Goal: Use online tool/utility: Utilize a website feature to perform a specific function

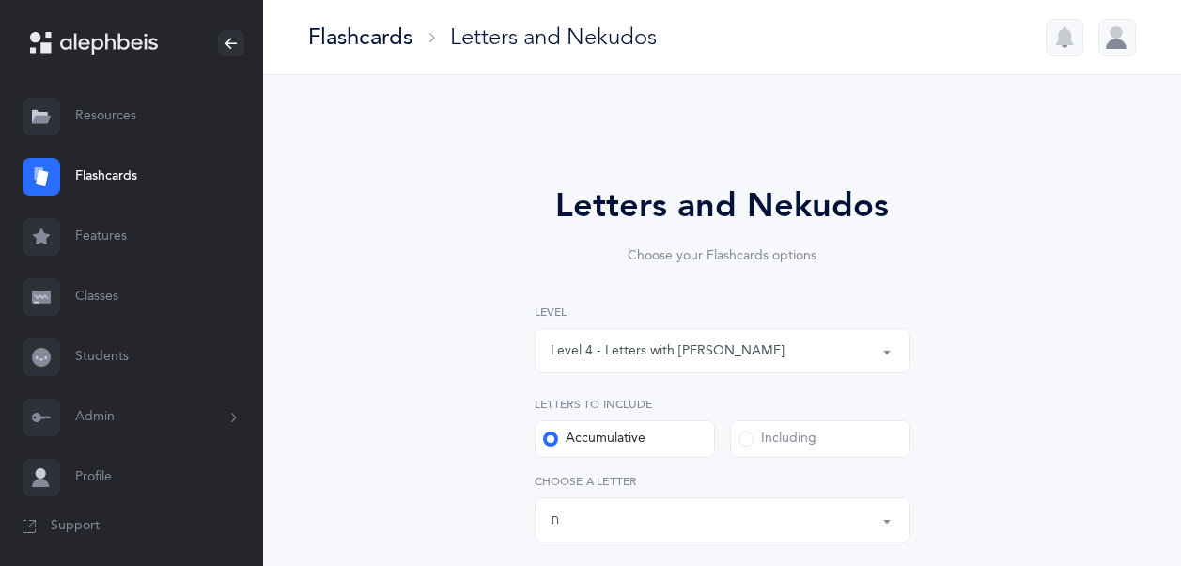
select select "4"
select select "27"
select select "28"
select select "single"
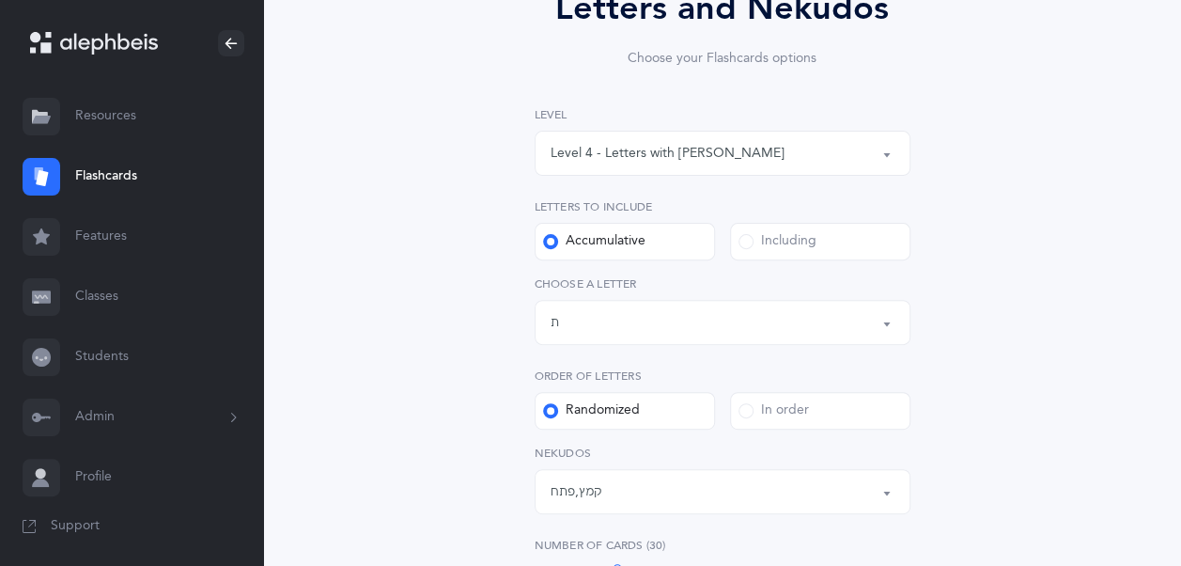
scroll to position [204, 0]
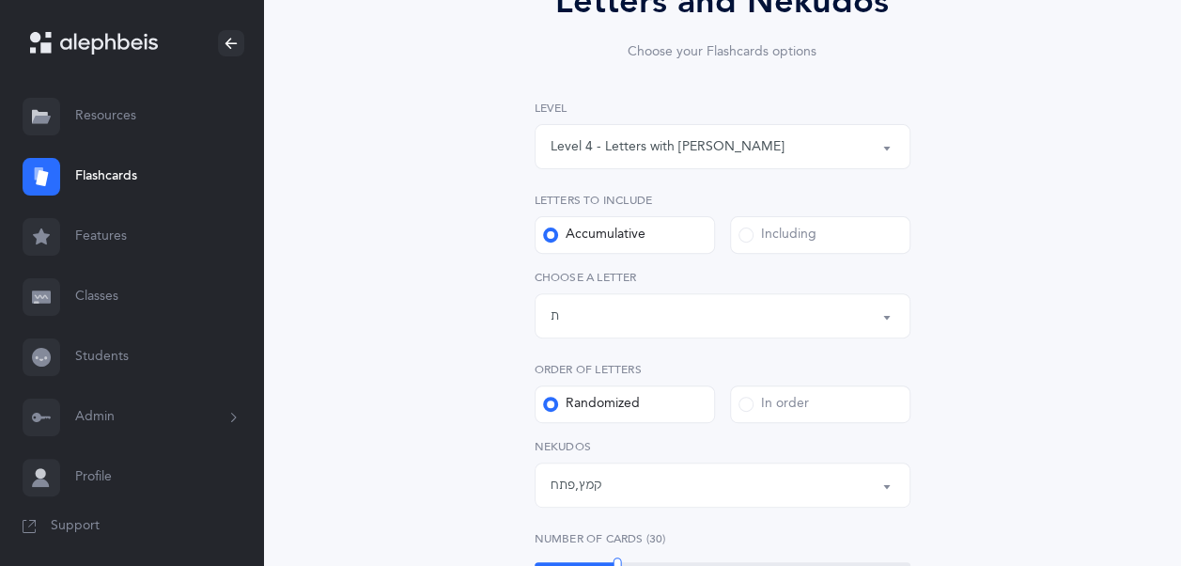
click at [741, 241] on div "Including" at bounding box center [777, 234] width 78 height 19
click at [0, 0] on input "Including" at bounding box center [0, 0] width 0 height 0
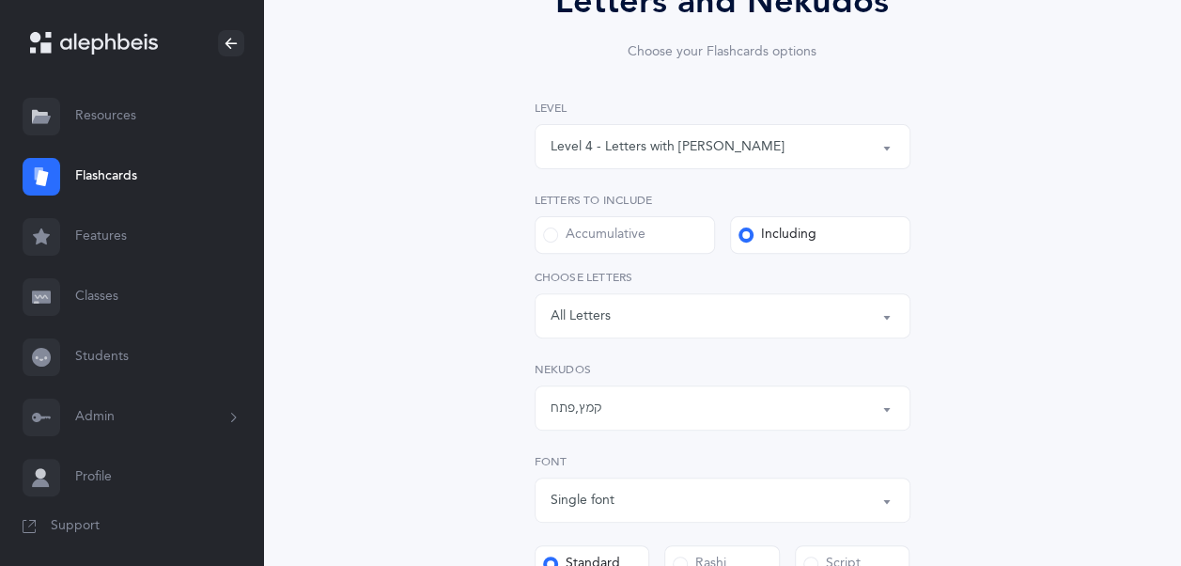
click at [643, 387] on button "קמץ , פתח" at bounding box center [723, 407] width 376 height 45
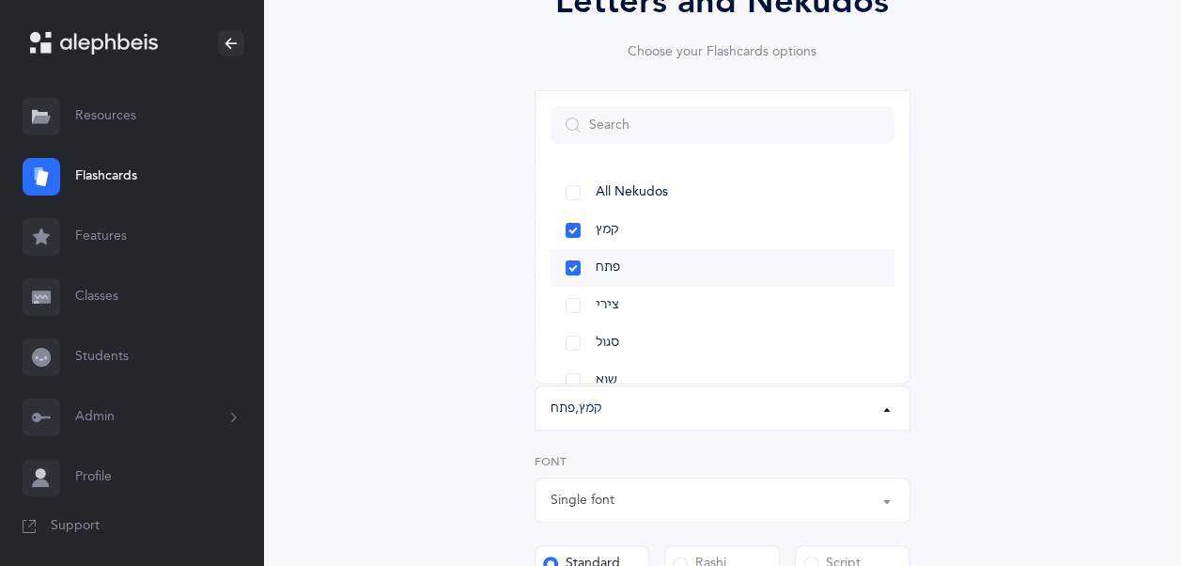
click at [577, 267] on link "פתח" at bounding box center [722, 268] width 344 height 38
click at [567, 229] on link "קמץ" at bounding box center [722, 230] width 344 height 38
click at [576, 297] on link "צירי" at bounding box center [722, 306] width 344 height 38
select select "30"
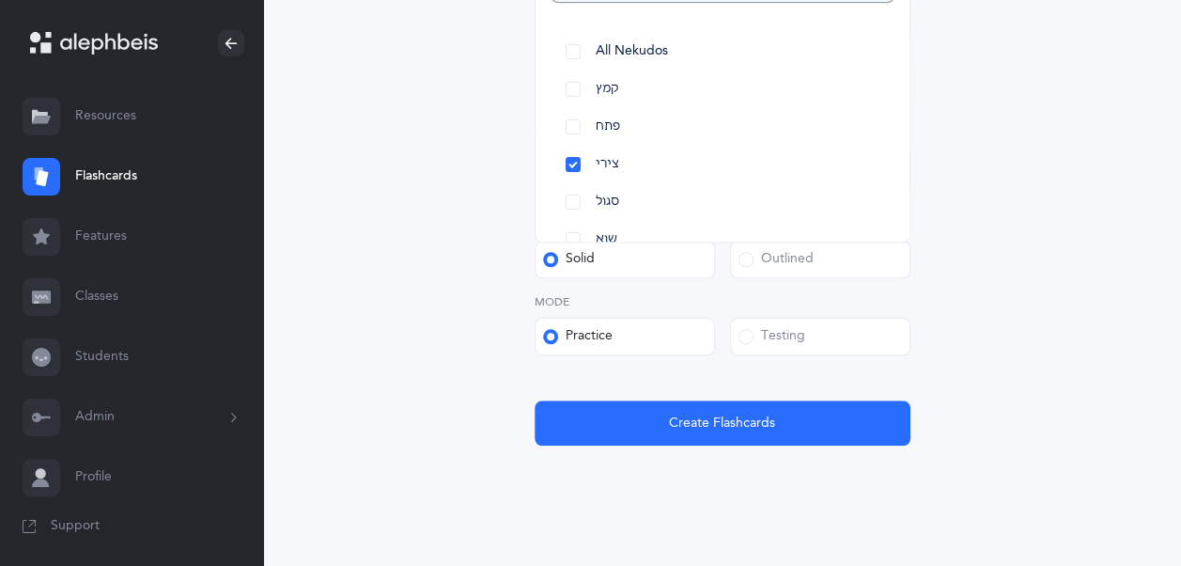
scroll to position [691, 0]
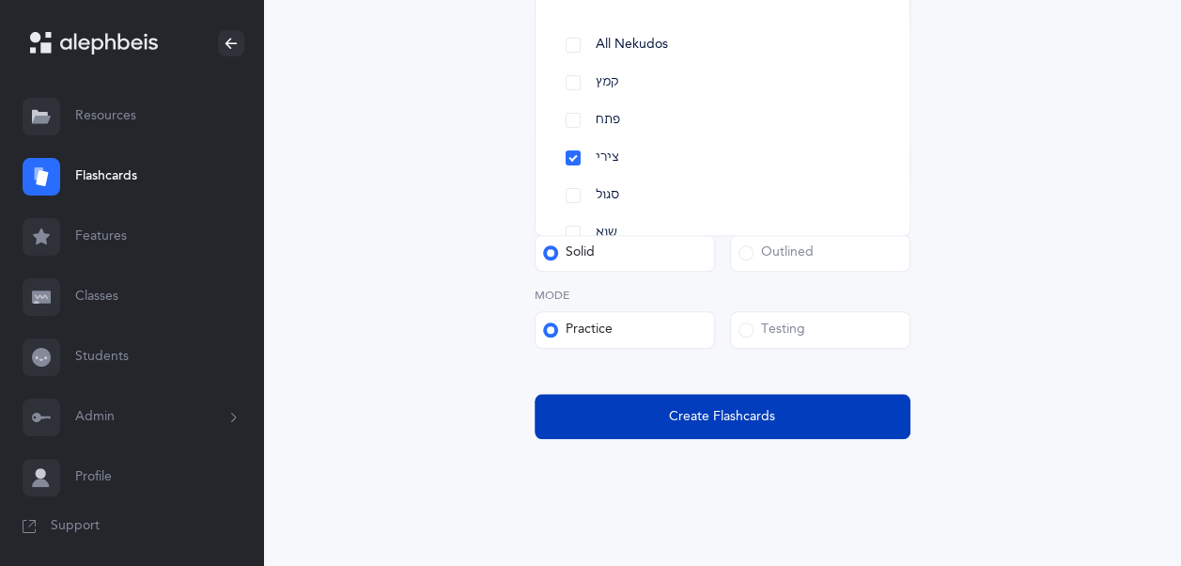
click at [724, 429] on button "Create Flashcards" at bounding box center [723, 416] width 376 height 45
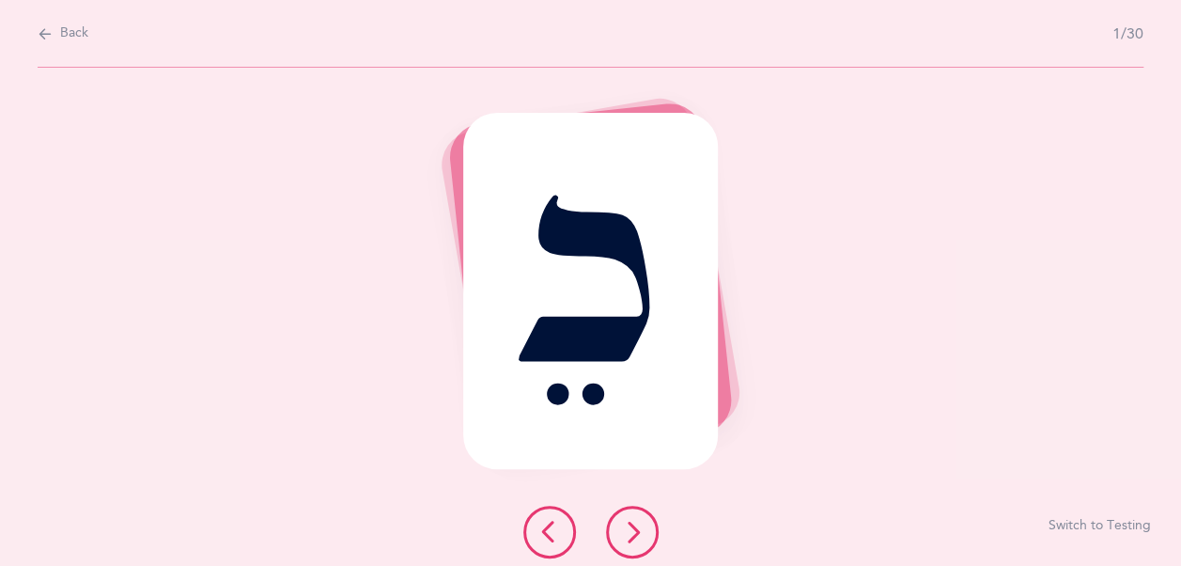
scroll to position [0, 0]
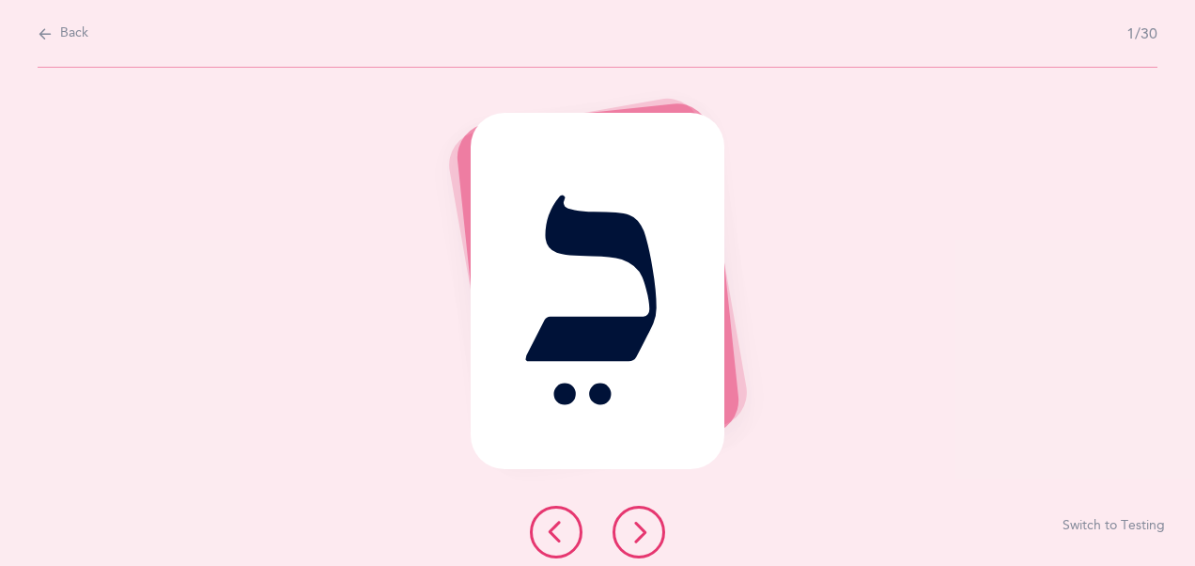
click at [643, 532] on icon at bounding box center [639, 531] width 23 height 23
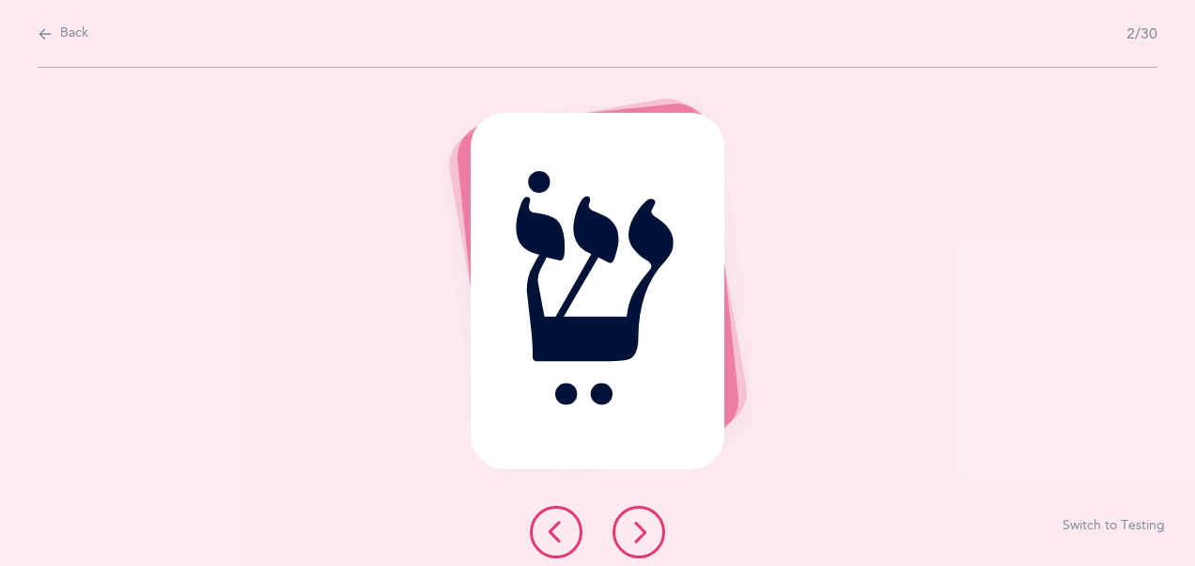
click at [643, 532] on icon at bounding box center [639, 531] width 23 height 23
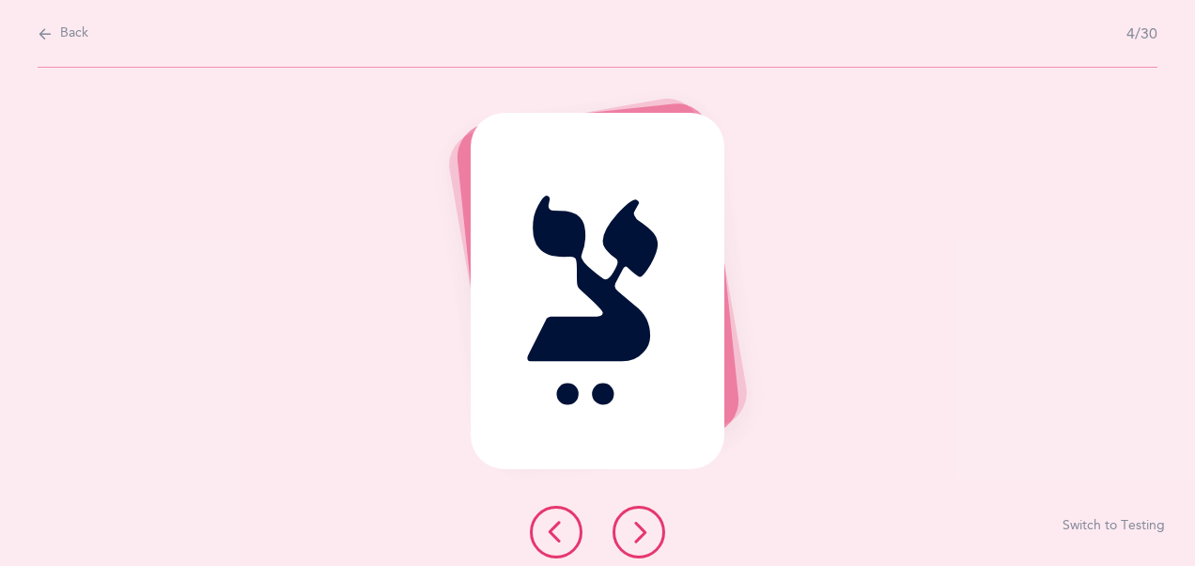
click at [643, 532] on icon at bounding box center [639, 531] width 23 height 23
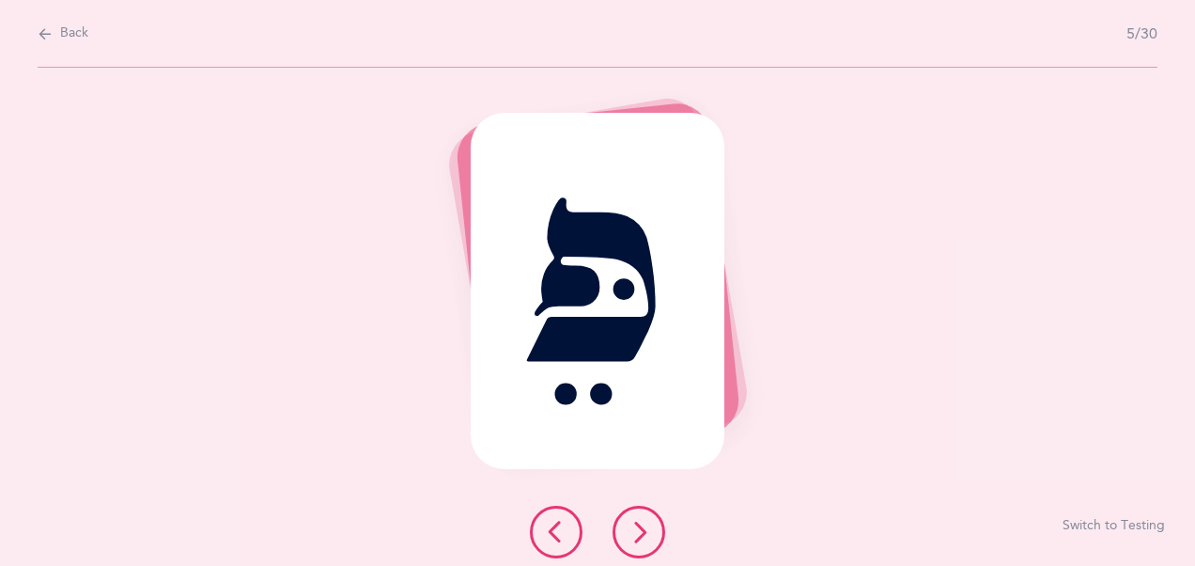
click at [643, 532] on icon at bounding box center [639, 531] width 23 height 23
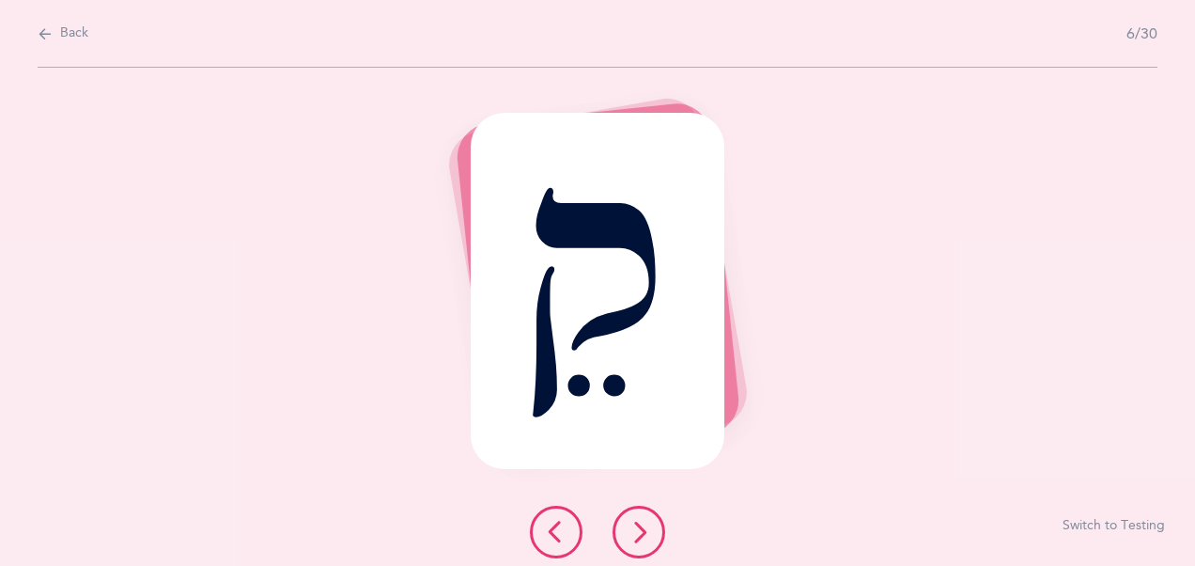
click at [643, 532] on icon at bounding box center [639, 531] width 23 height 23
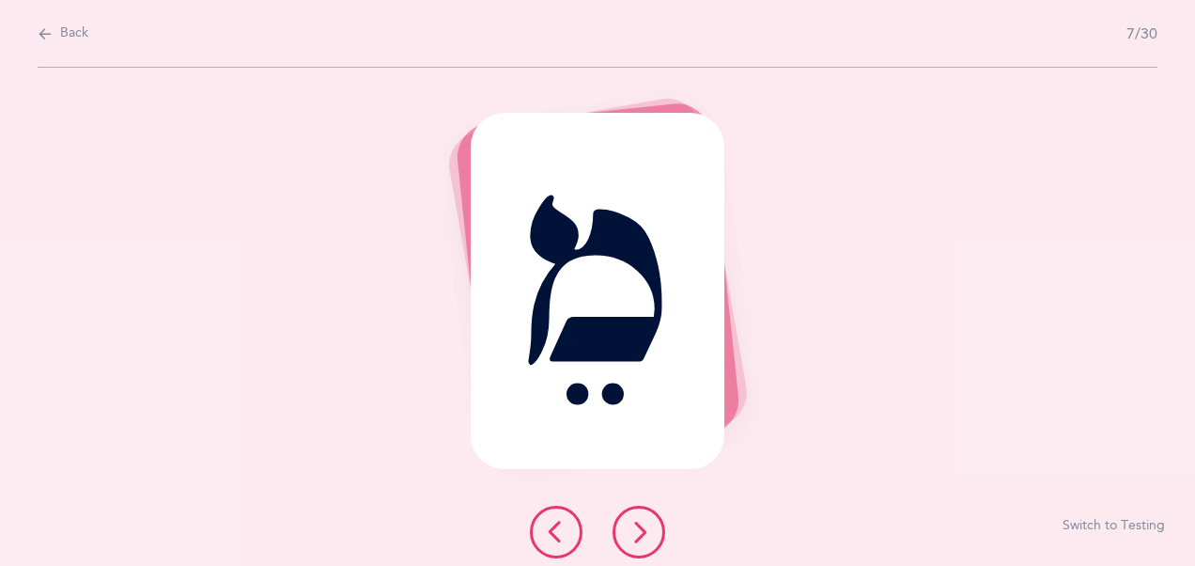
click at [643, 532] on icon at bounding box center [639, 531] width 23 height 23
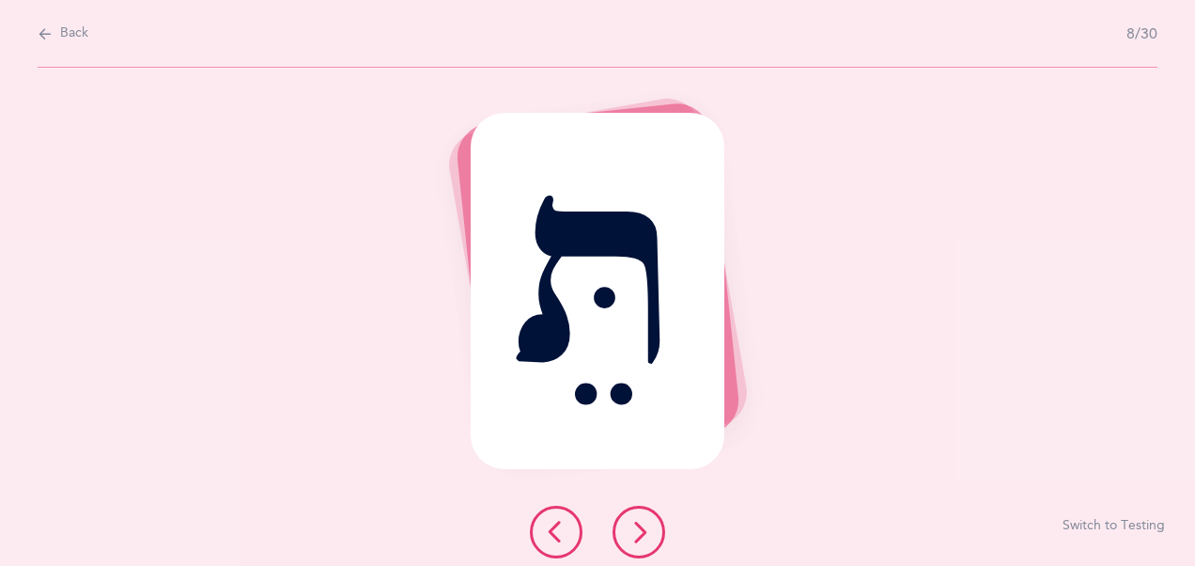
click at [643, 532] on icon at bounding box center [639, 531] width 23 height 23
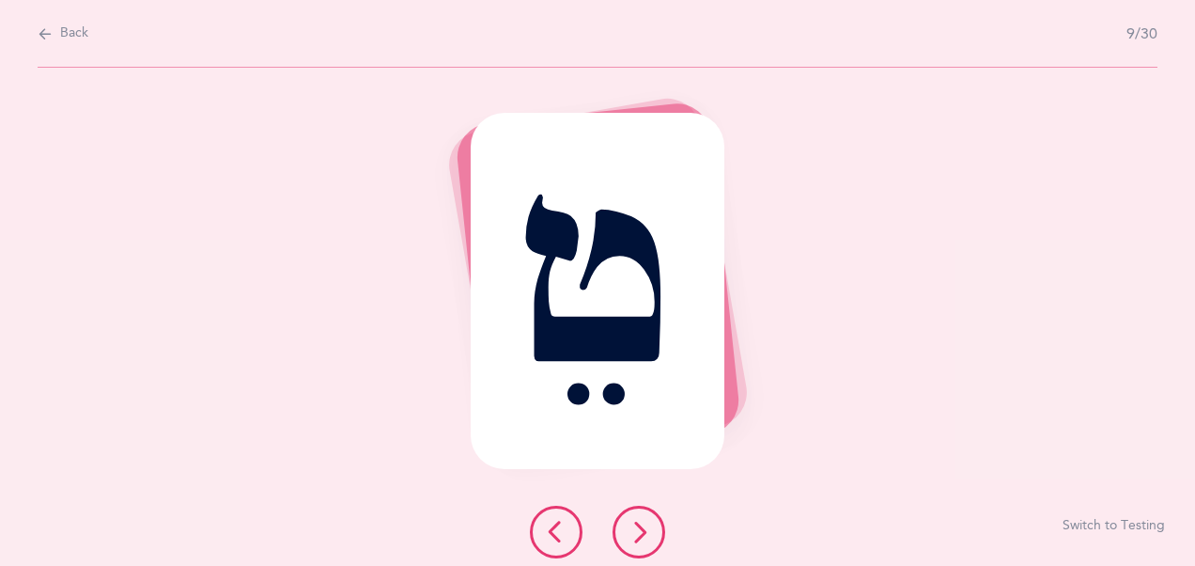
click at [643, 532] on icon at bounding box center [639, 531] width 23 height 23
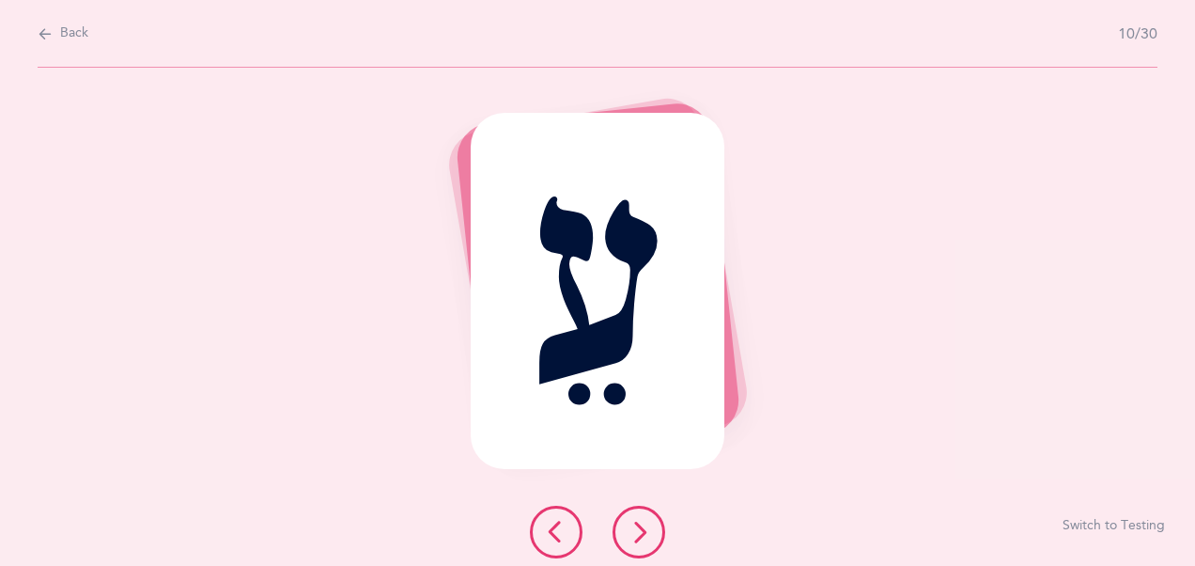
click at [643, 532] on icon at bounding box center [639, 531] width 23 height 23
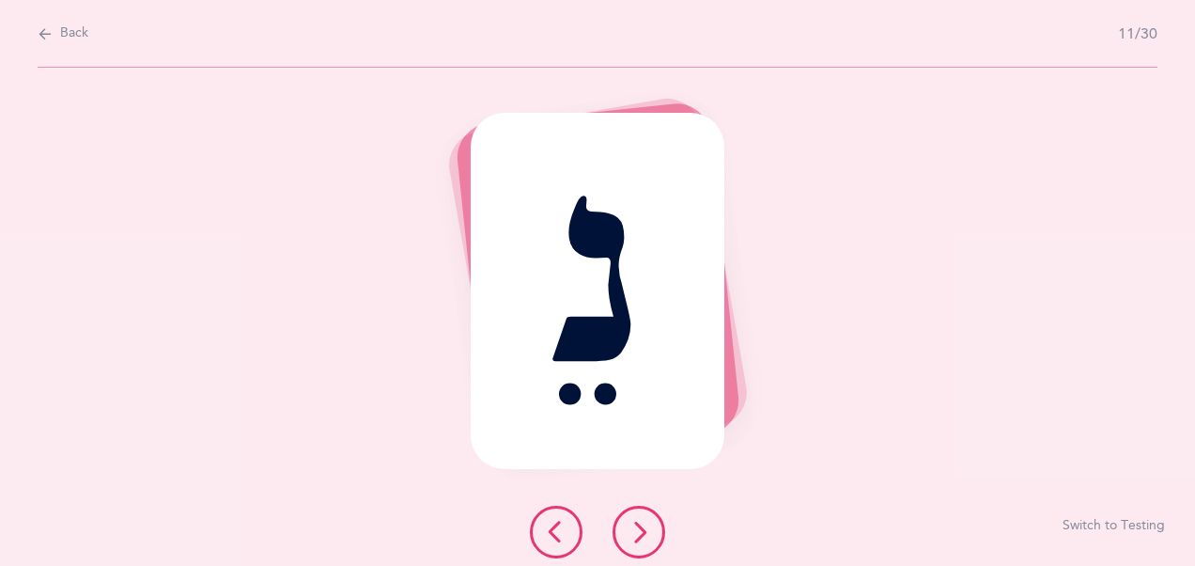
click at [643, 532] on icon at bounding box center [639, 531] width 23 height 23
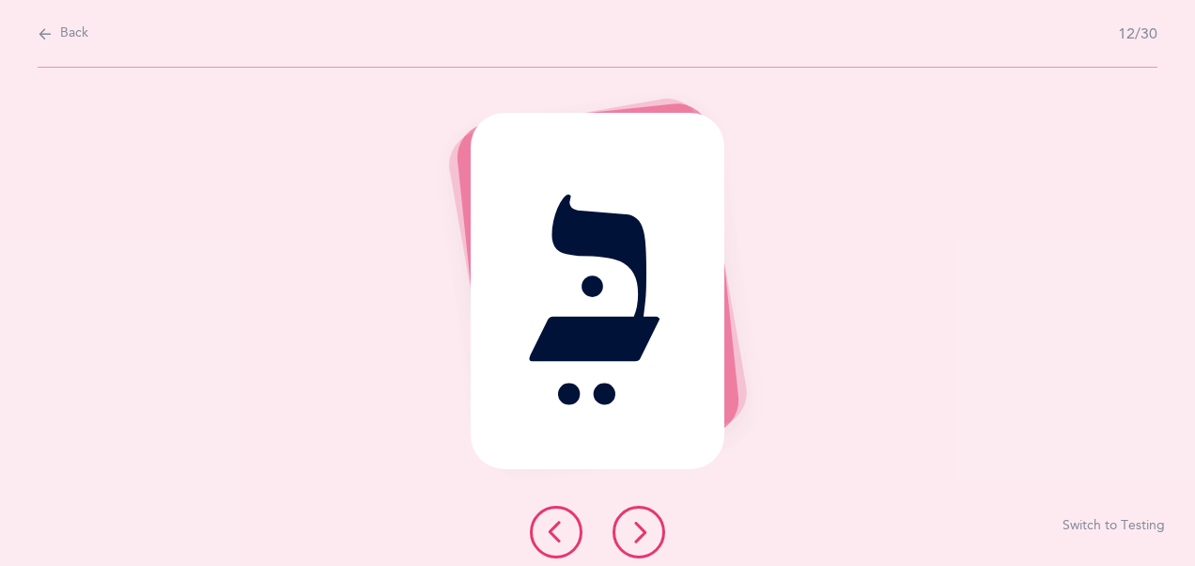
click at [643, 532] on icon at bounding box center [639, 531] width 23 height 23
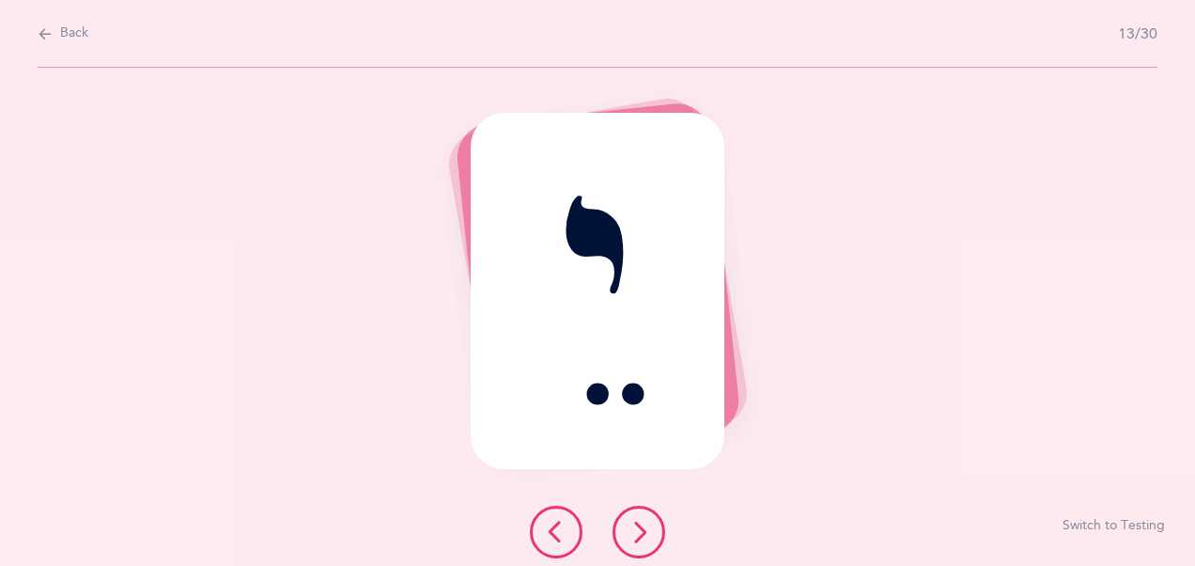
click at [643, 532] on icon at bounding box center [639, 531] width 23 height 23
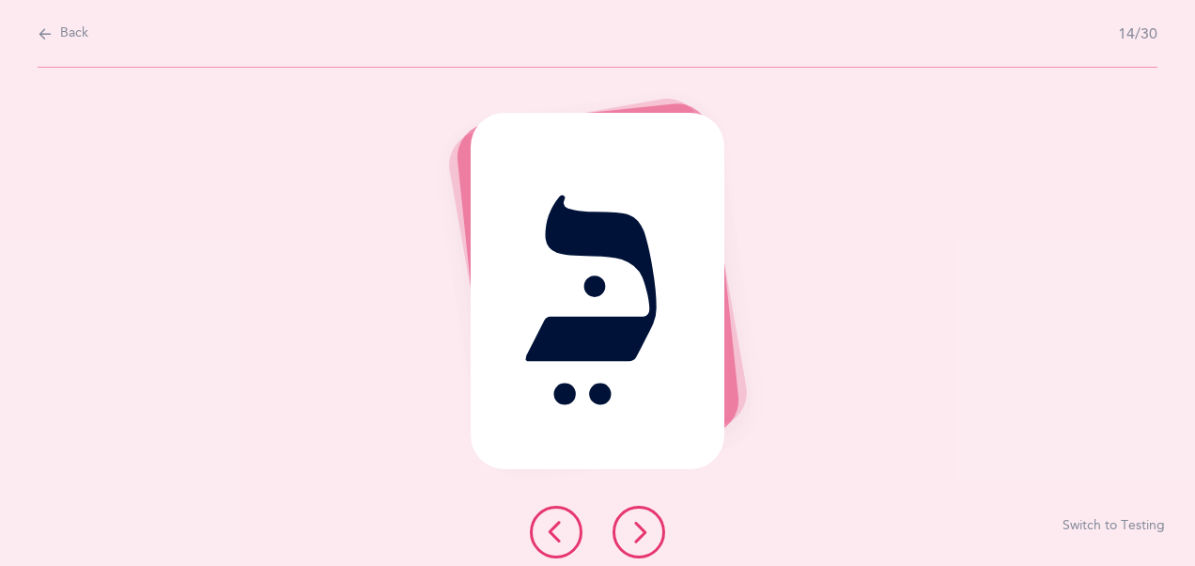
click at [643, 532] on icon at bounding box center [639, 531] width 23 height 23
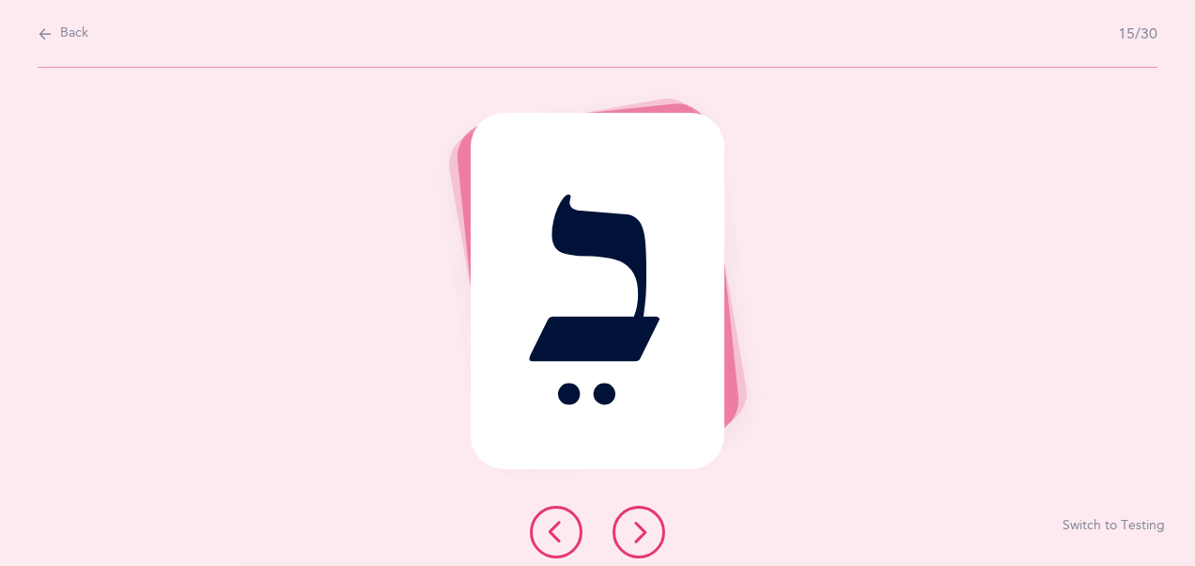
click at [643, 532] on icon at bounding box center [639, 531] width 23 height 23
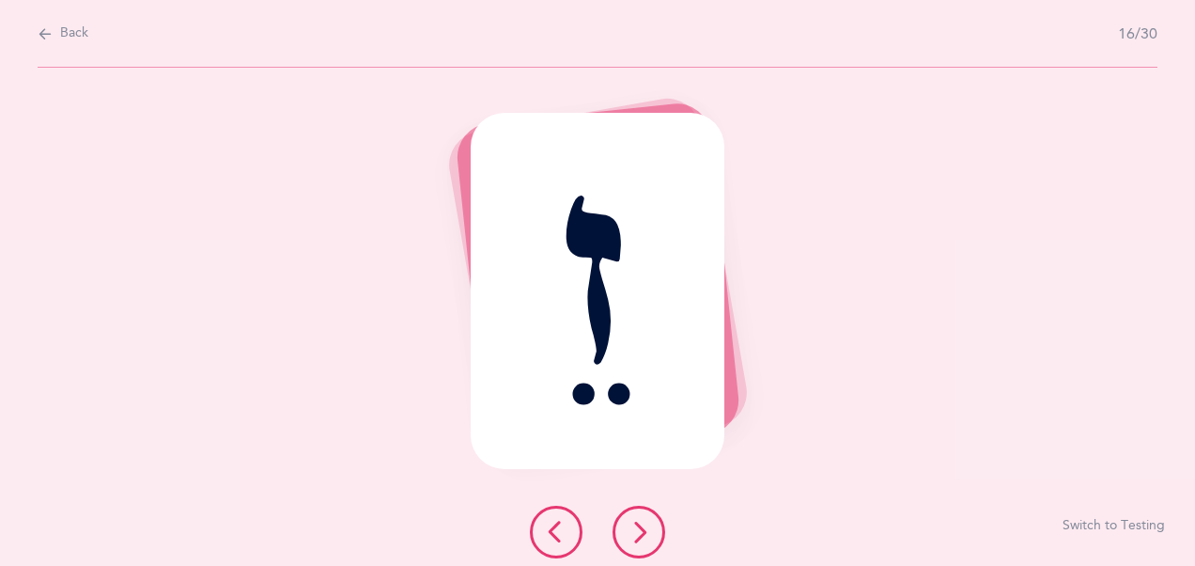
click at [643, 532] on icon at bounding box center [639, 531] width 23 height 23
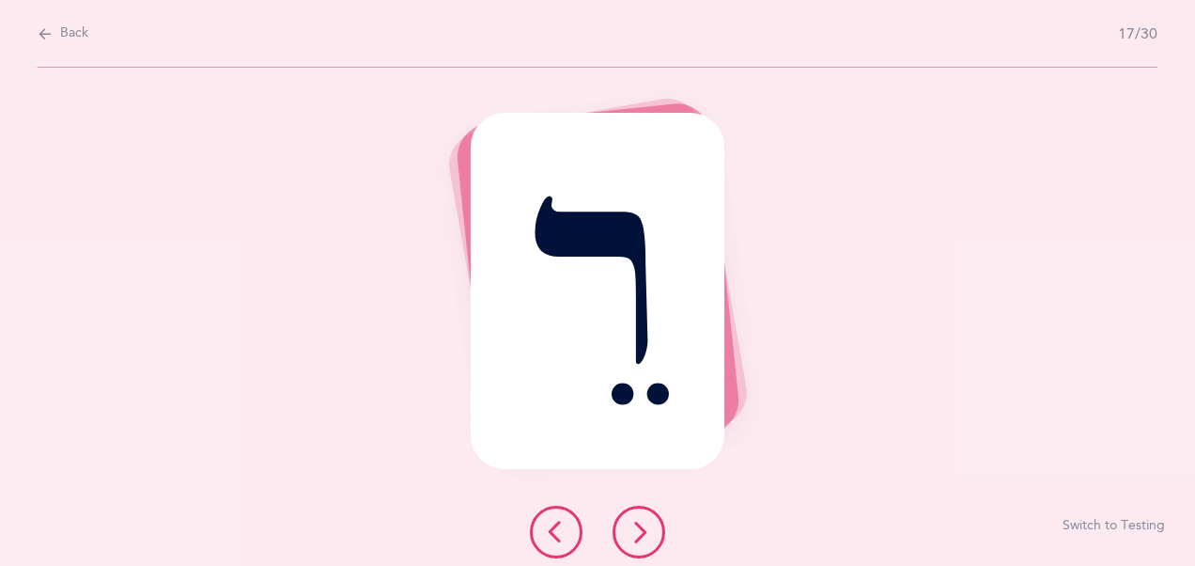
click at [643, 532] on icon at bounding box center [639, 531] width 23 height 23
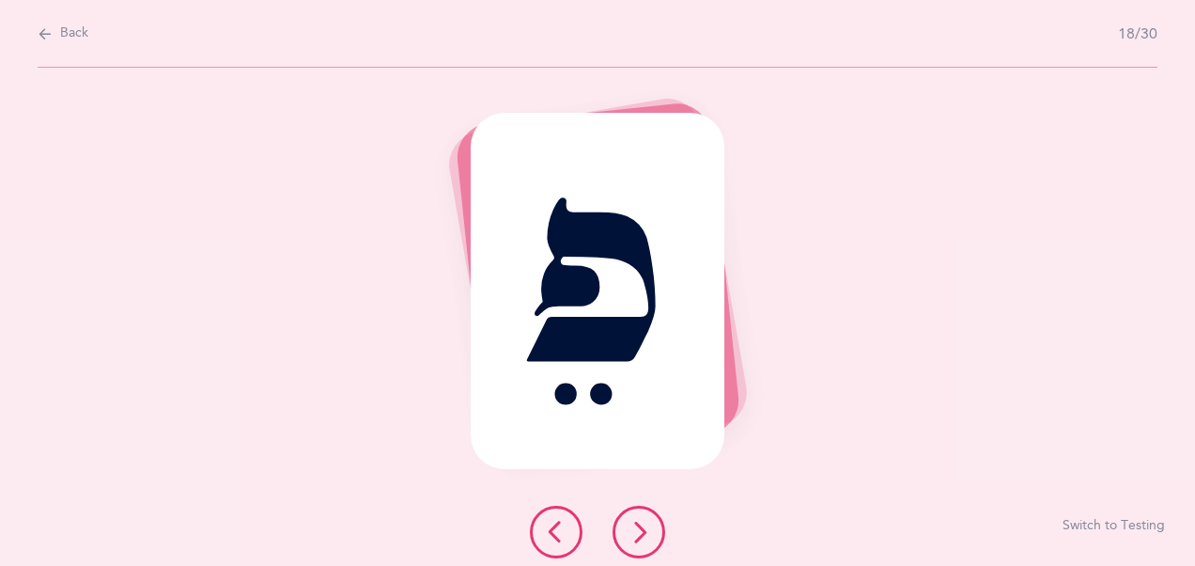
click at [643, 532] on icon at bounding box center [639, 531] width 23 height 23
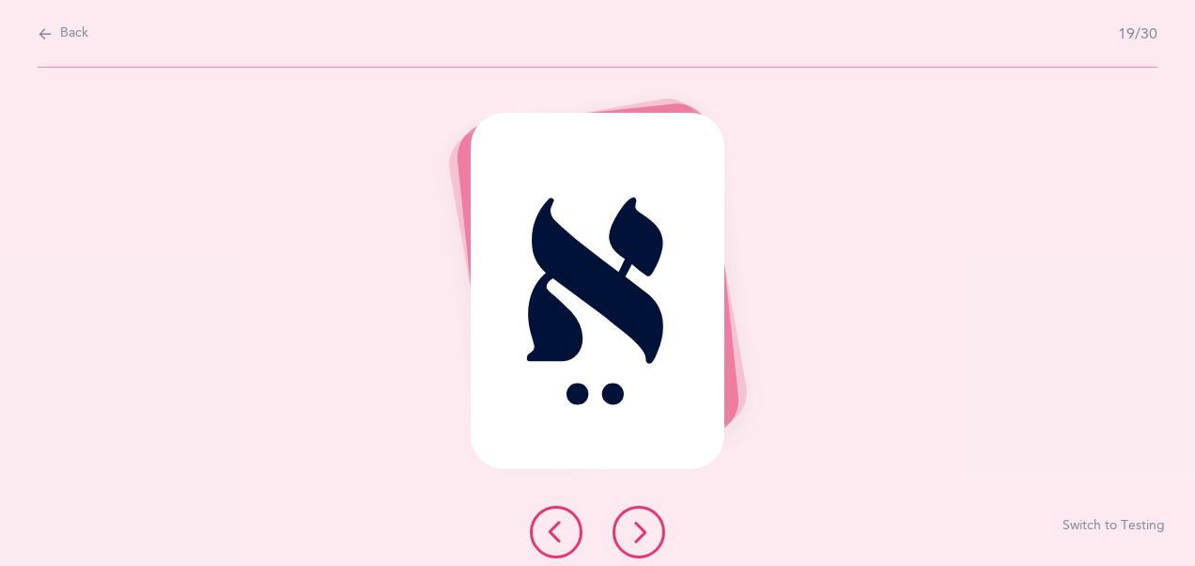
click at [643, 532] on icon at bounding box center [639, 531] width 23 height 23
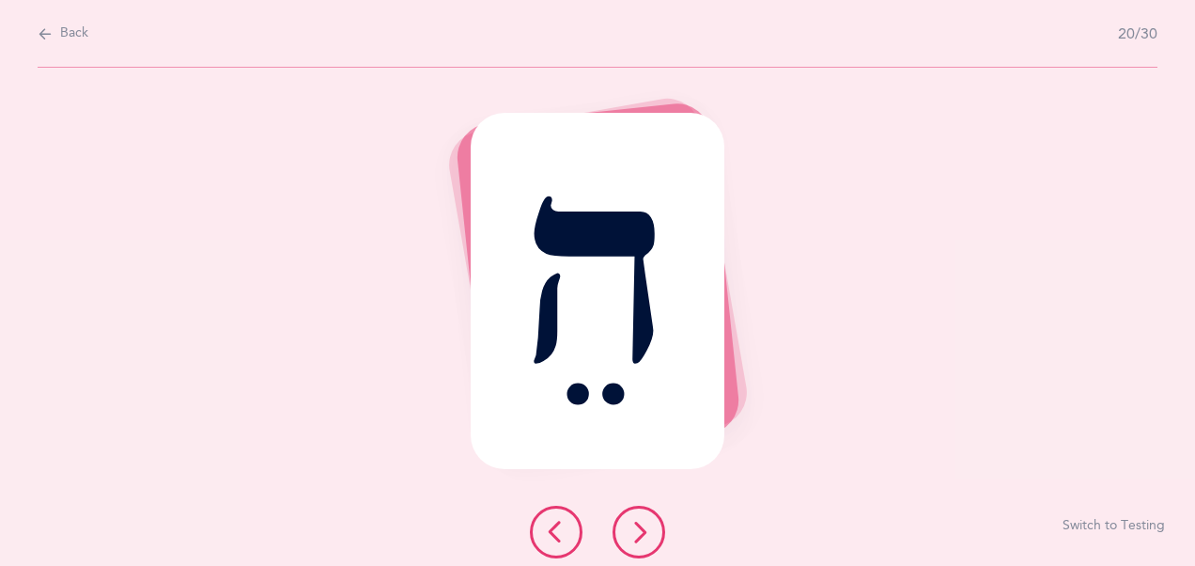
click at [643, 532] on icon at bounding box center [639, 531] width 23 height 23
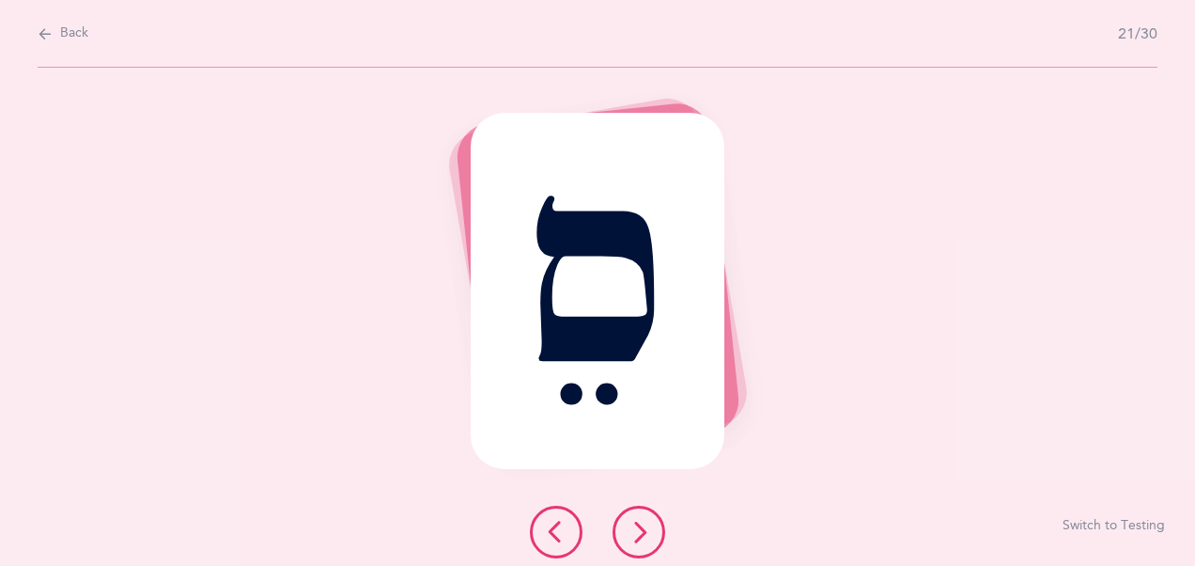
click at [643, 532] on icon at bounding box center [639, 531] width 23 height 23
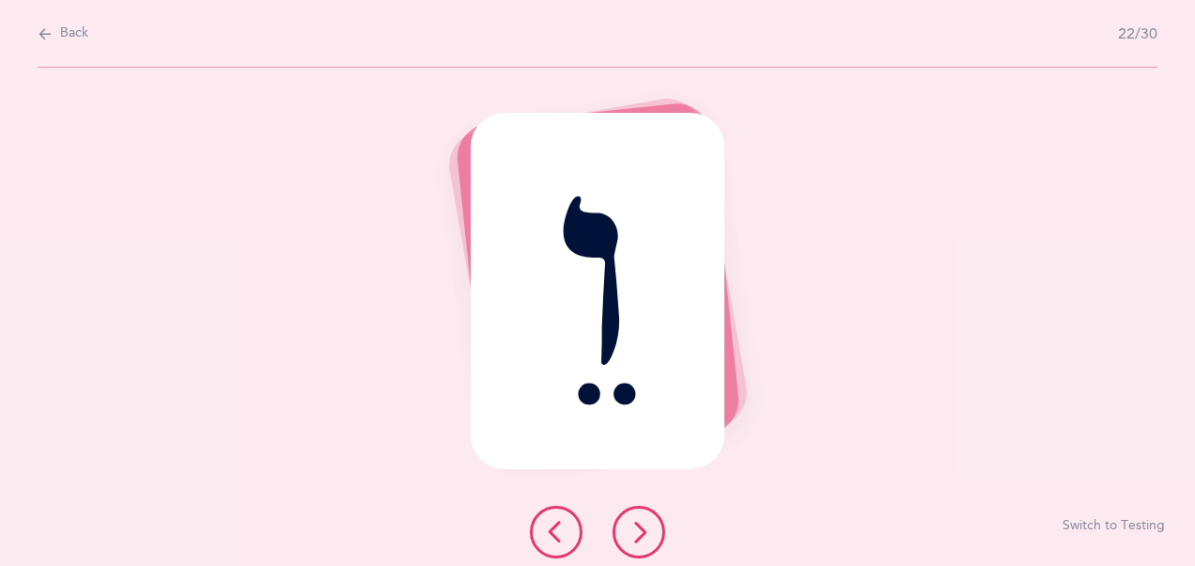
click at [643, 532] on icon at bounding box center [639, 531] width 23 height 23
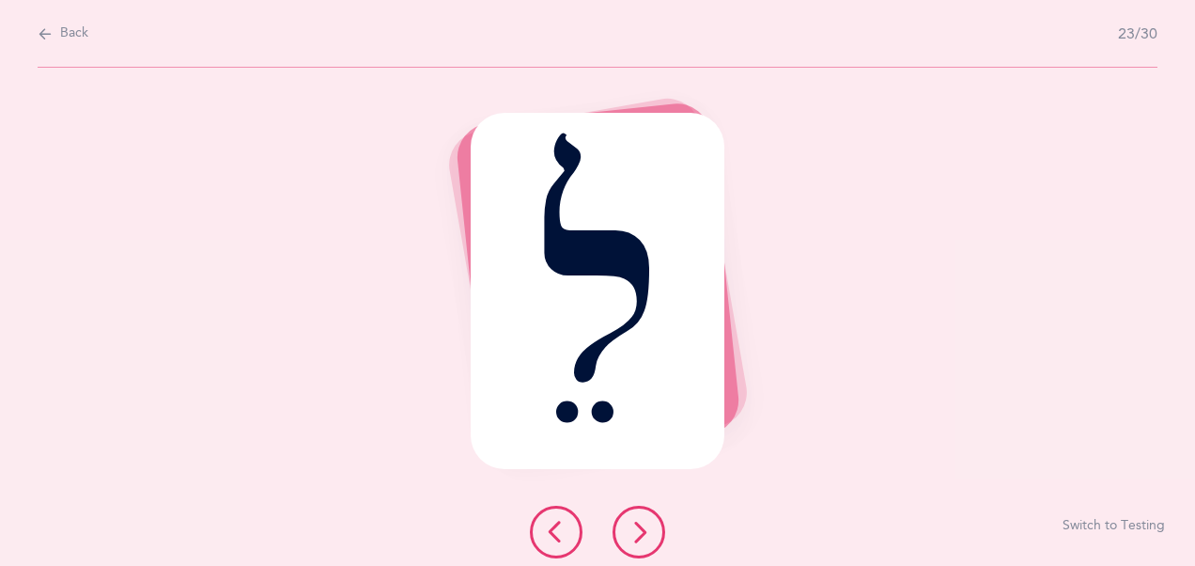
click at [643, 532] on icon at bounding box center [639, 531] width 23 height 23
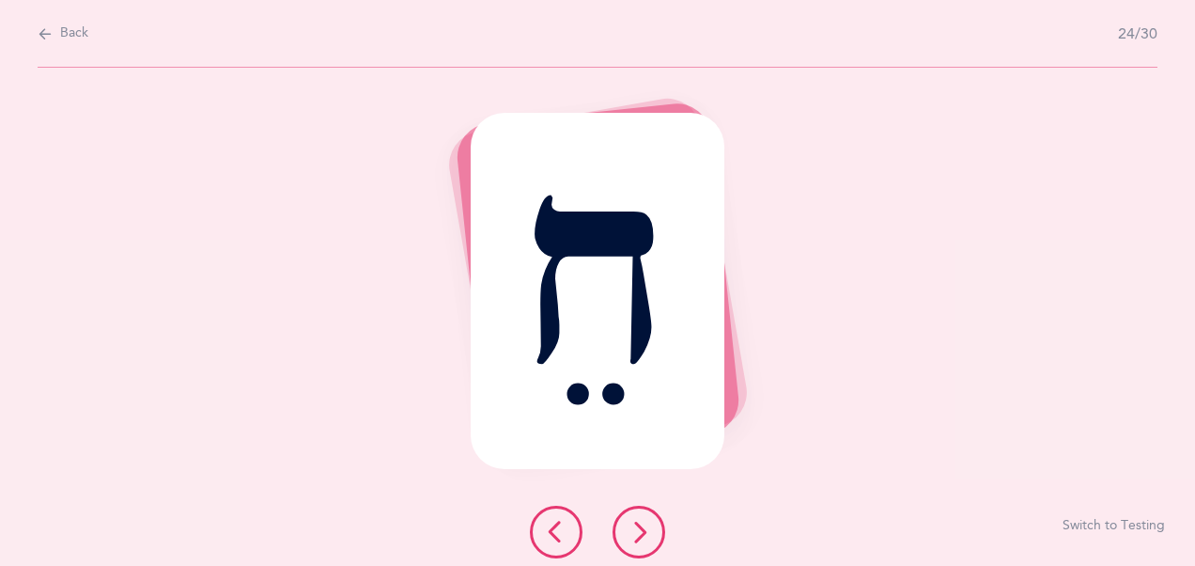
click at [643, 532] on icon at bounding box center [639, 531] width 23 height 23
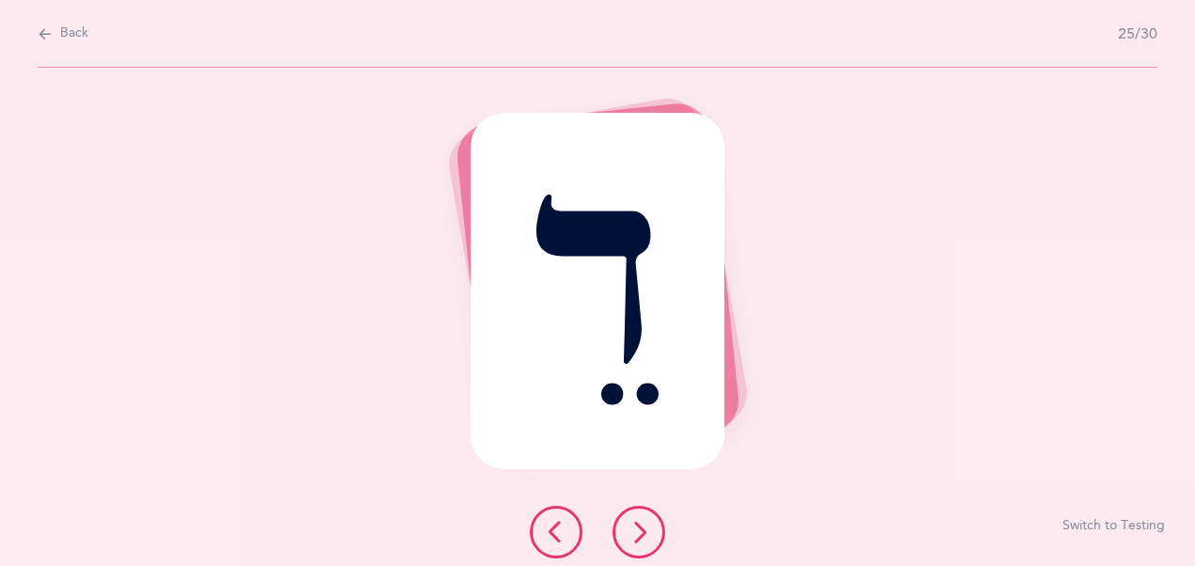
click at [643, 532] on icon at bounding box center [639, 531] width 23 height 23
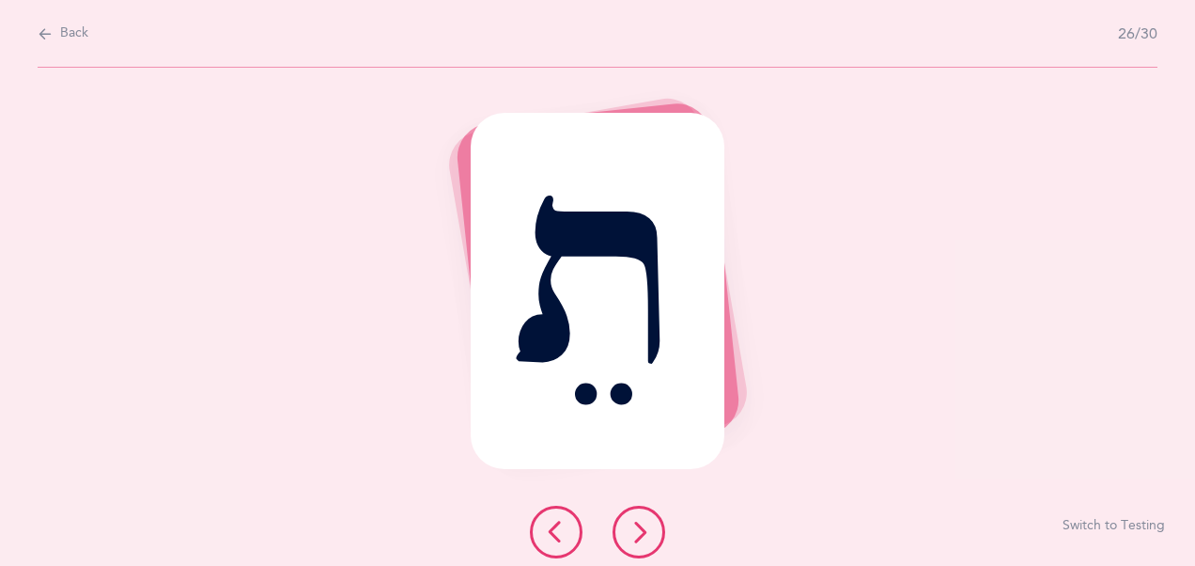
click at [643, 532] on icon at bounding box center [639, 531] width 23 height 23
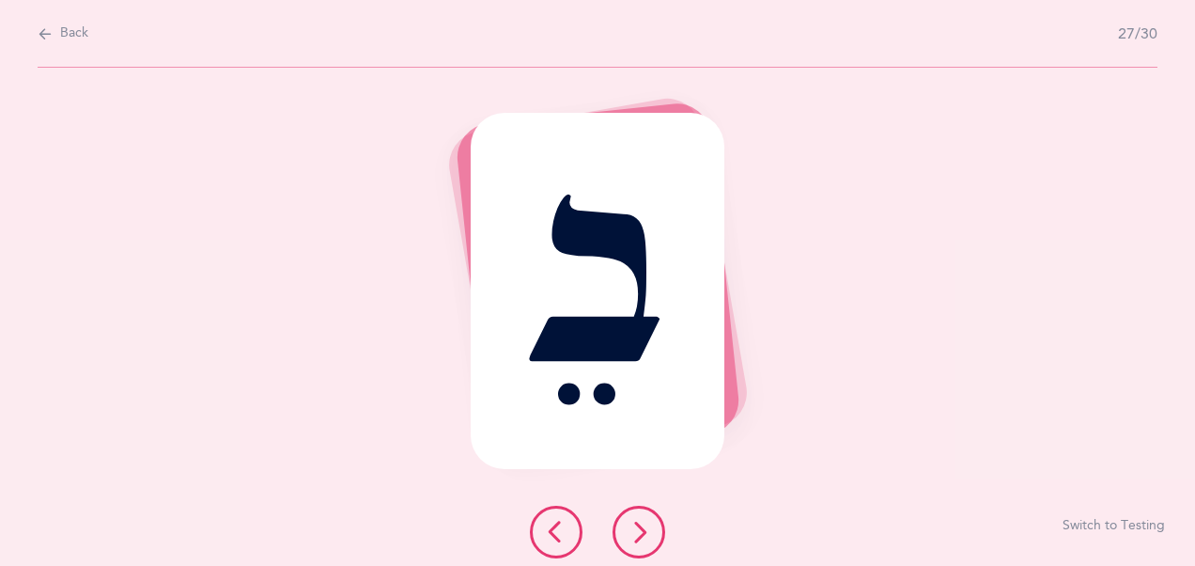
click at [643, 532] on icon at bounding box center [639, 531] width 23 height 23
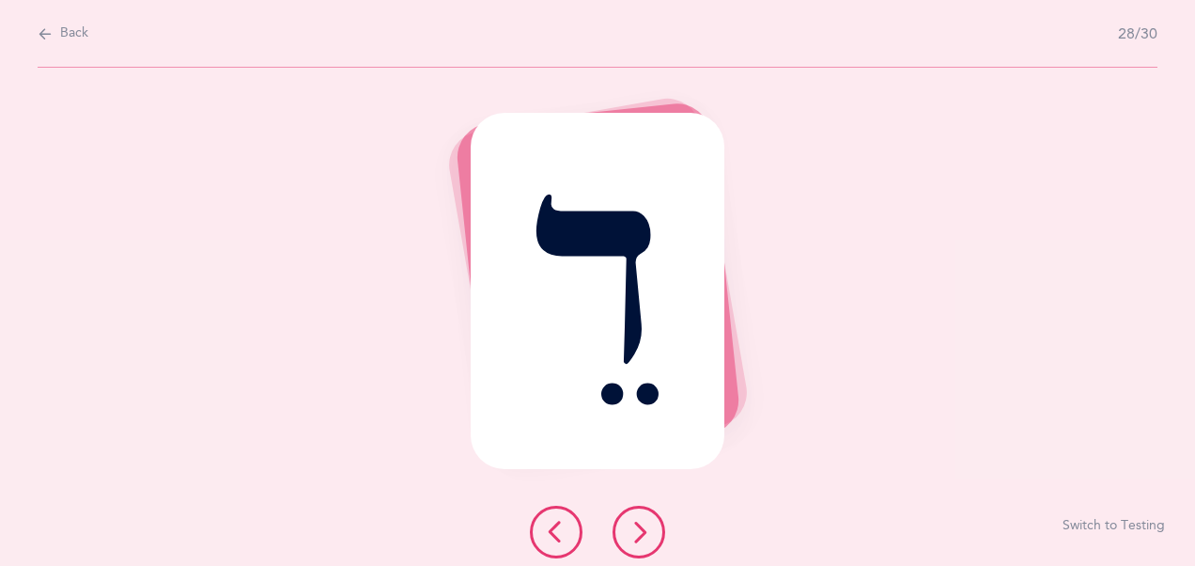
click at [643, 532] on icon at bounding box center [639, 531] width 23 height 23
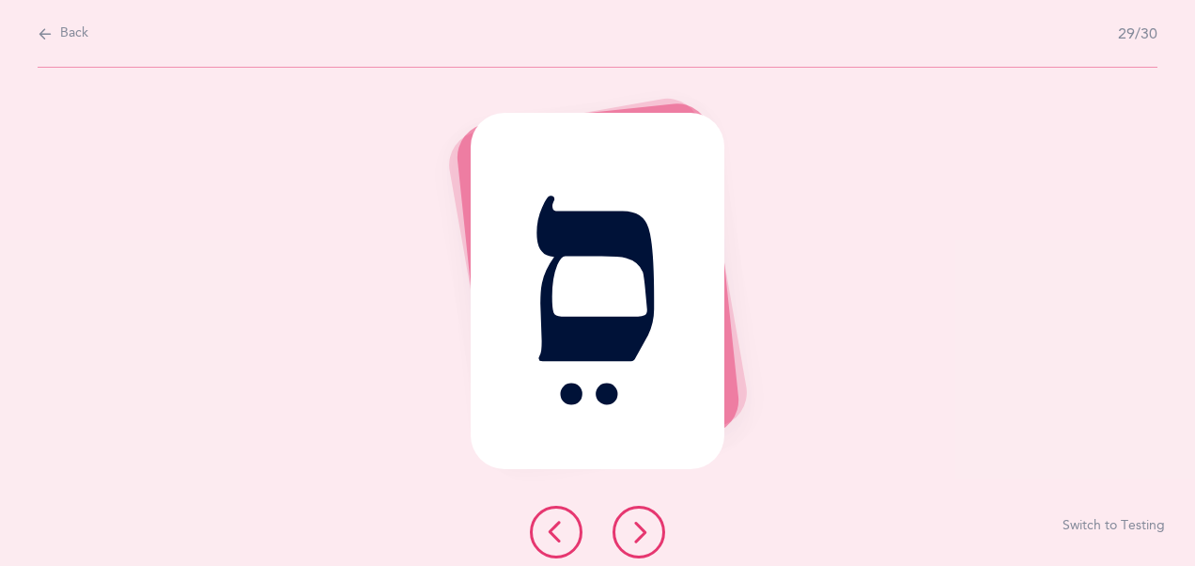
click at [643, 532] on icon at bounding box center [639, 531] width 23 height 23
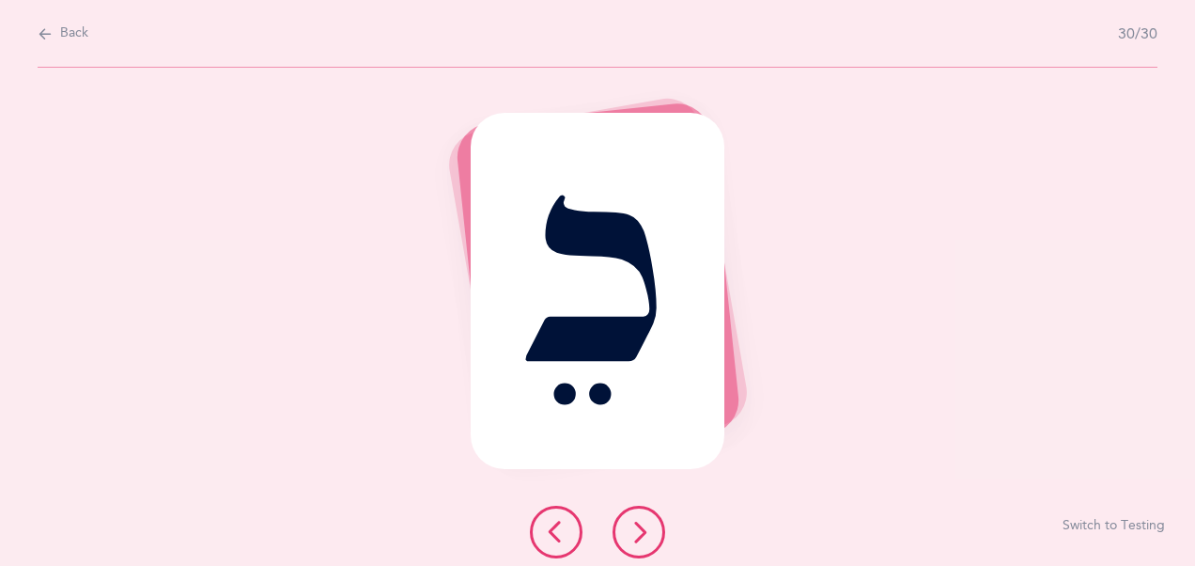
click at [643, 532] on icon at bounding box center [639, 531] width 23 height 23
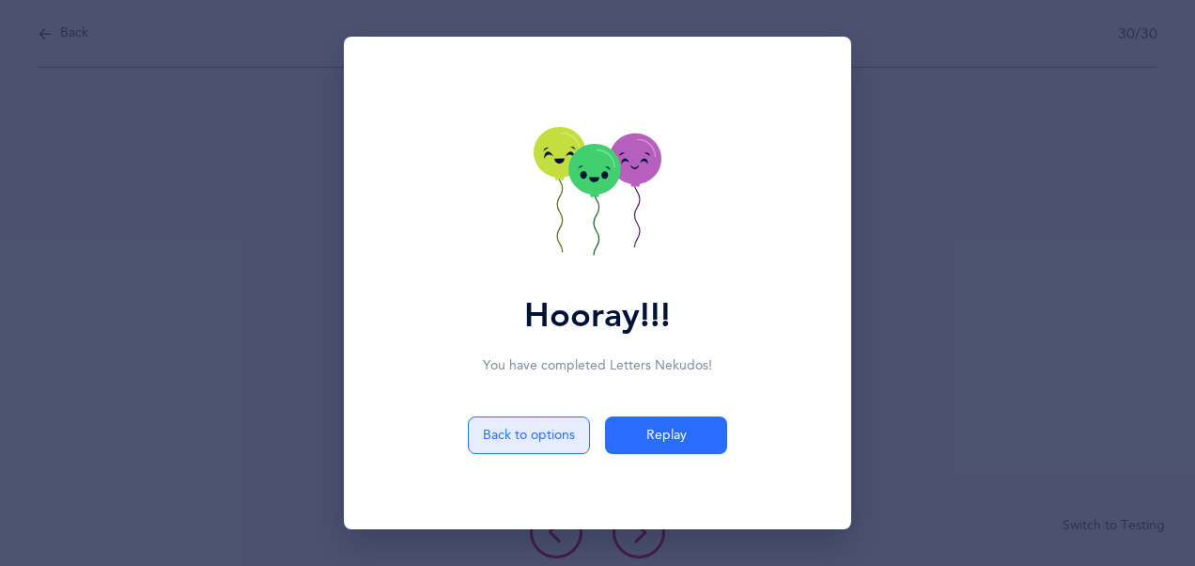
click at [511, 436] on button "Back to options" at bounding box center [529, 435] width 122 height 38
select select "4"
select select "30"
select select "single"
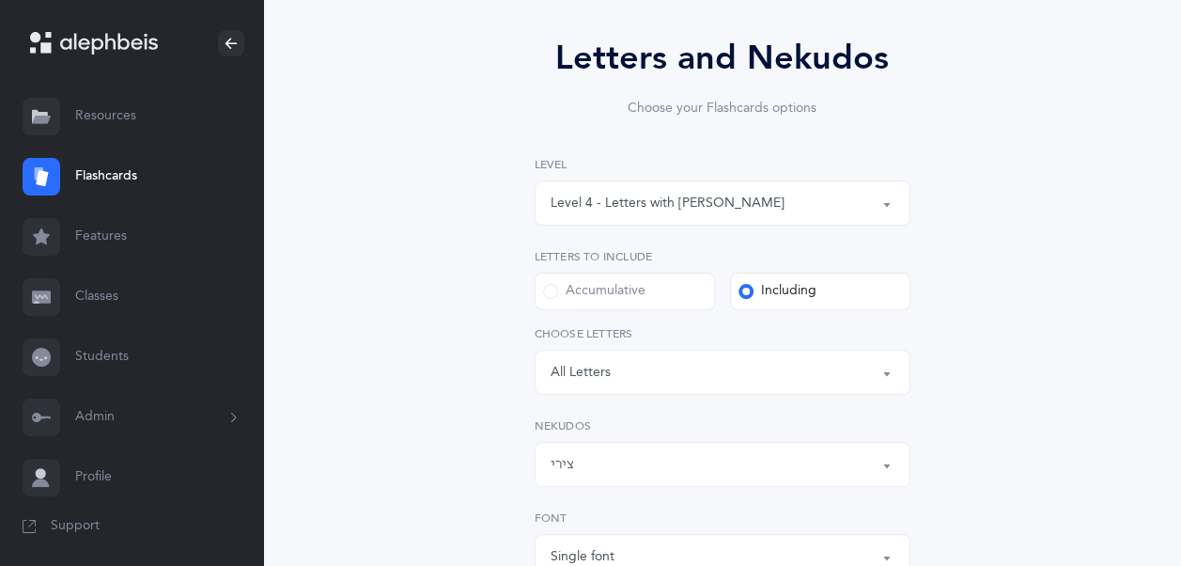
scroll to position [170, 0]
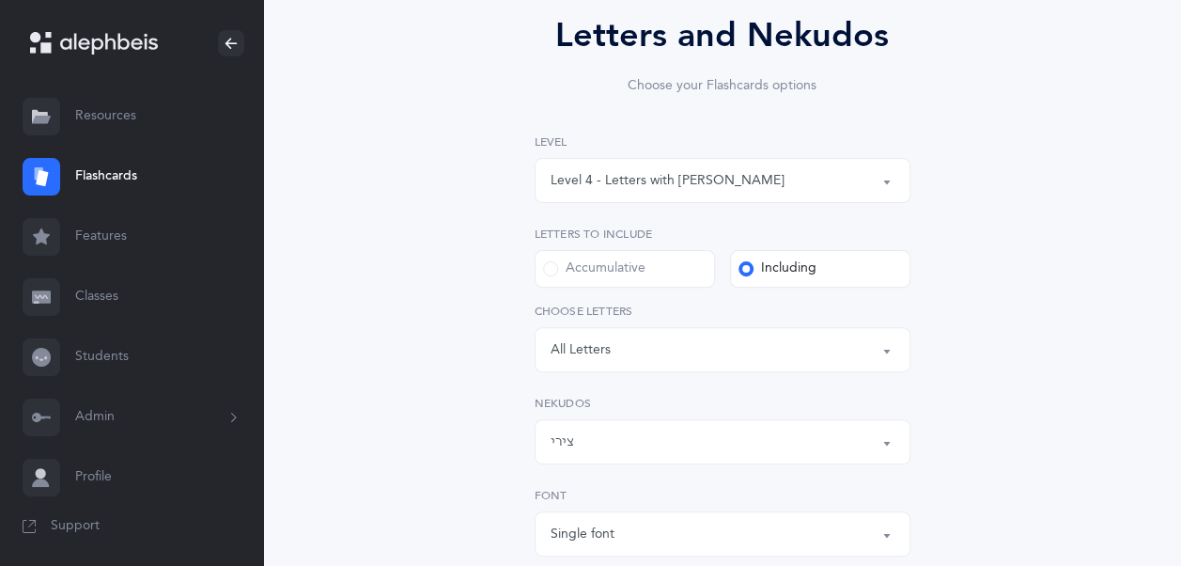
click at [633, 434] on div "צירי" at bounding box center [722, 442] width 344 height 32
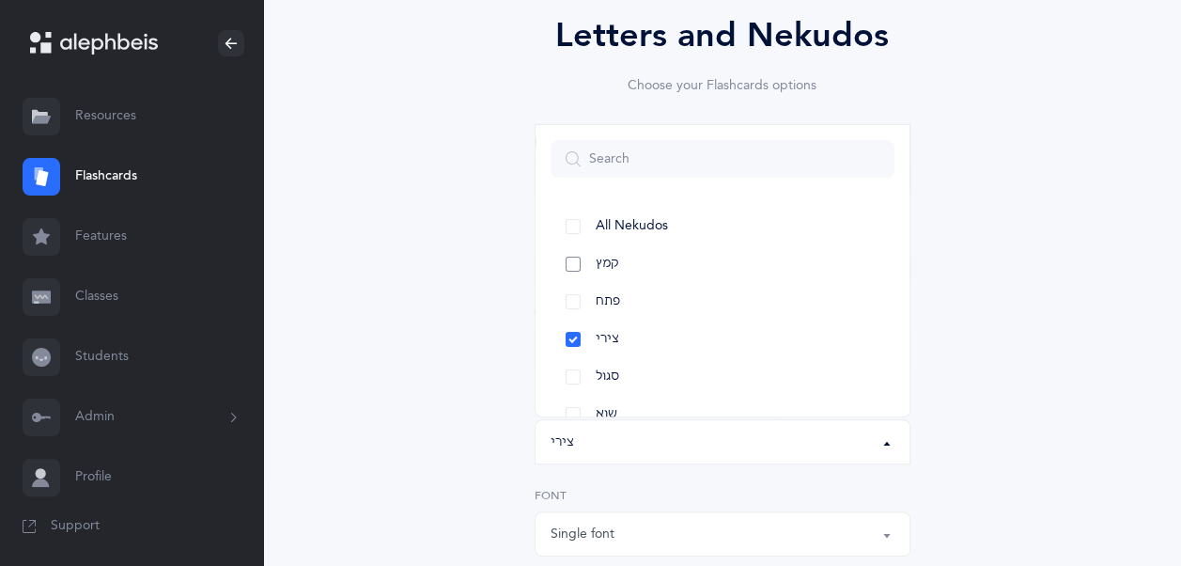
click at [575, 261] on link "קמץ" at bounding box center [722, 264] width 344 height 38
select select "28"
click at [574, 308] on link "פתח" at bounding box center [722, 302] width 344 height 38
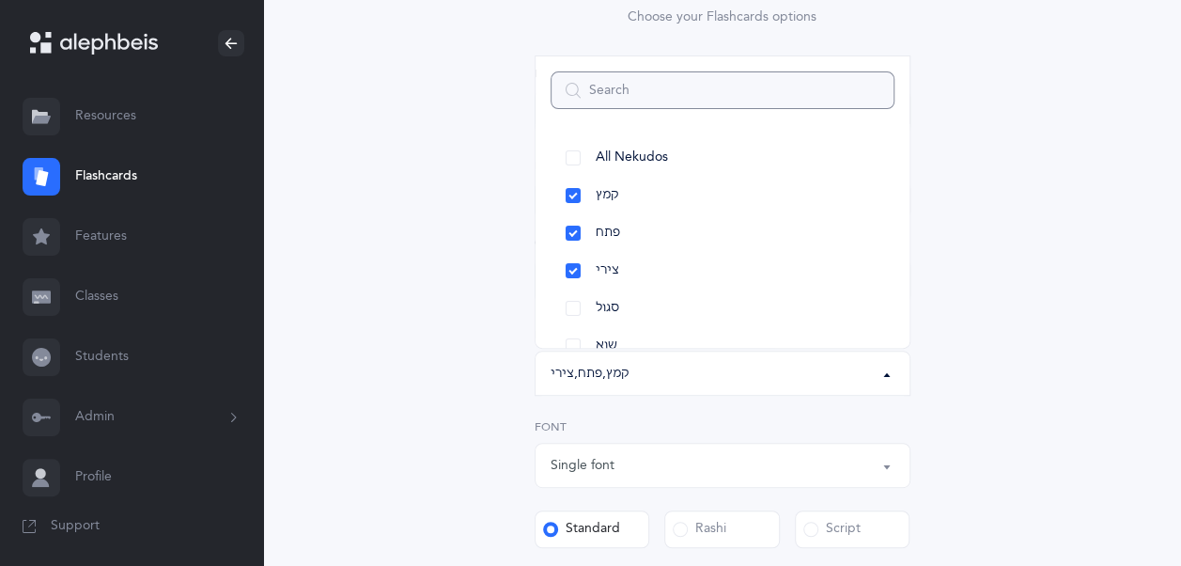
scroll to position [241, 0]
click at [422, 314] on div "Letters and Nekudos Choose your Flashcards options Level 1 - Letters only Level…" at bounding box center [722, 424] width 813 height 1077
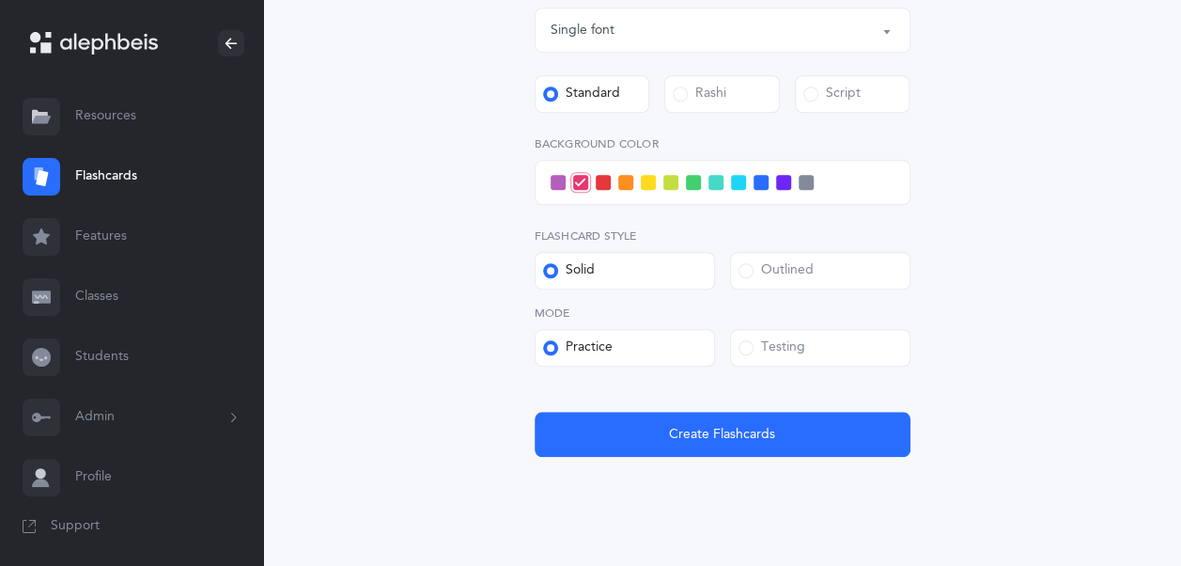
scroll to position [682, 0]
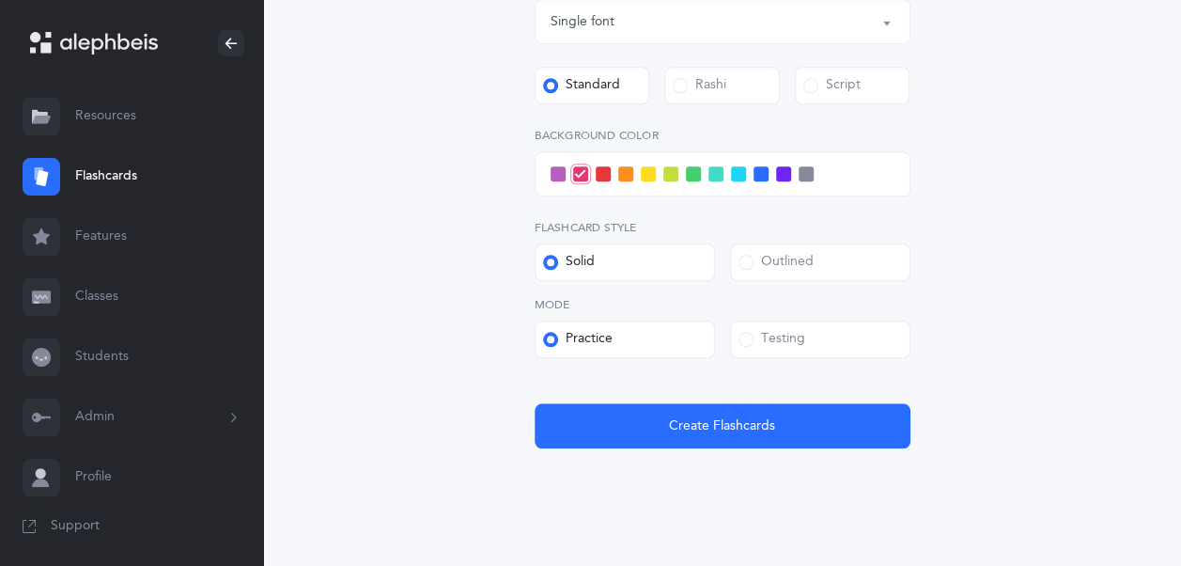
click at [737, 173] on span at bounding box center [738, 173] width 15 height 15
click at [0, 0] on input "checkbox" at bounding box center [0, 0] width 0 height 0
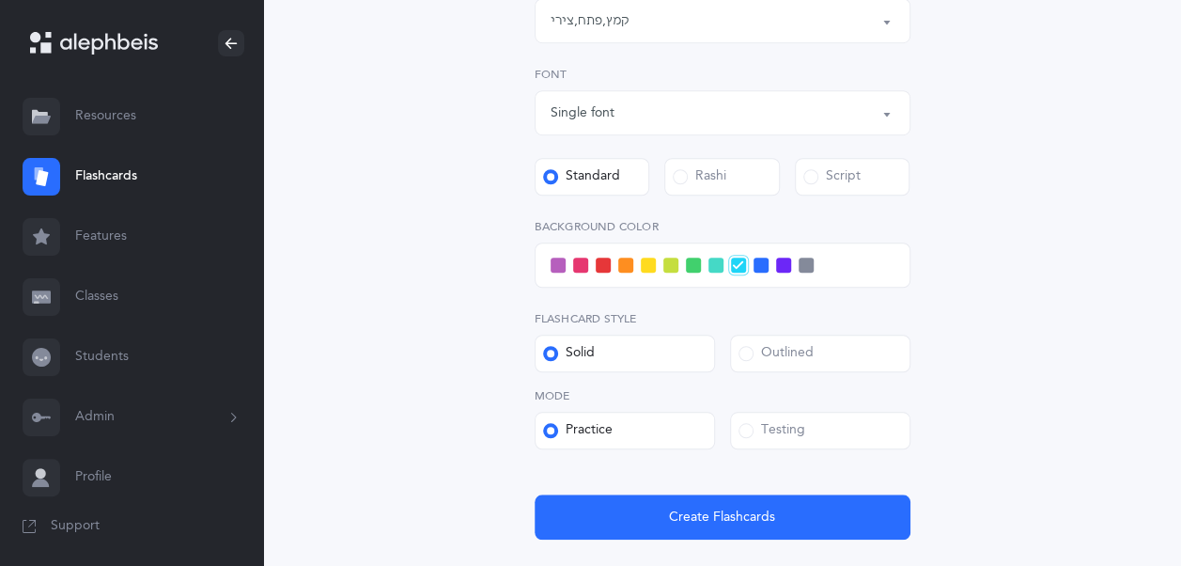
scroll to position [715, 0]
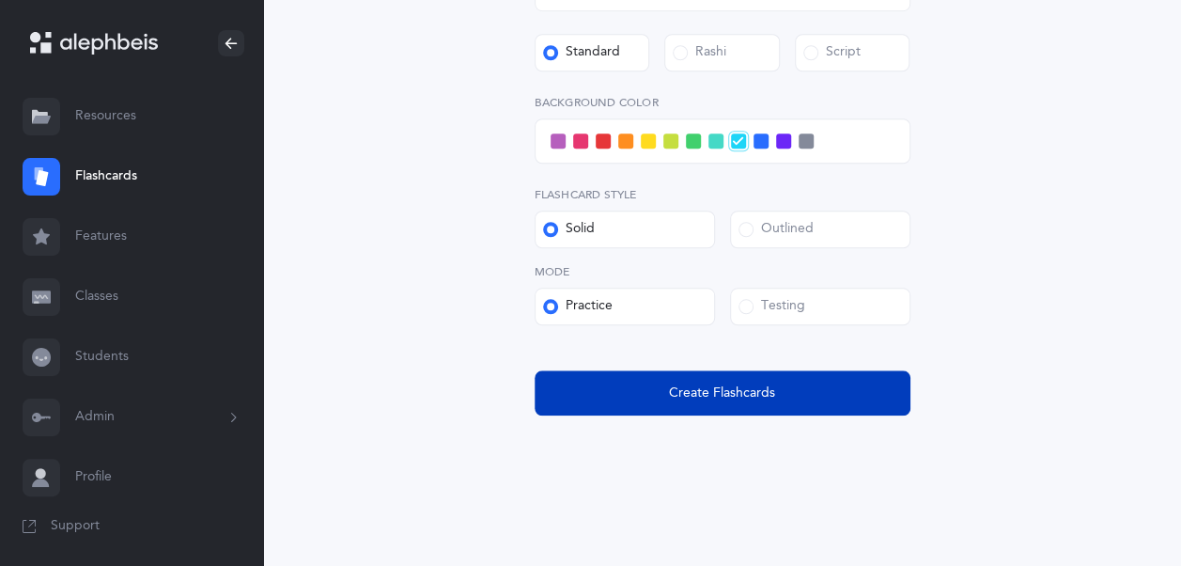
click at [768, 390] on span "Create Flashcards" at bounding box center [722, 393] width 106 height 20
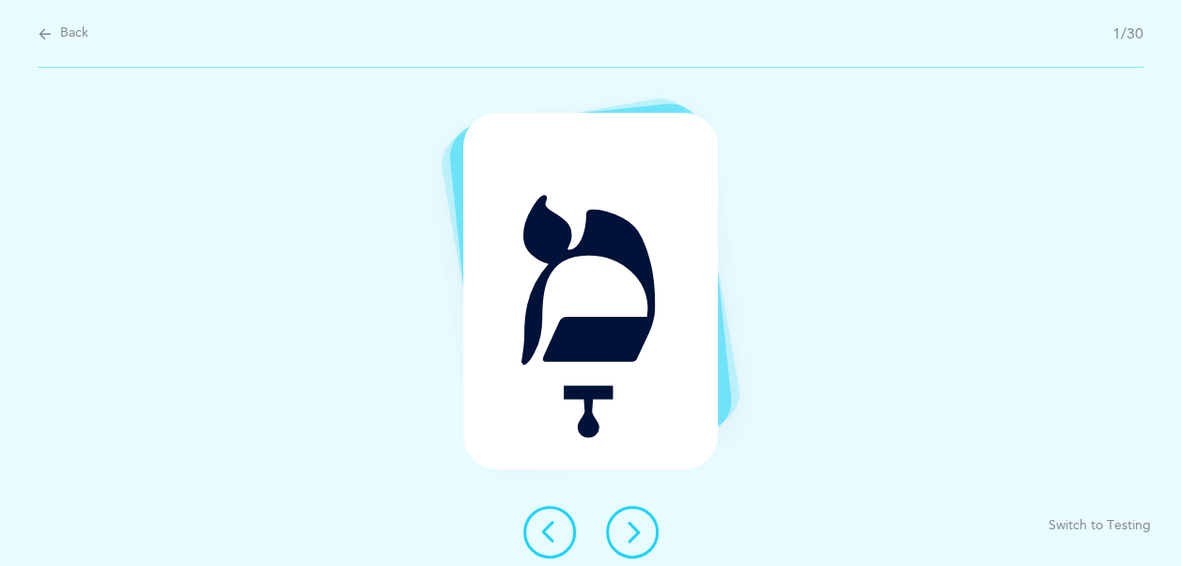
scroll to position [0, 0]
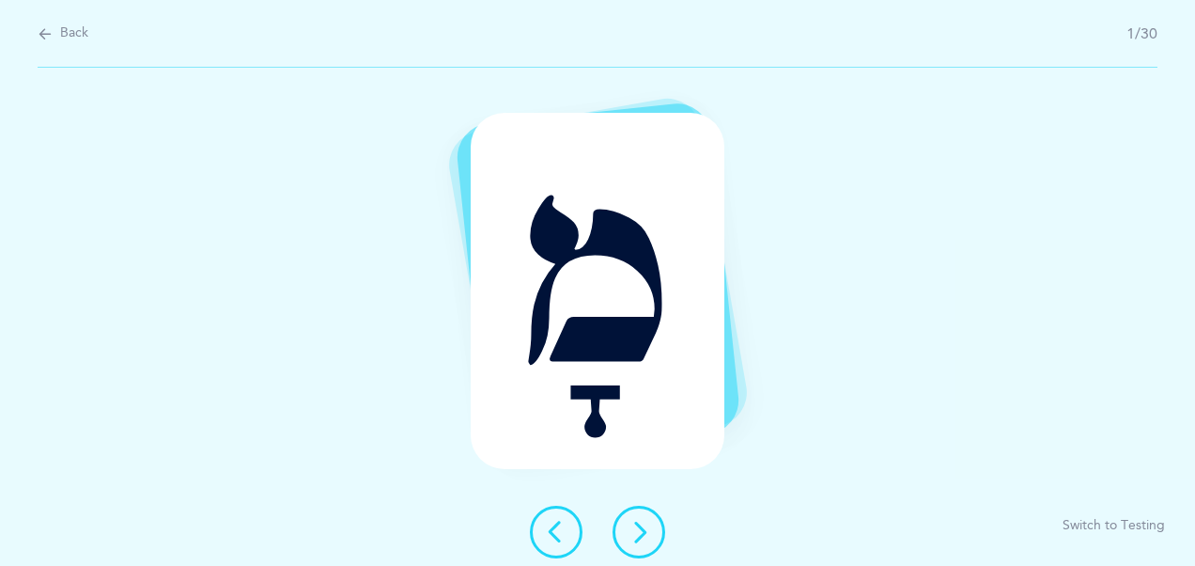
click at [768, 390] on div "מָ Switch to Testing" at bounding box center [597, 317] width 1195 height 498
click at [648, 535] on icon at bounding box center [639, 531] width 23 height 23
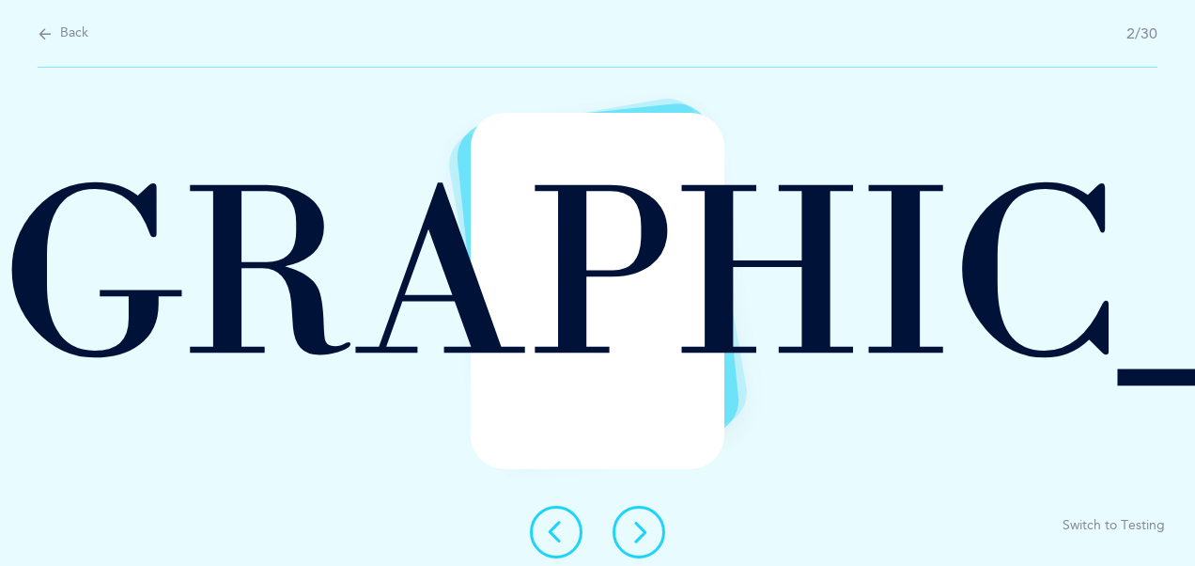
click at [648, 535] on icon at bounding box center [639, 531] width 23 height 23
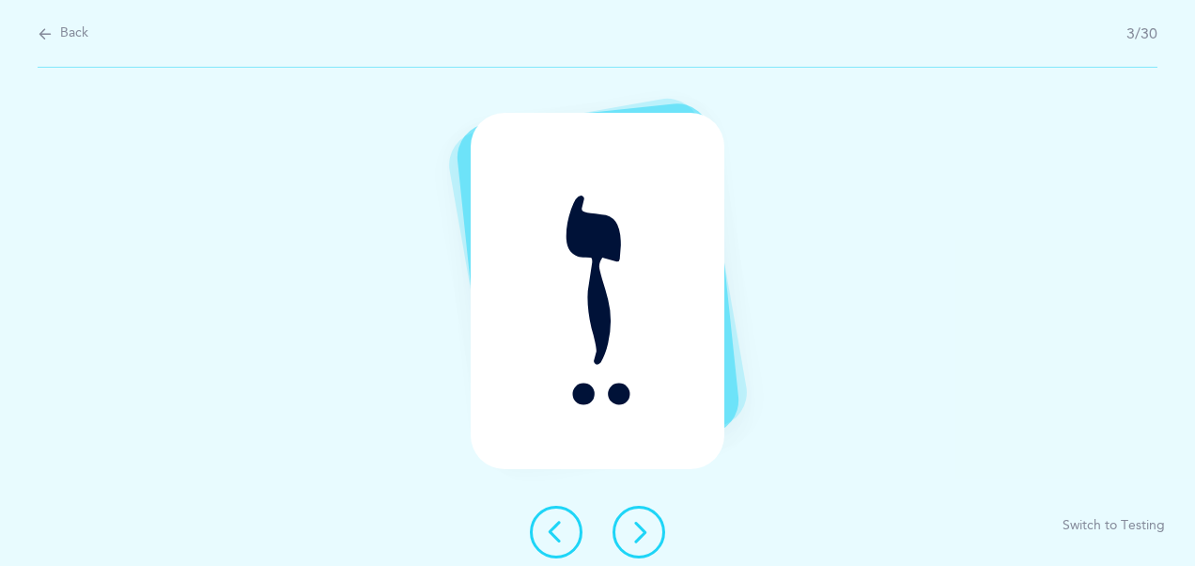
click at [648, 535] on icon at bounding box center [639, 531] width 23 height 23
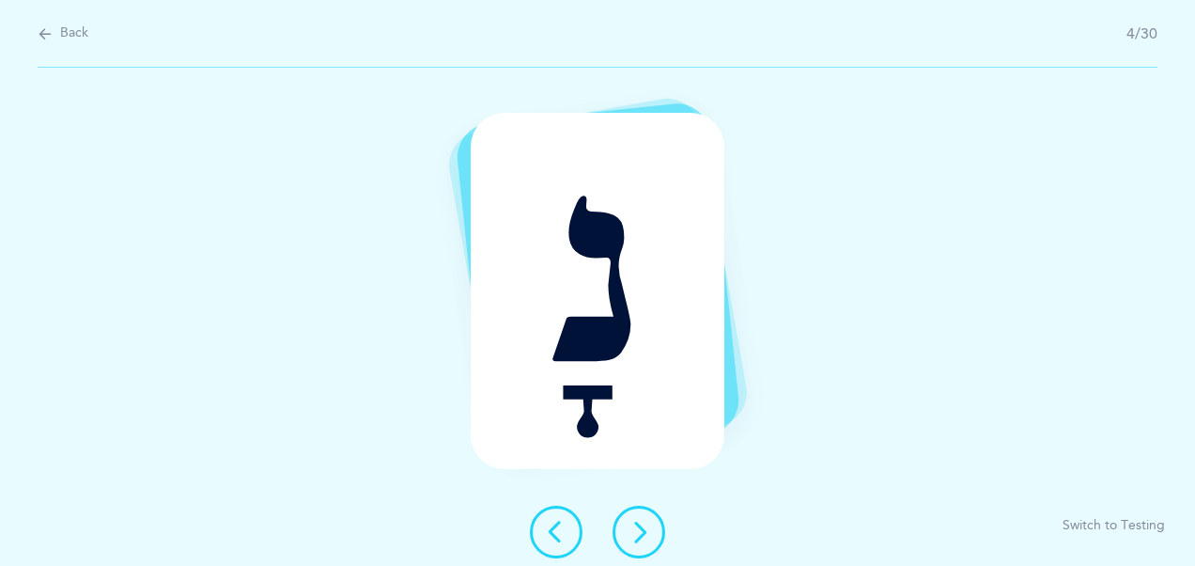
click at [648, 535] on icon at bounding box center [639, 531] width 23 height 23
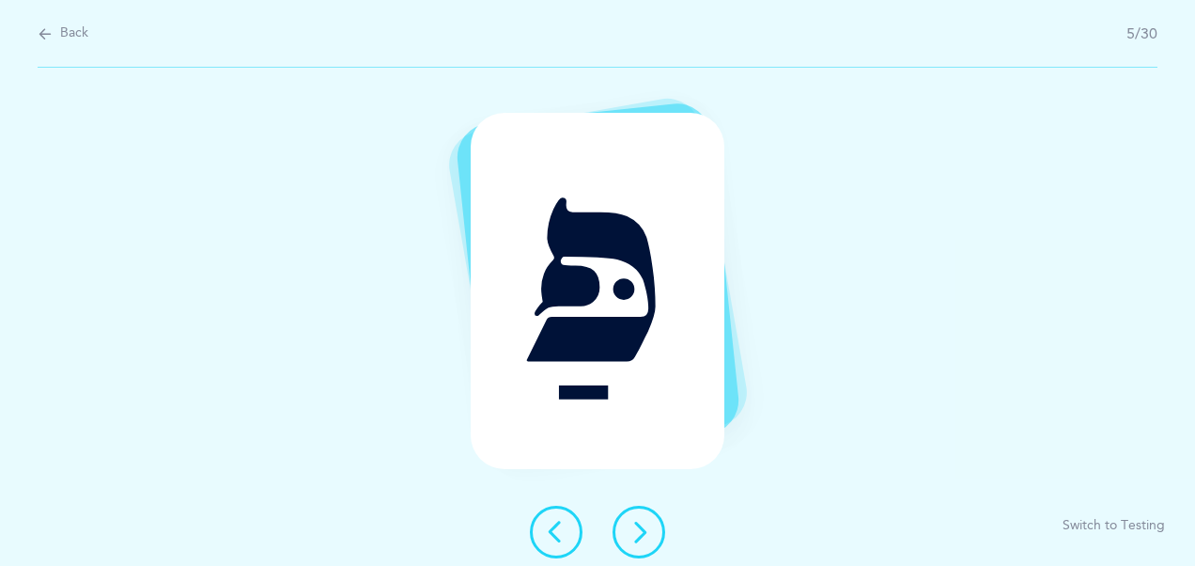
click at [648, 535] on icon at bounding box center [639, 531] width 23 height 23
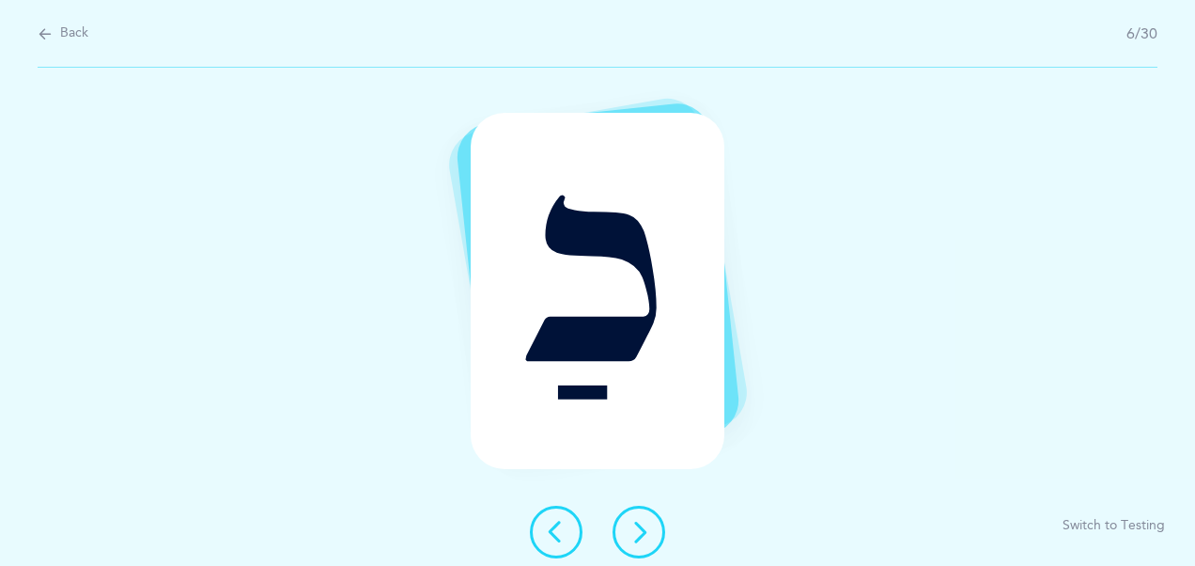
click at [648, 535] on icon at bounding box center [639, 531] width 23 height 23
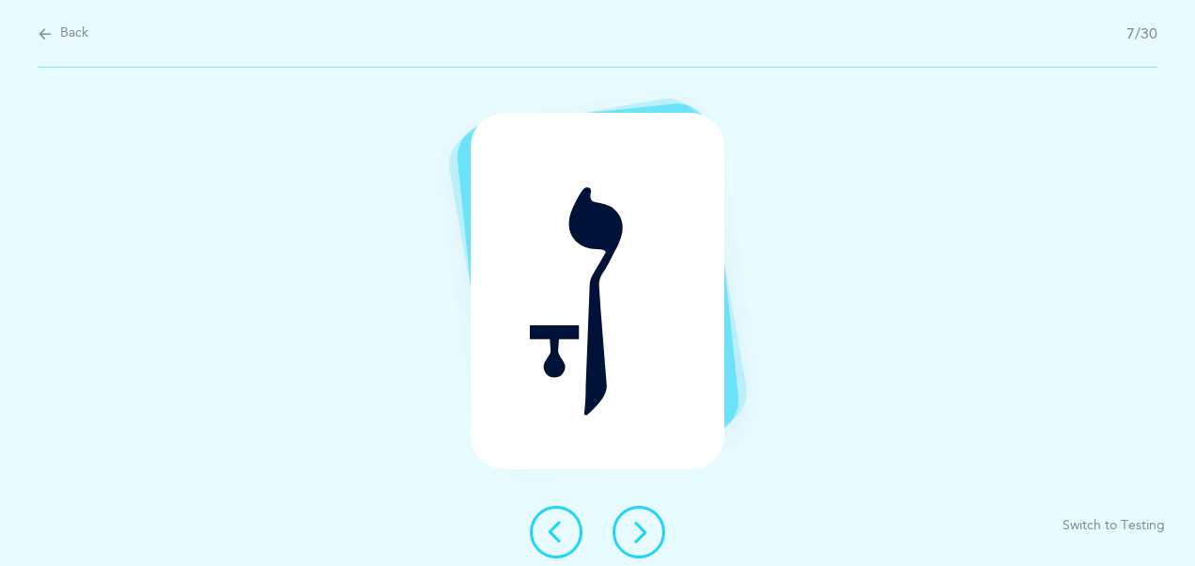
click at [648, 535] on icon at bounding box center [639, 531] width 23 height 23
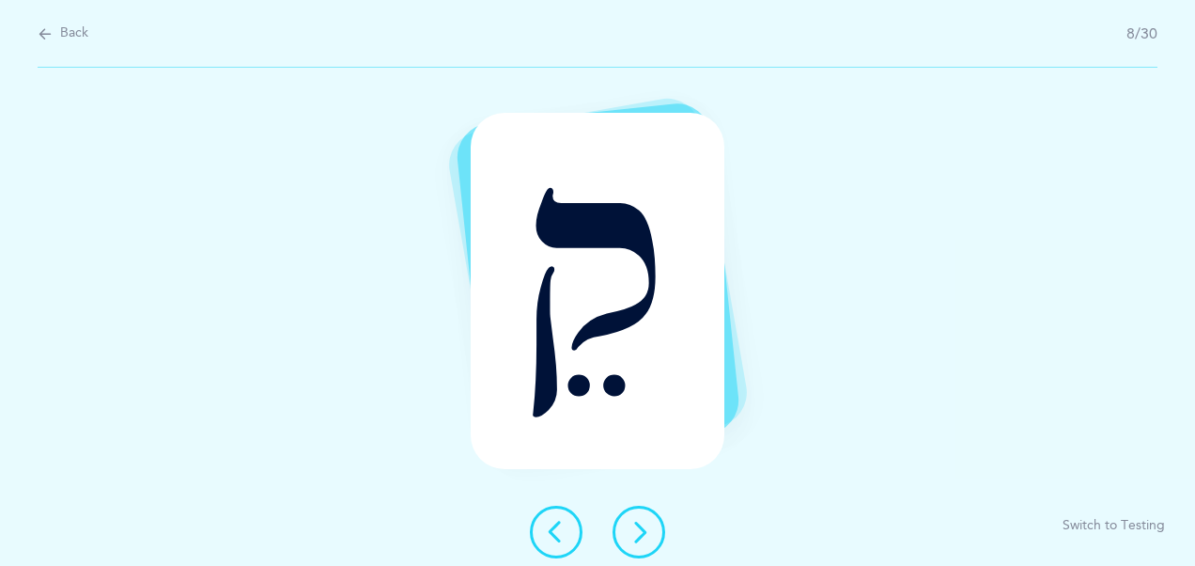
click at [648, 535] on icon at bounding box center [639, 531] width 23 height 23
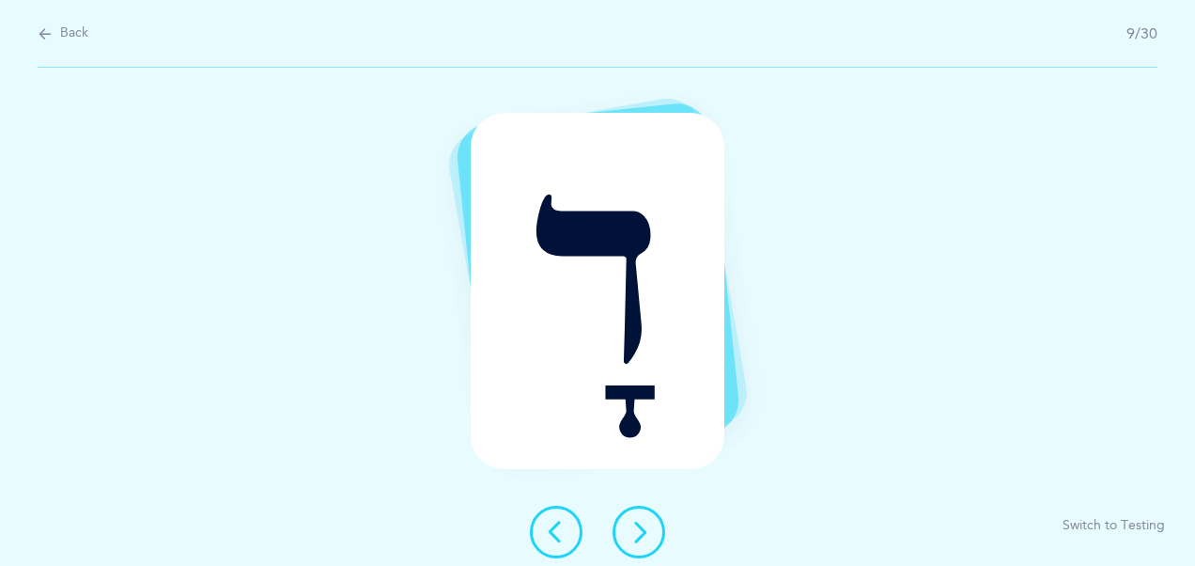
click at [648, 535] on icon at bounding box center [639, 531] width 23 height 23
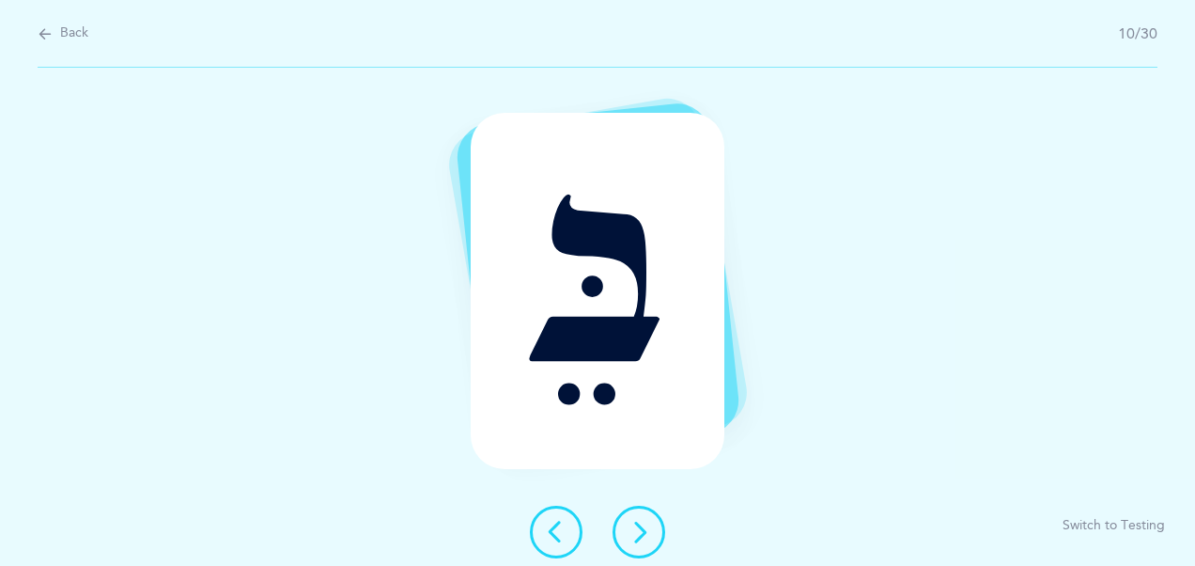
click at [648, 535] on icon at bounding box center [639, 531] width 23 height 23
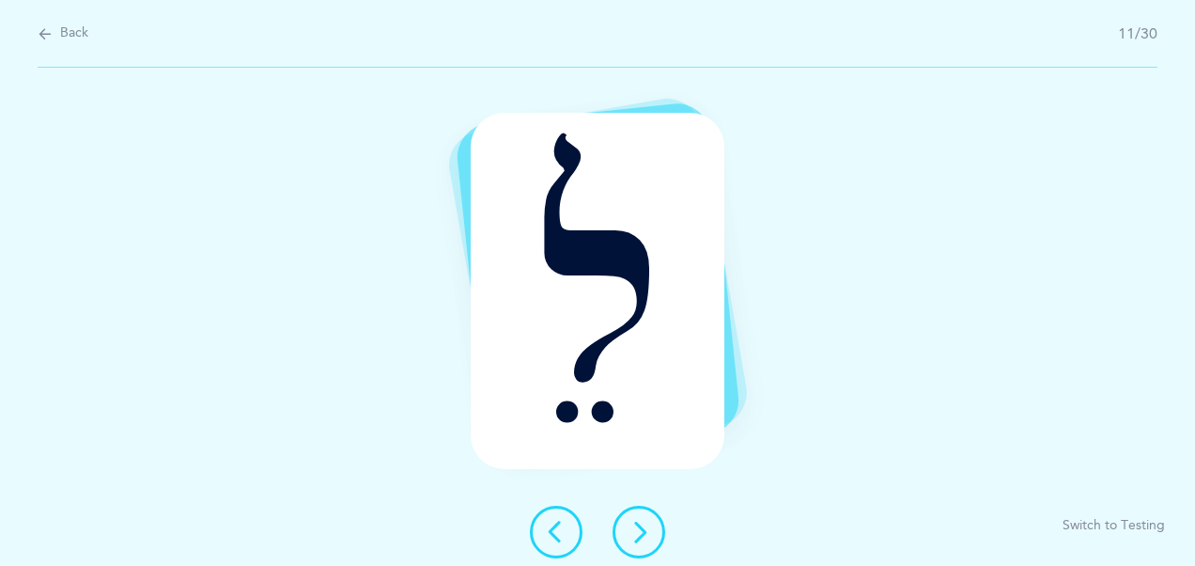
click at [648, 535] on icon at bounding box center [639, 531] width 23 height 23
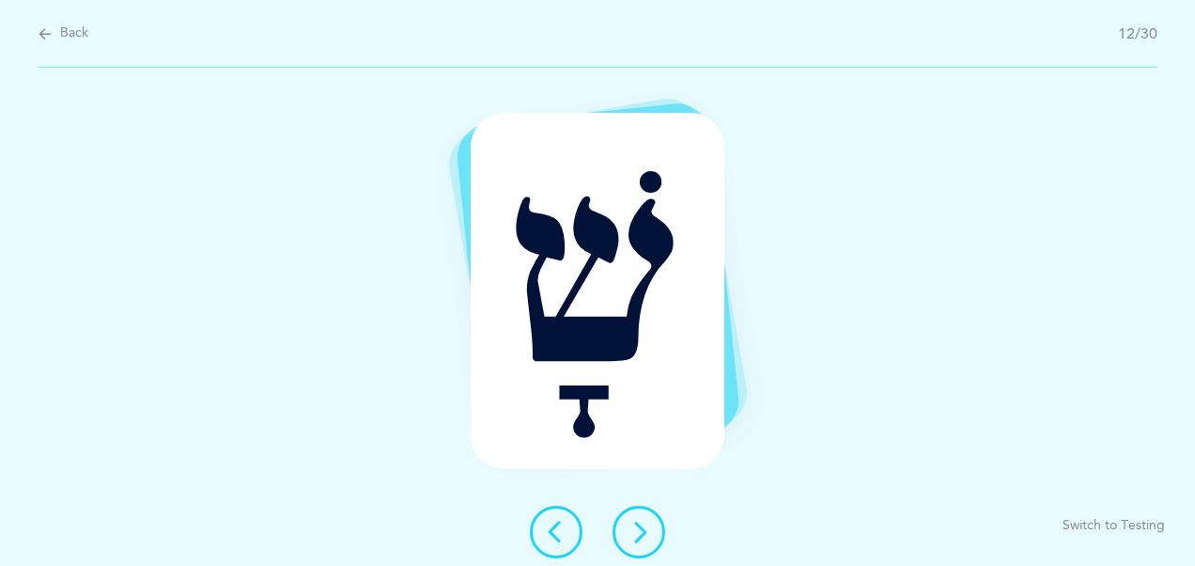
click at [648, 535] on icon at bounding box center [639, 531] width 23 height 23
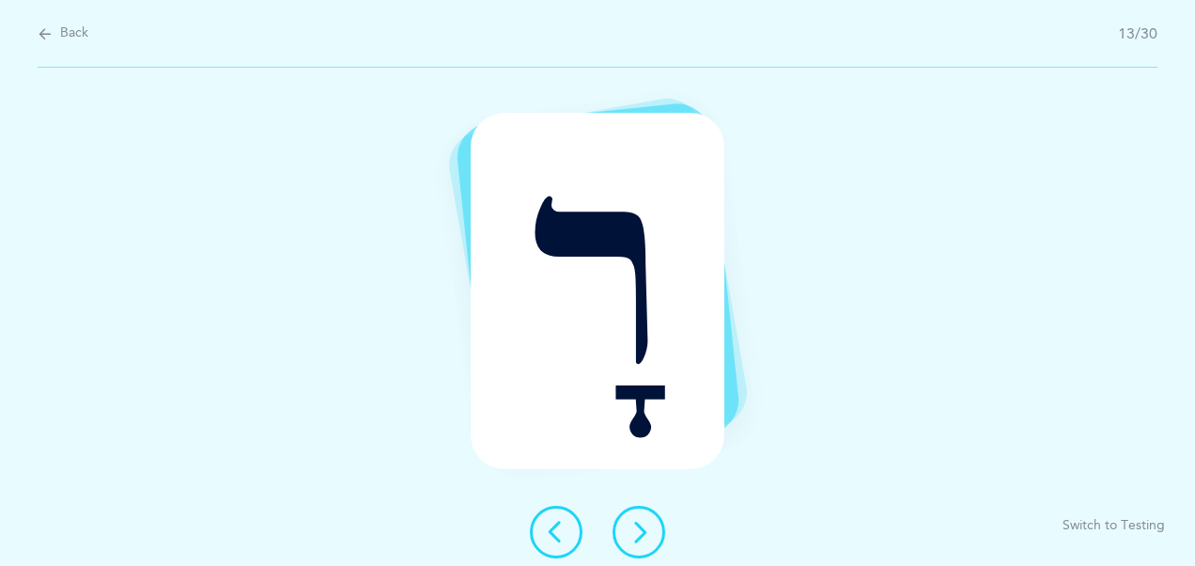
click at [648, 535] on icon at bounding box center [639, 531] width 23 height 23
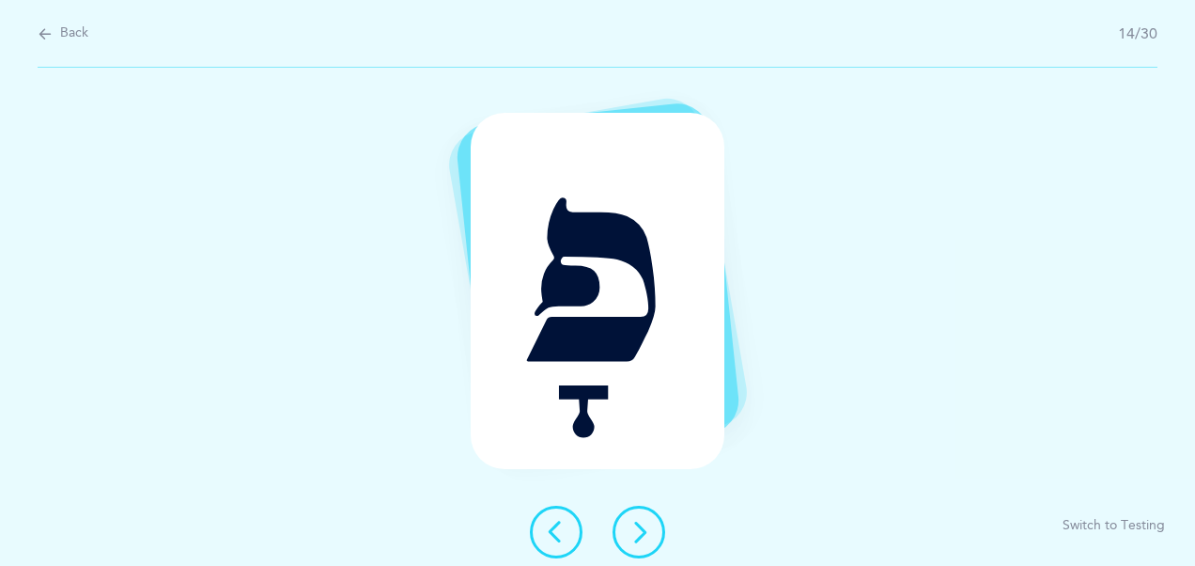
click at [648, 535] on icon at bounding box center [639, 531] width 23 height 23
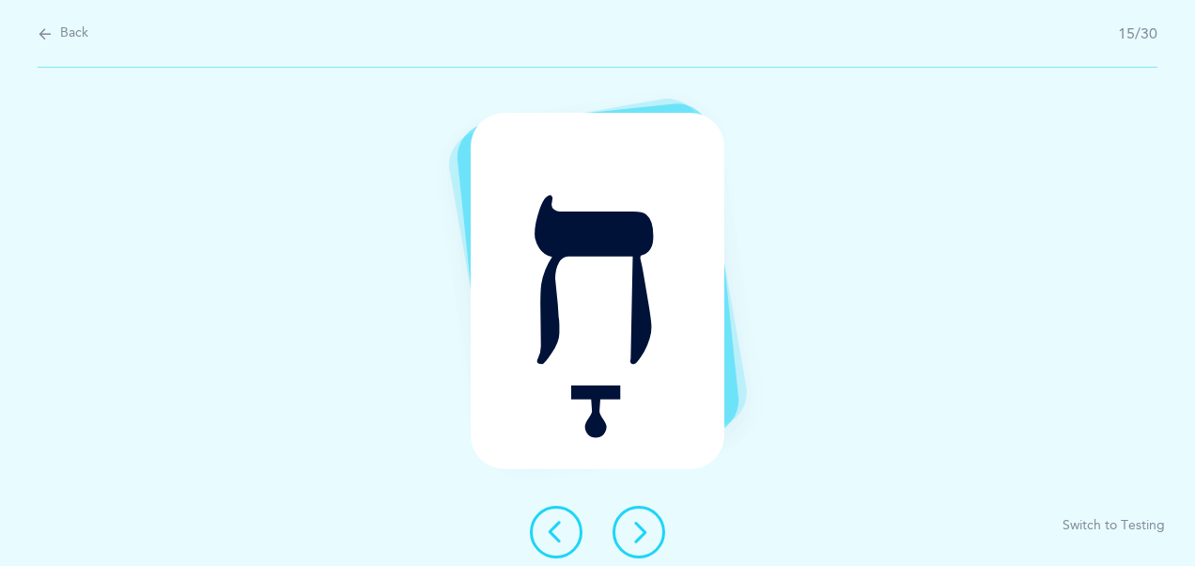
click at [648, 535] on icon at bounding box center [639, 531] width 23 height 23
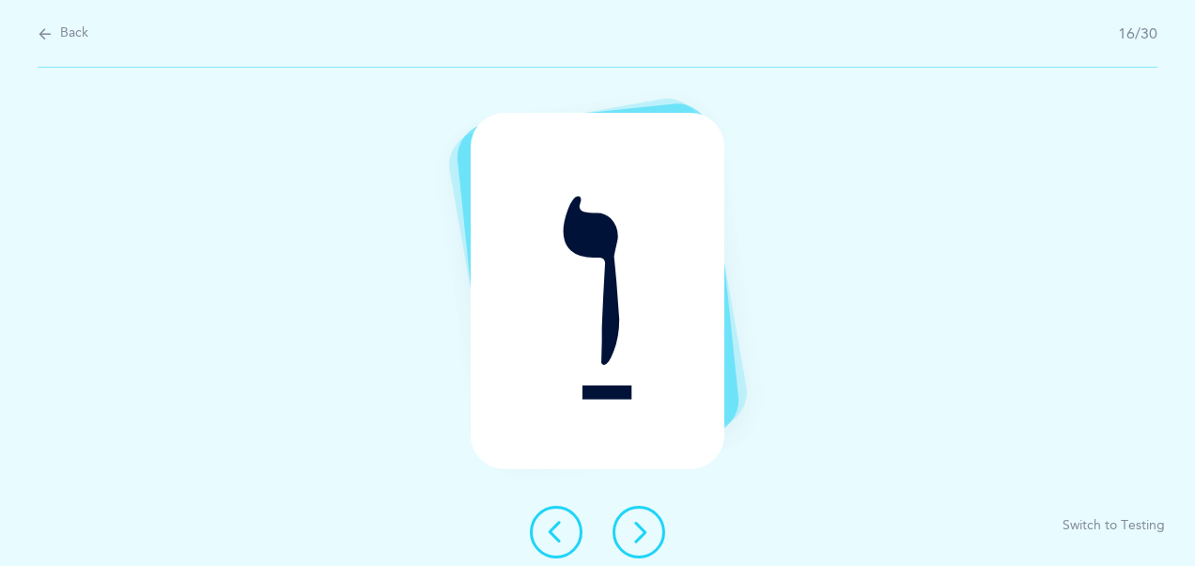
click at [648, 535] on icon at bounding box center [639, 531] width 23 height 23
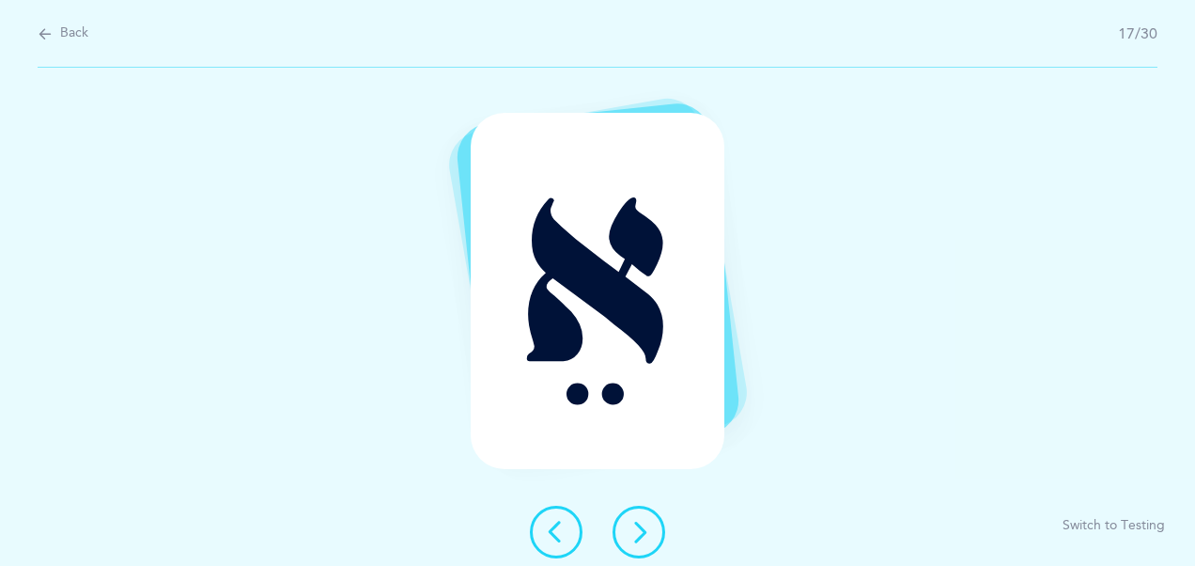
click at [648, 535] on icon at bounding box center [639, 531] width 23 height 23
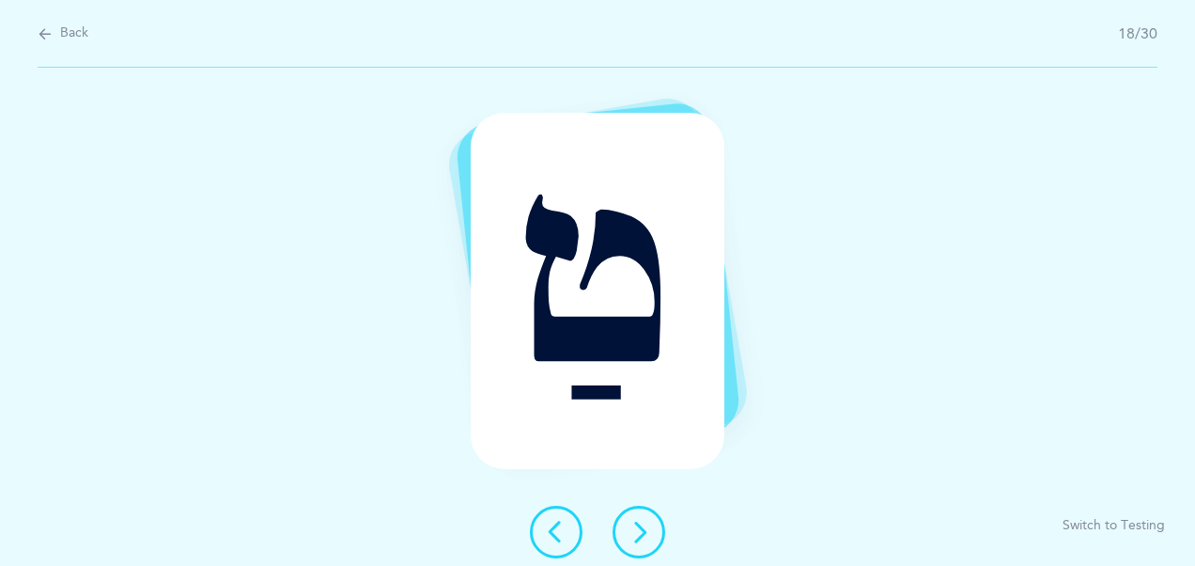
click at [648, 535] on icon at bounding box center [639, 531] width 23 height 23
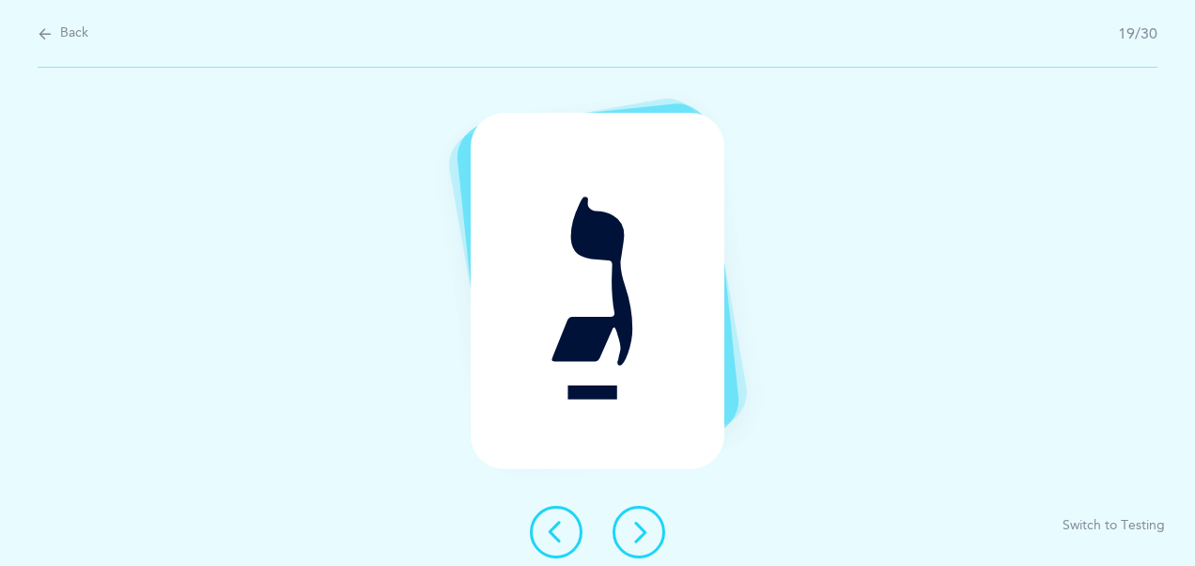
click at [648, 535] on icon at bounding box center [639, 531] width 23 height 23
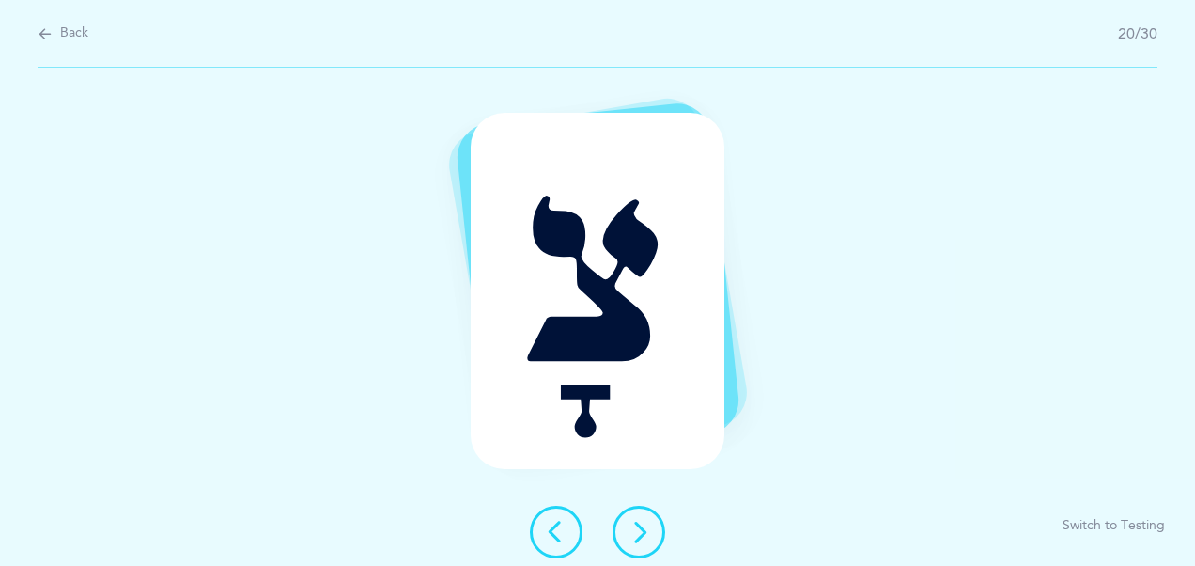
click at [648, 535] on icon at bounding box center [639, 531] width 23 height 23
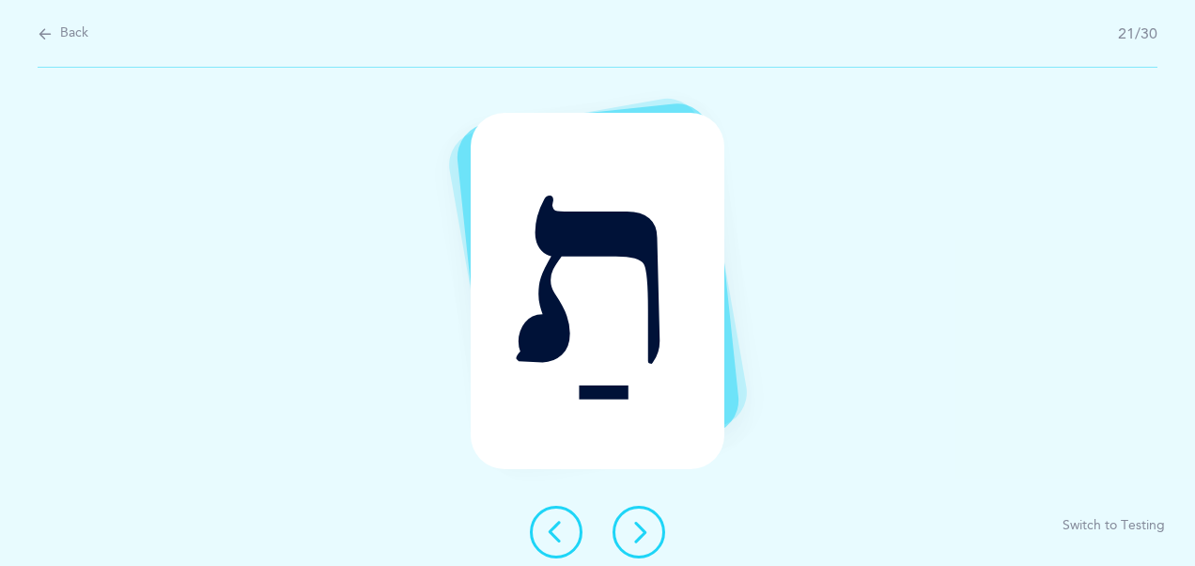
click at [648, 535] on icon at bounding box center [639, 531] width 23 height 23
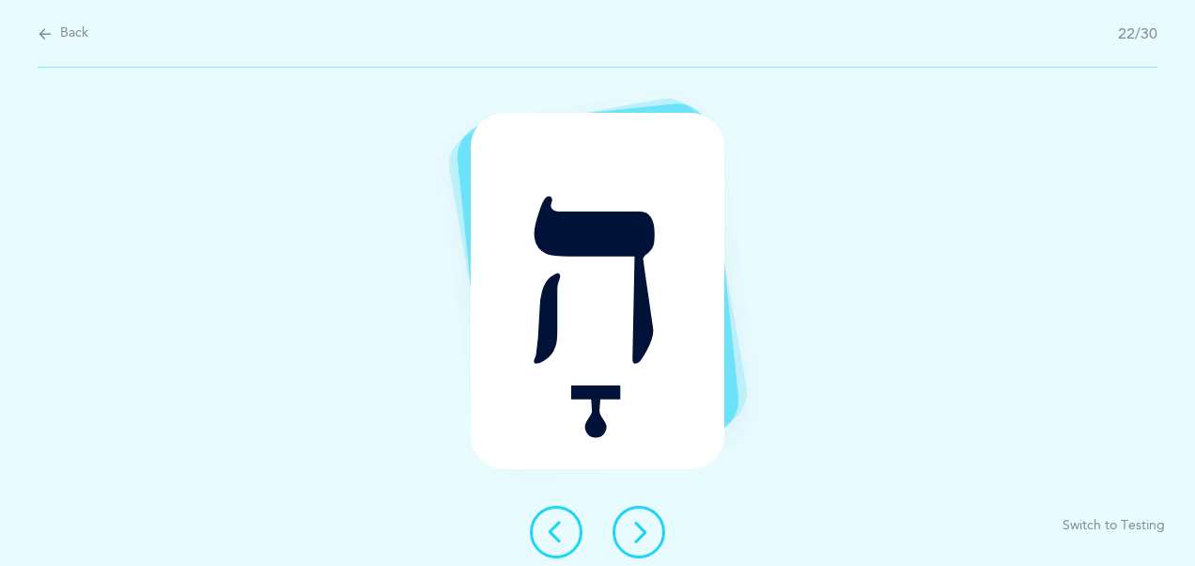
click at [648, 535] on icon at bounding box center [639, 531] width 23 height 23
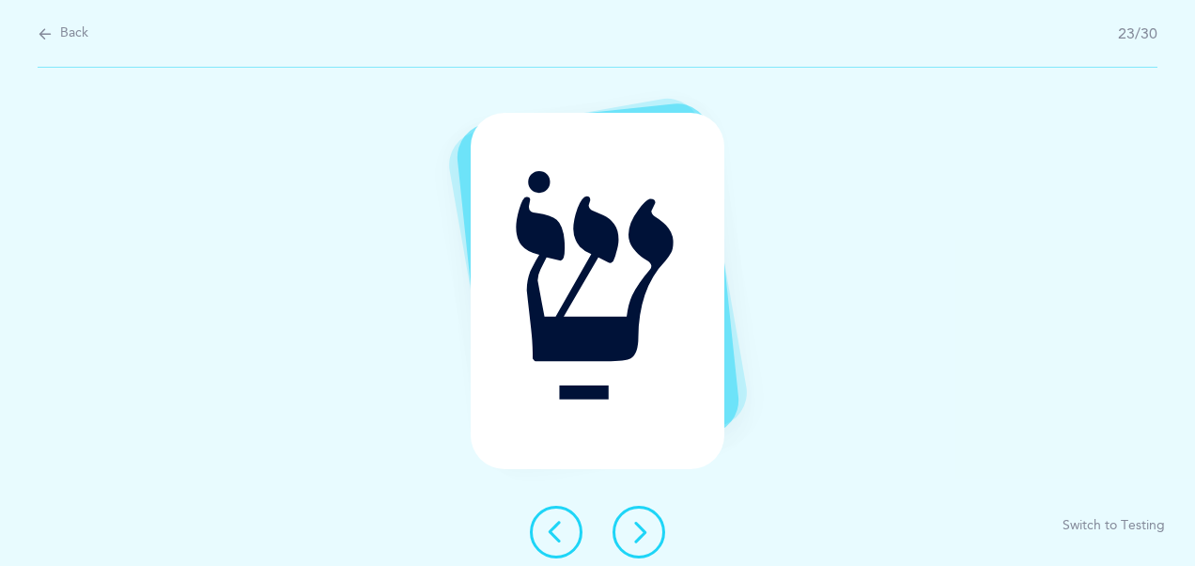
click at [648, 535] on icon at bounding box center [639, 531] width 23 height 23
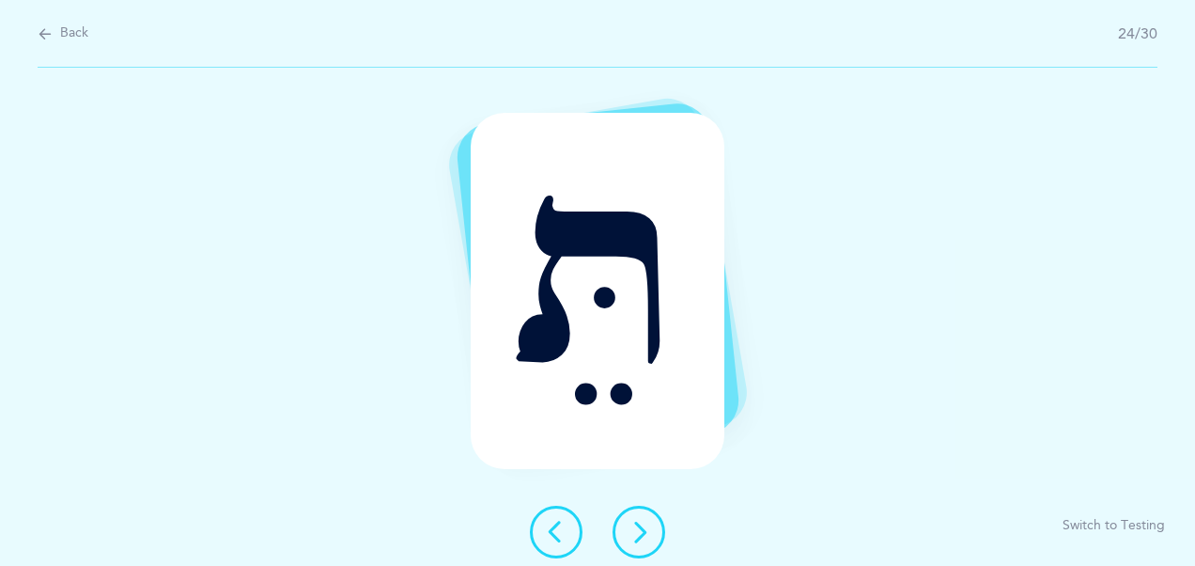
click at [648, 535] on icon at bounding box center [639, 531] width 23 height 23
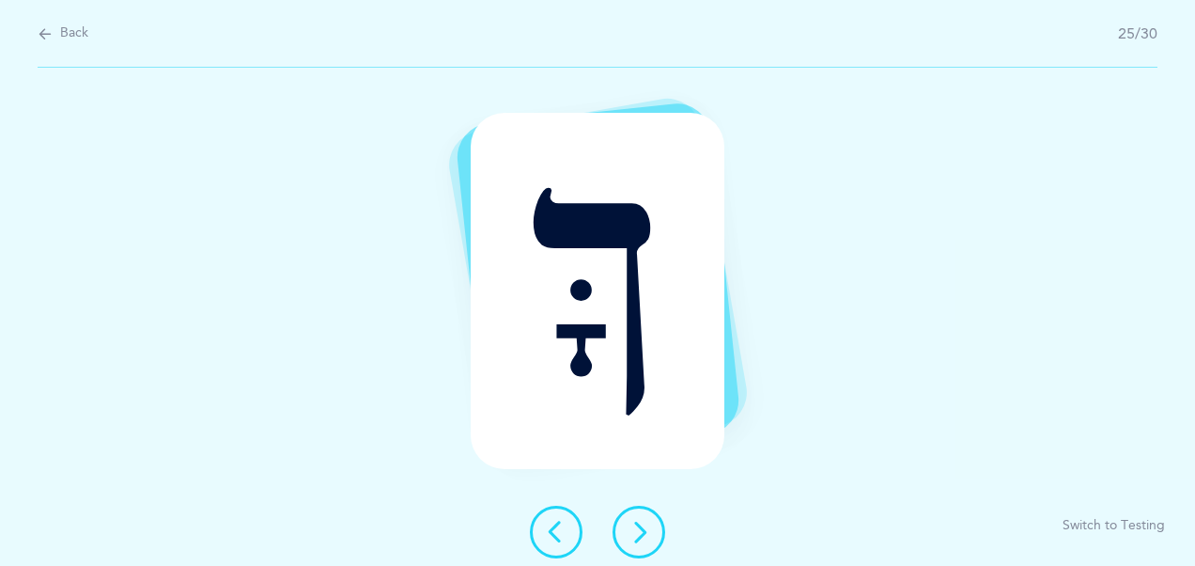
click at [648, 535] on icon at bounding box center [639, 531] width 23 height 23
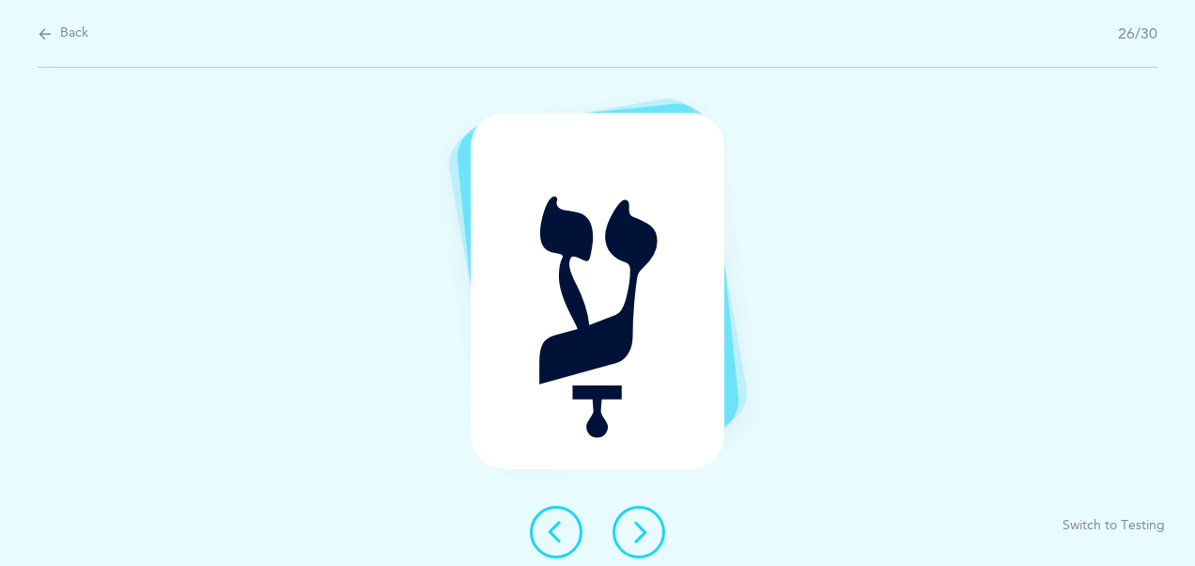
click at [540, 545] on button at bounding box center [556, 531] width 53 height 53
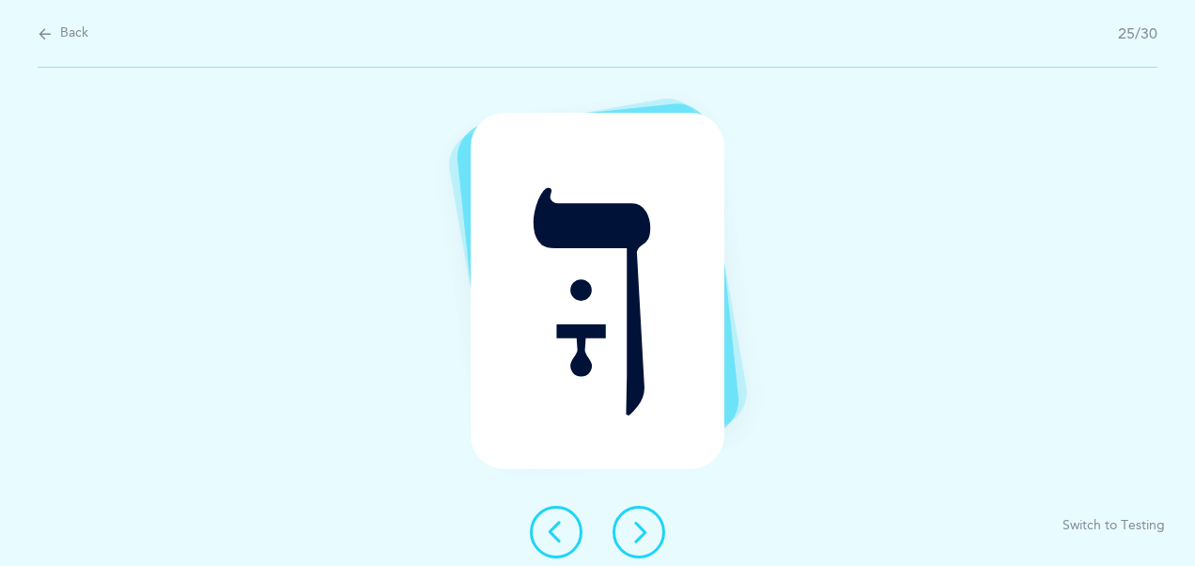
click at [624, 530] on button at bounding box center [638, 531] width 53 height 53
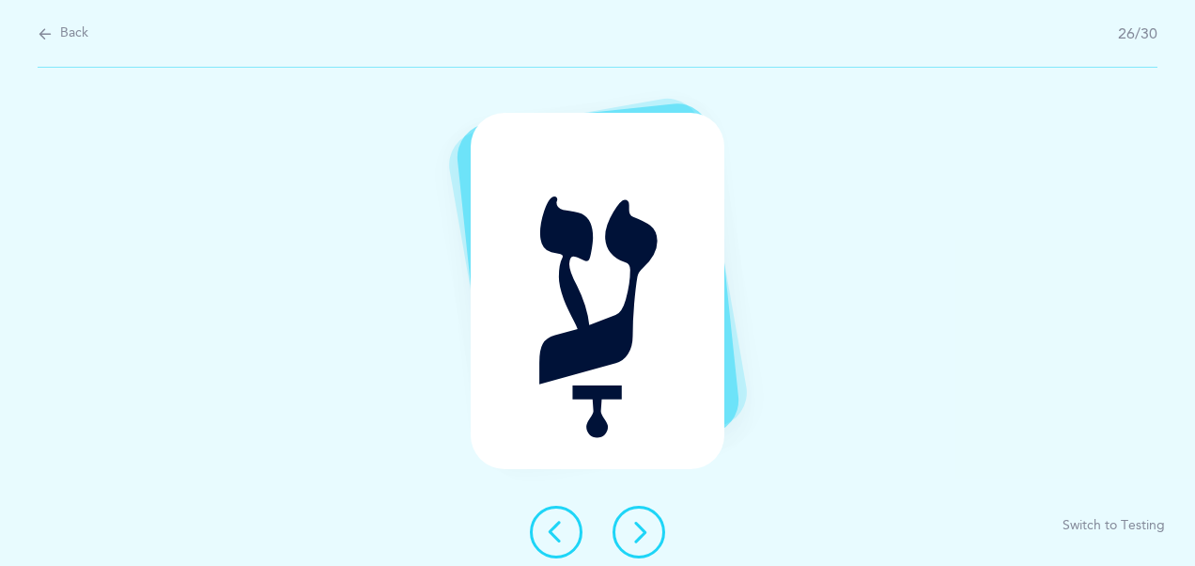
click at [624, 530] on button at bounding box center [638, 531] width 53 height 53
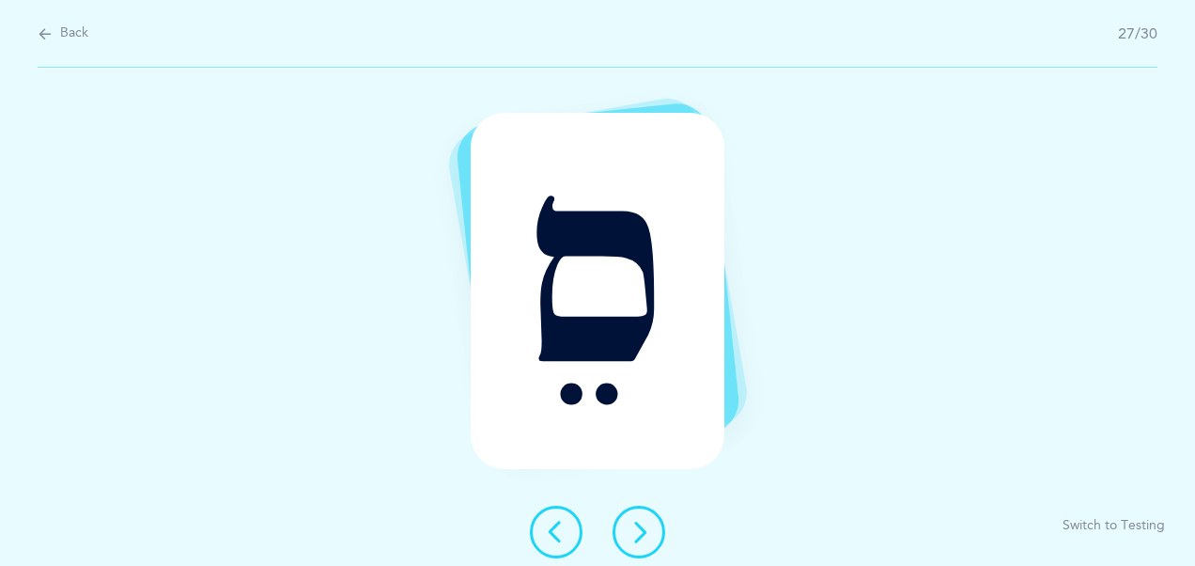
click at [663, 504] on div "סֵ Switch to Testing" at bounding box center [597, 317] width 1195 height 498
click at [637, 545] on button at bounding box center [638, 531] width 53 height 53
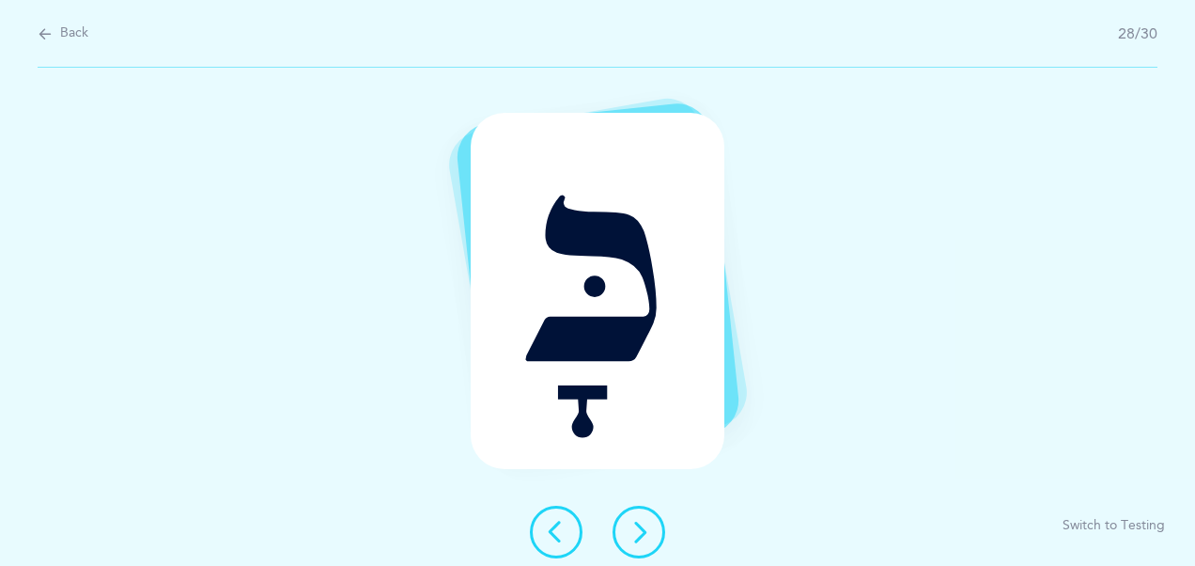
click at [637, 545] on button at bounding box center [638, 531] width 53 height 53
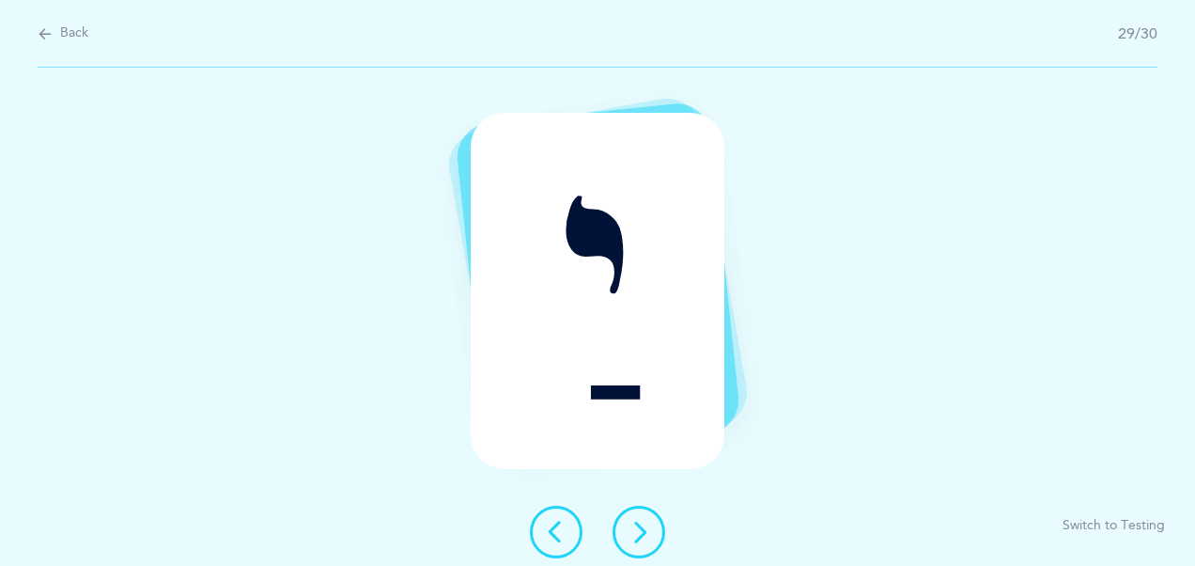
click at [637, 545] on button at bounding box center [638, 531] width 53 height 53
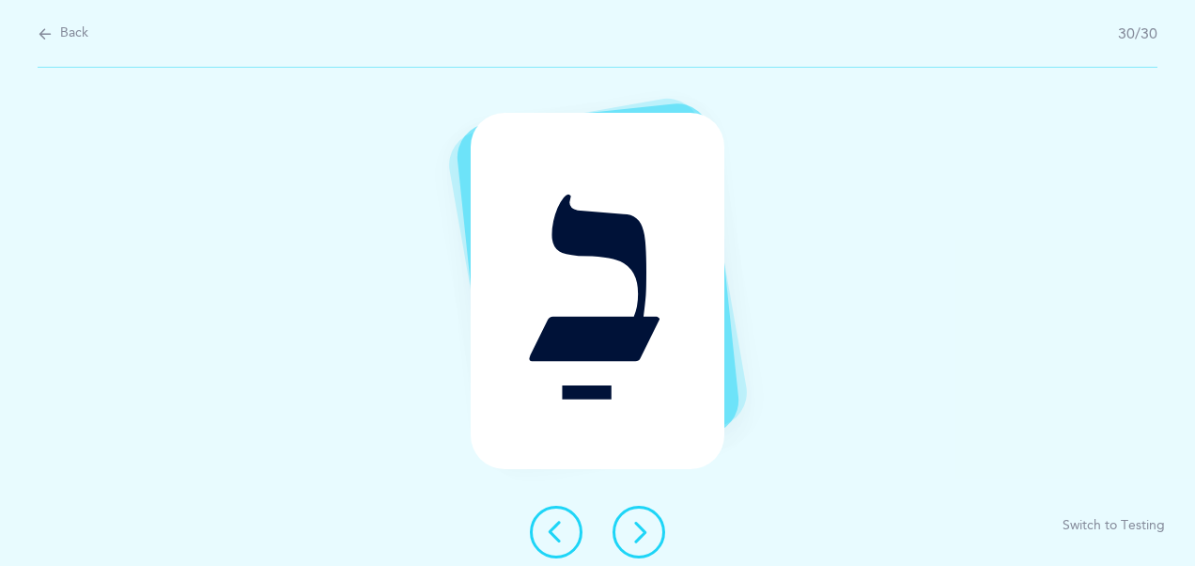
click at [659, 534] on button at bounding box center [638, 531] width 53 height 53
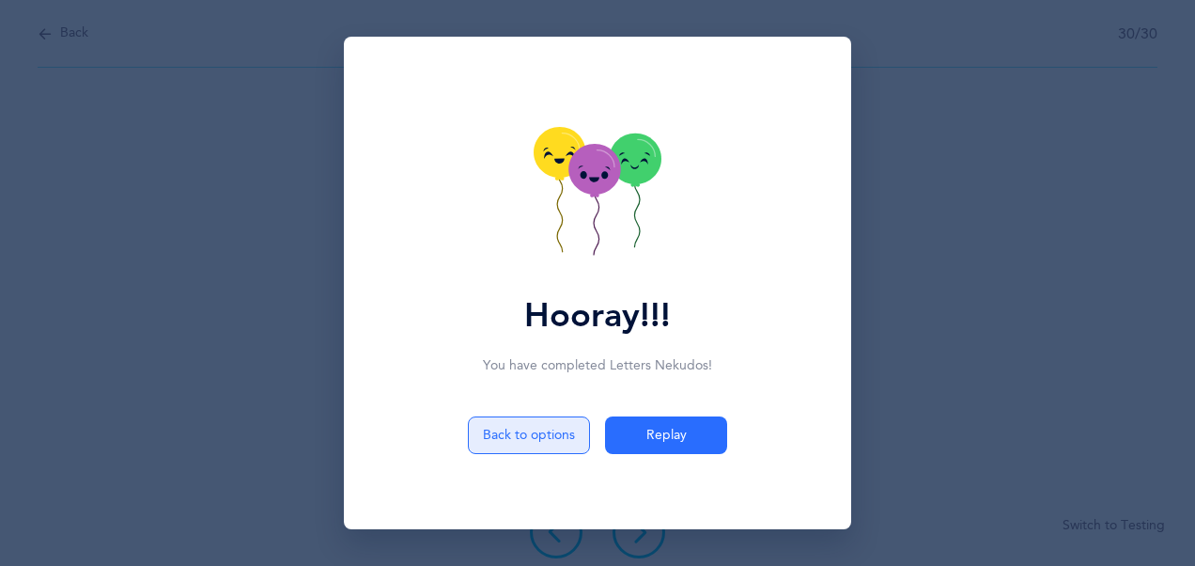
click at [550, 421] on button "Back to options" at bounding box center [529, 435] width 122 height 38
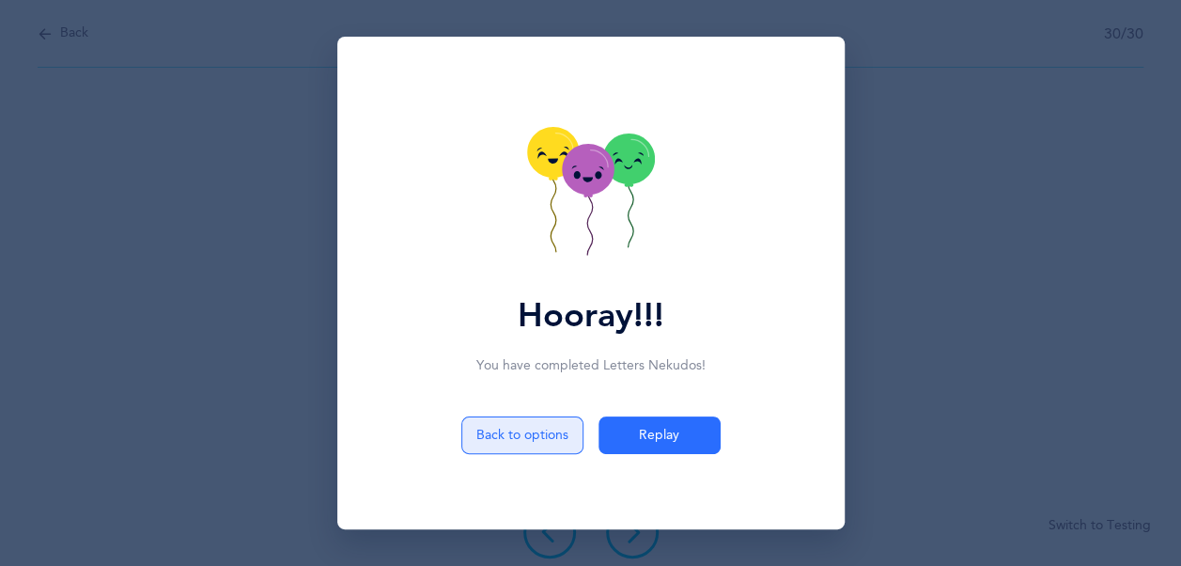
select select "4"
select select "28"
select select "single"
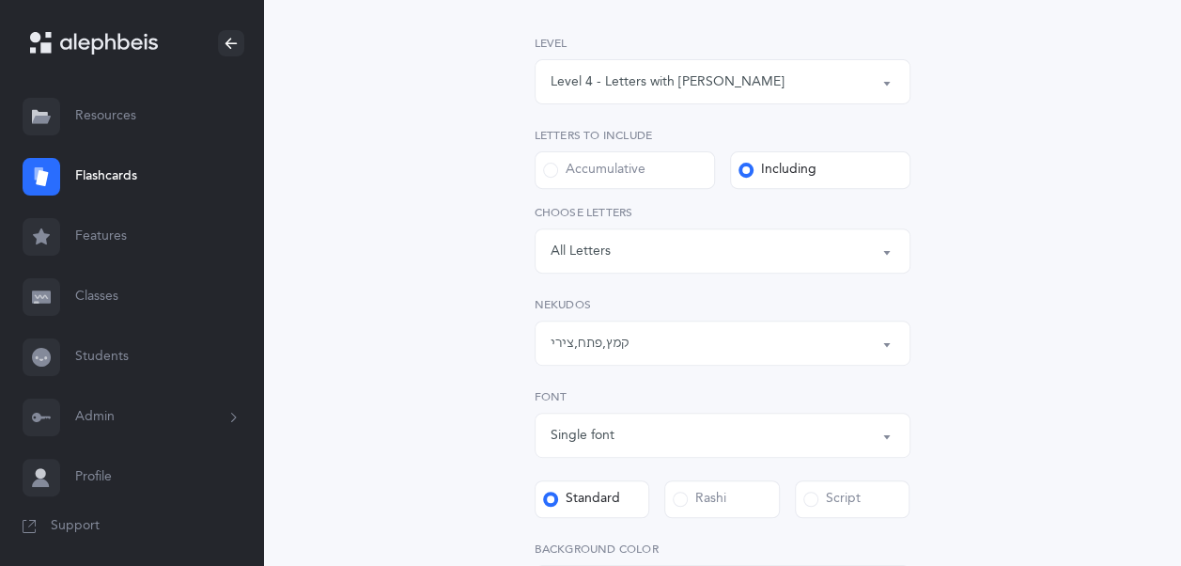
scroll to position [270, 0]
click at [676, 361] on button "קמץ , פתח , צירי" at bounding box center [723, 341] width 376 height 45
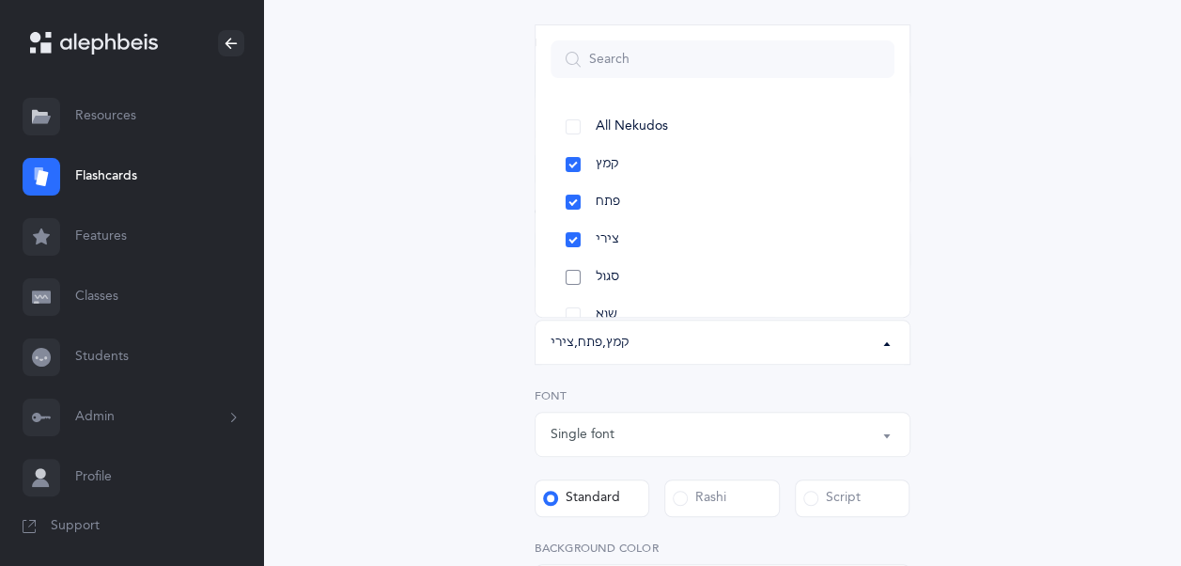
click at [579, 281] on link "סגול" at bounding box center [722, 277] width 344 height 38
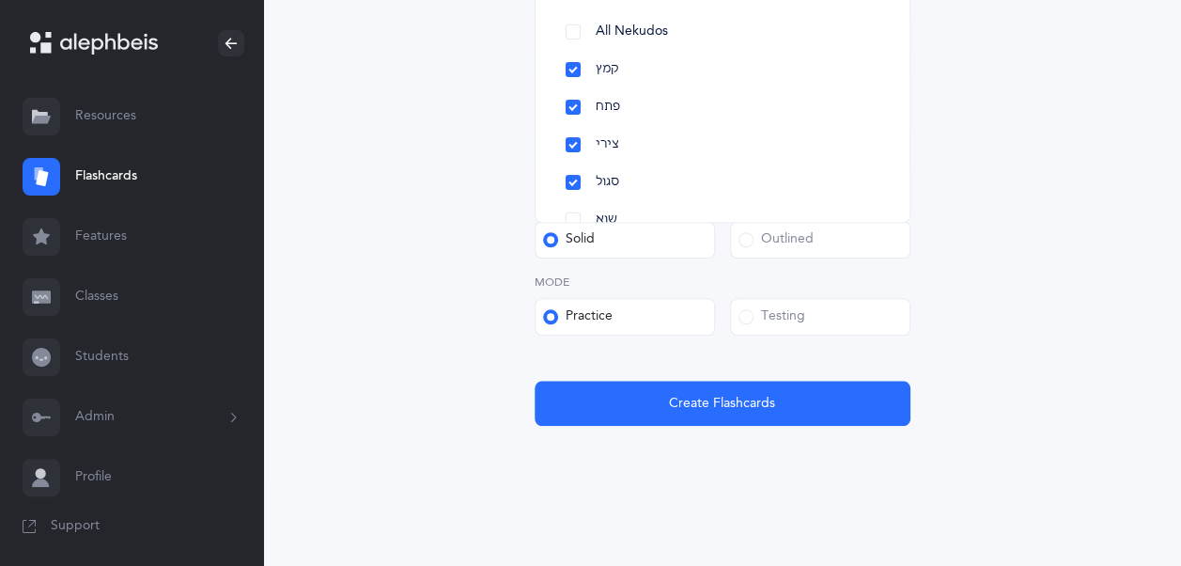
scroll to position [715, 0]
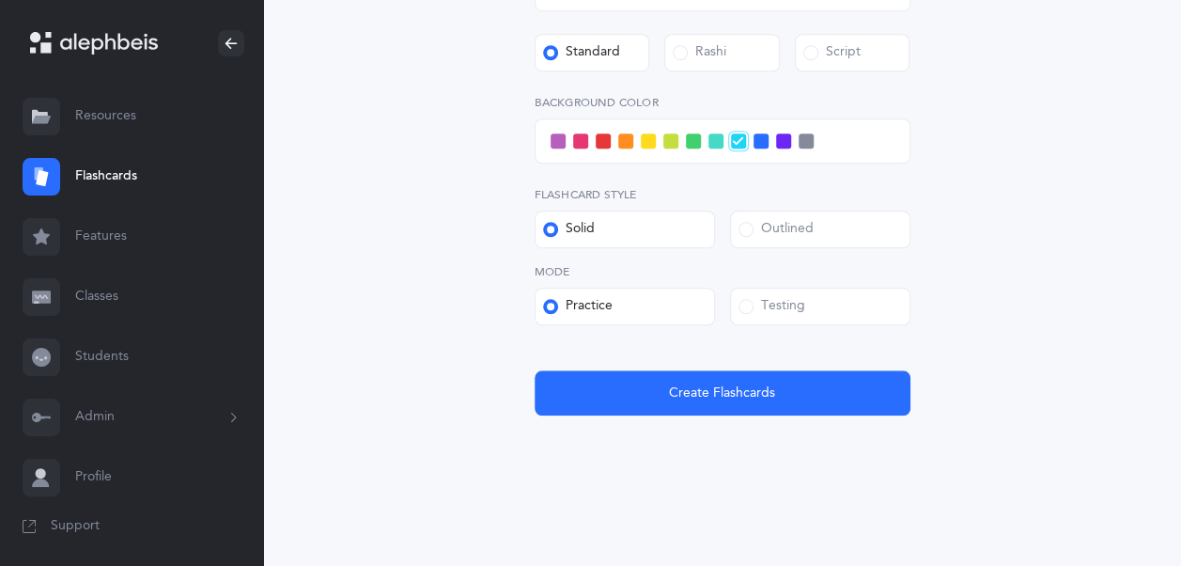
click at [577, 144] on span at bounding box center [580, 140] width 15 height 15
click at [0, 0] on input "checkbox" at bounding box center [0, 0] width 0 height 0
click at [560, 140] on div at bounding box center [723, 140] width 376 height 45
click at [560, 140] on span at bounding box center [557, 140] width 15 height 15
click at [0, 0] on input "checkbox" at bounding box center [0, 0] width 0 height 0
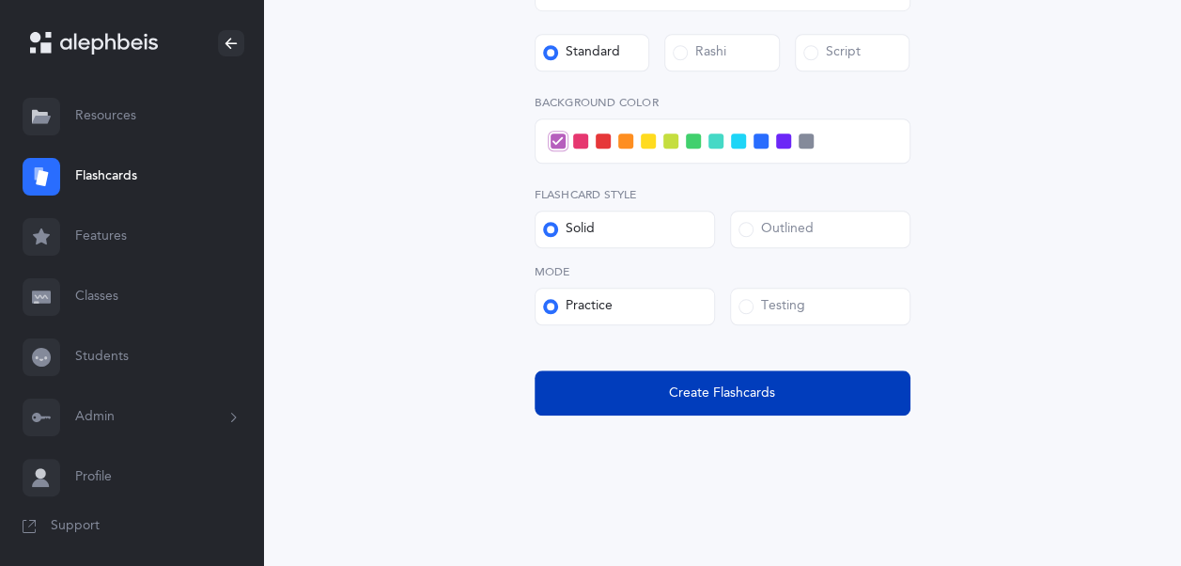
click at [705, 400] on span "Create Flashcards" at bounding box center [722, 393] width 106 height 20
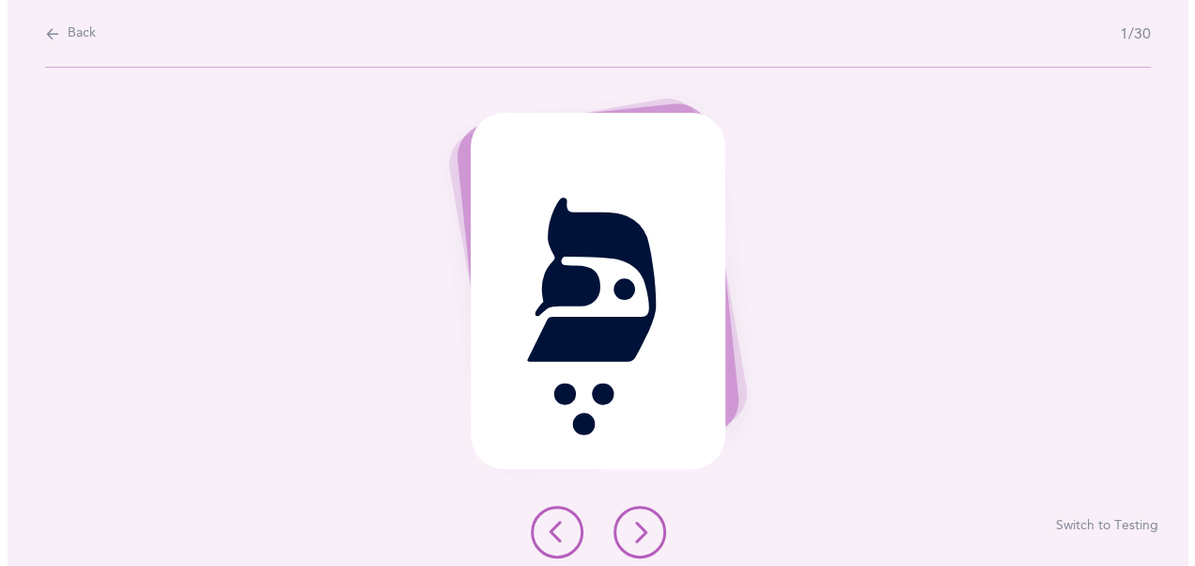
scroll to position [0, 0]
click at [641, 549] on button at bounding box center [638, 531] width 53 height 53
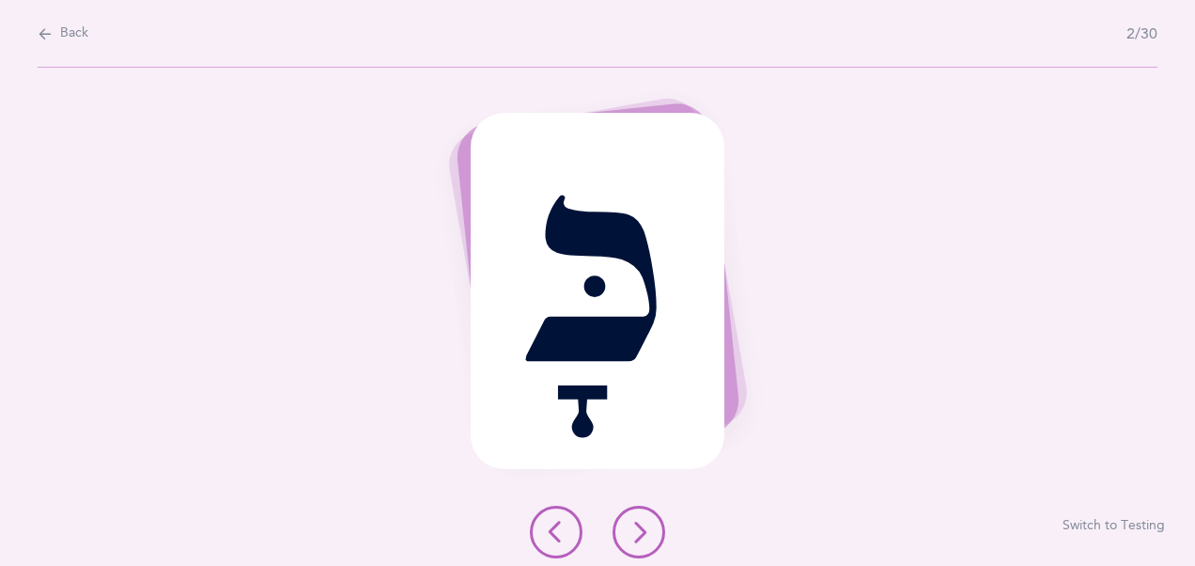
click at [641, 549] on button at bounding box center [638, 531] width 53 height 53
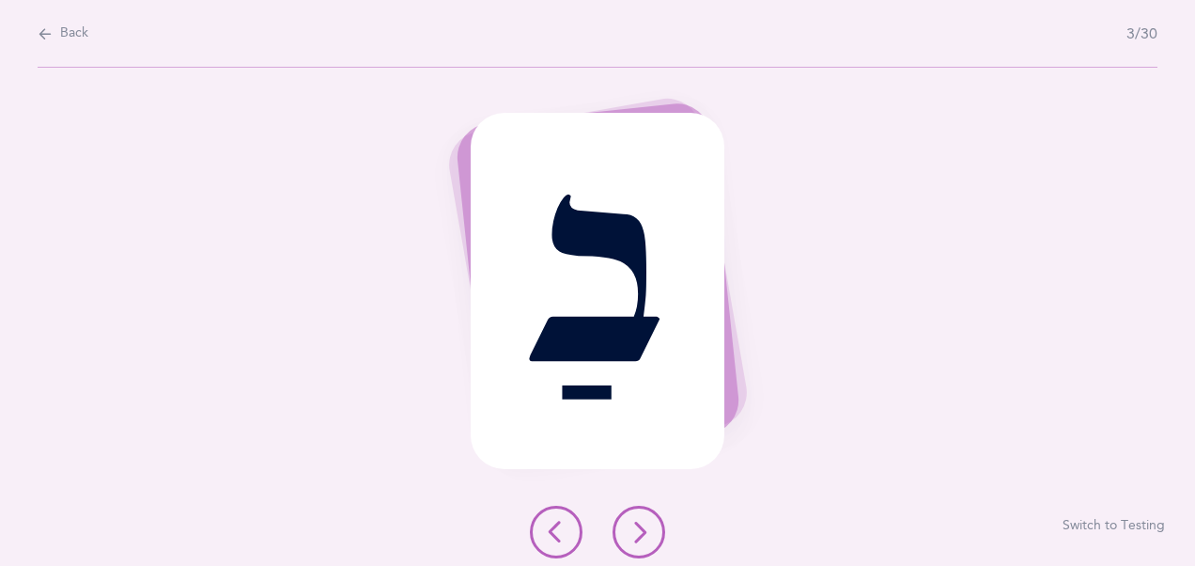
click at [641, 549] on button at bounding box center [638, 531] width 53 height 53
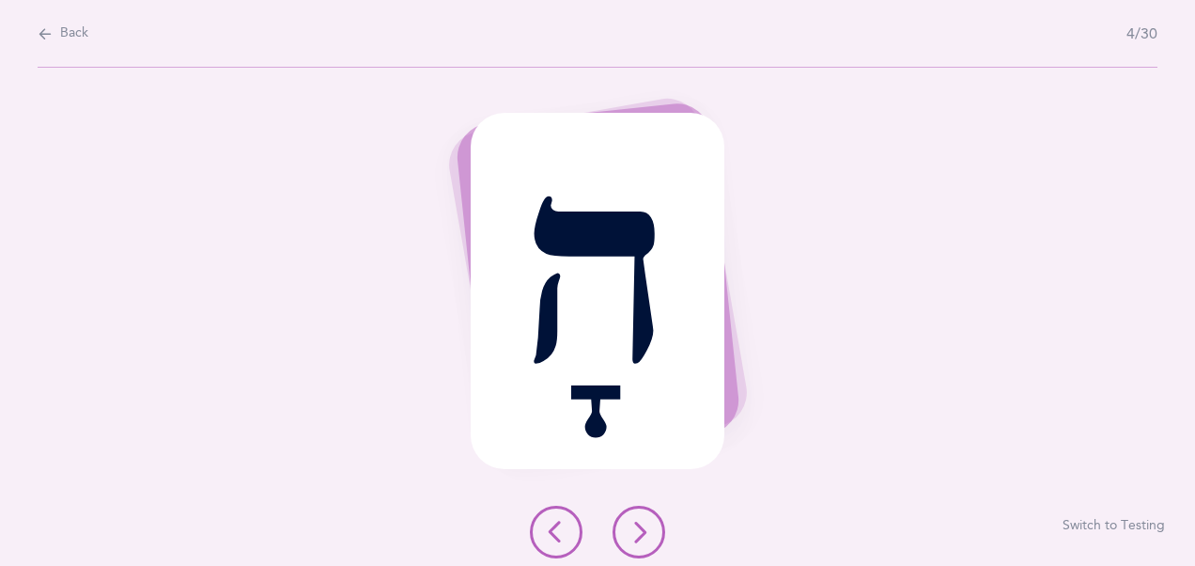
click at [641, 549] on button at bounding box center [638, 531] width 53 height 53
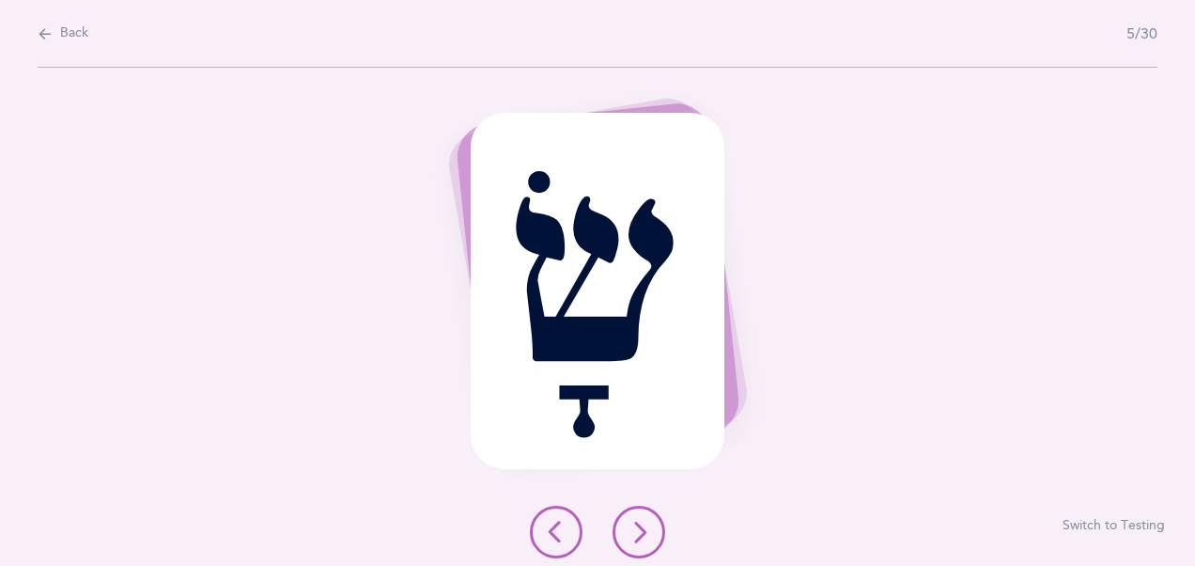
click at [641, 549] on button at bounding box center [638, 531] width 53 height 53
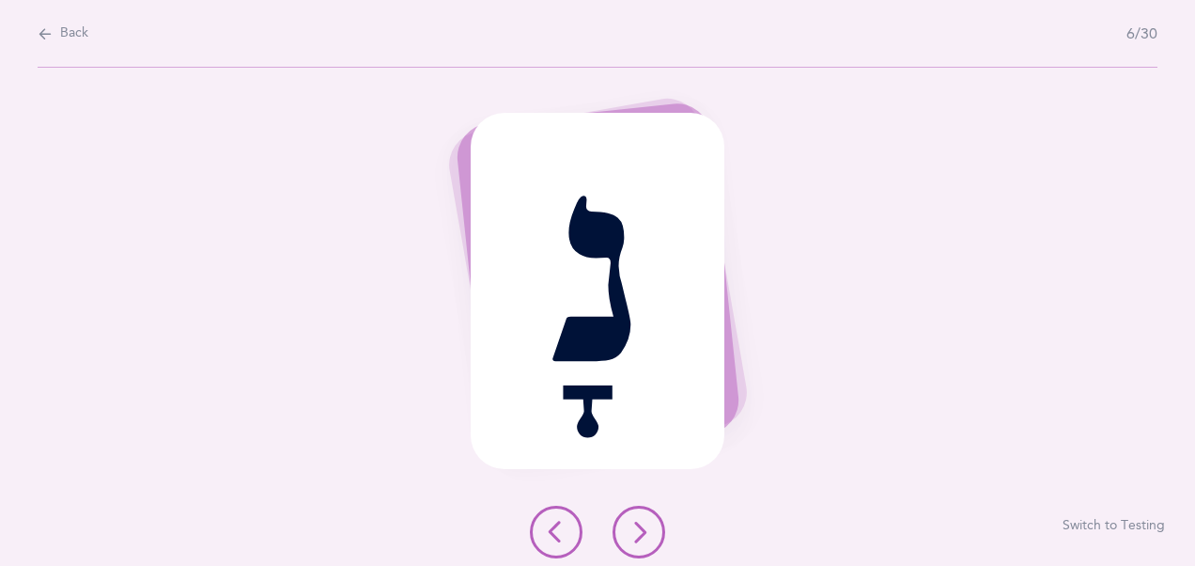
click at [641, 549] on button at bounding box center [638, 531] width 53 height 53
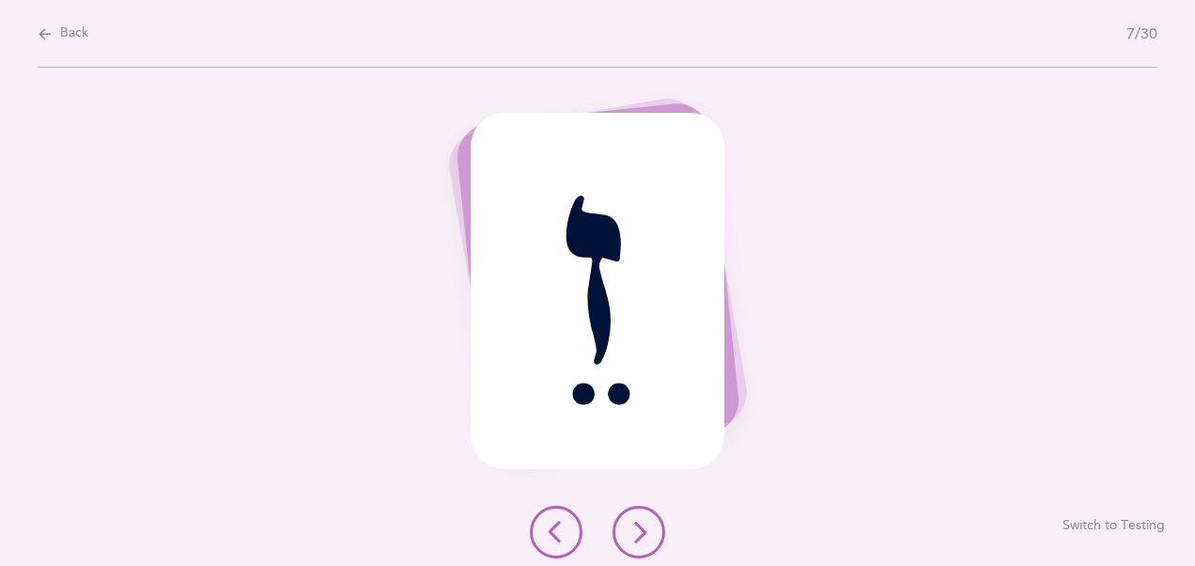
click at [641, 549] on button at bounding box center [638, 531] width 53 height 53
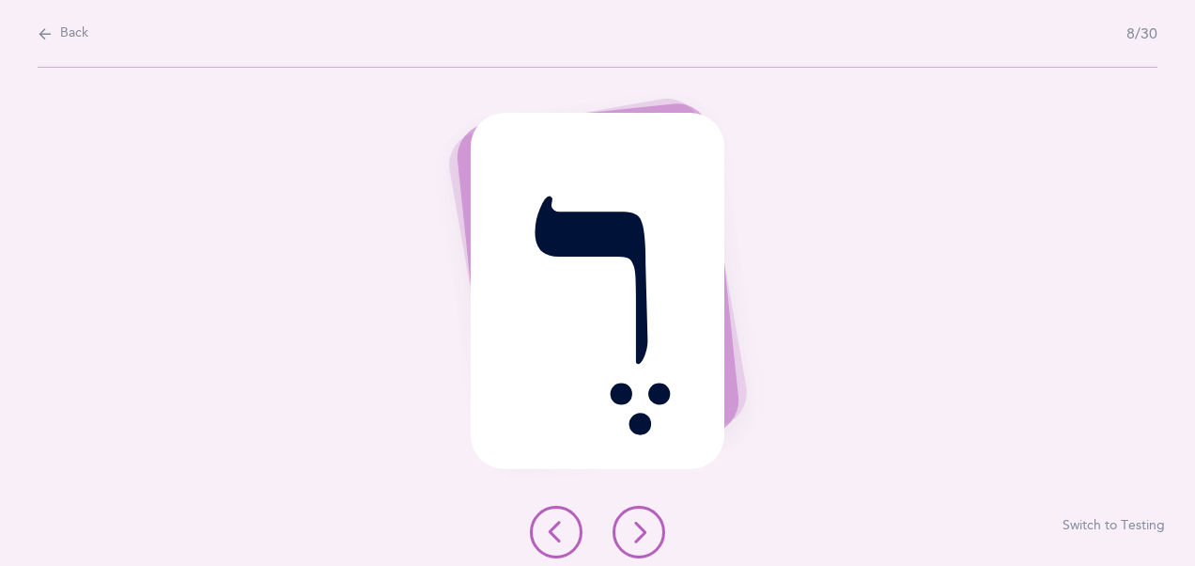
click at [641, 549] on button at bounding box center [638, 531] width 53 height 53
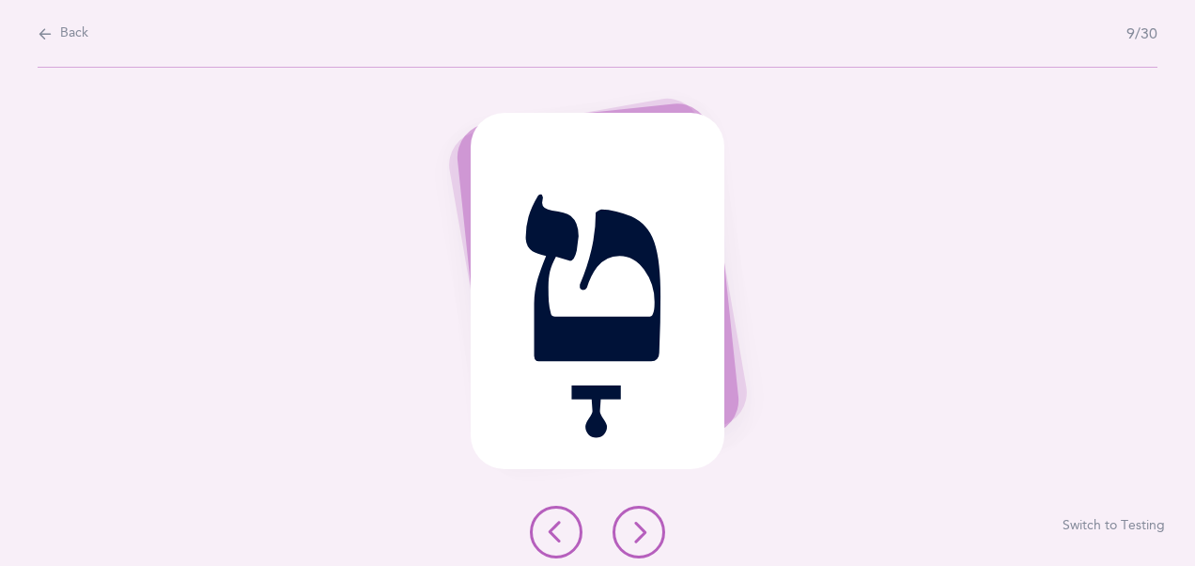
click at [641, 549] on button at bounding box center [638, 531] width 53 height 53
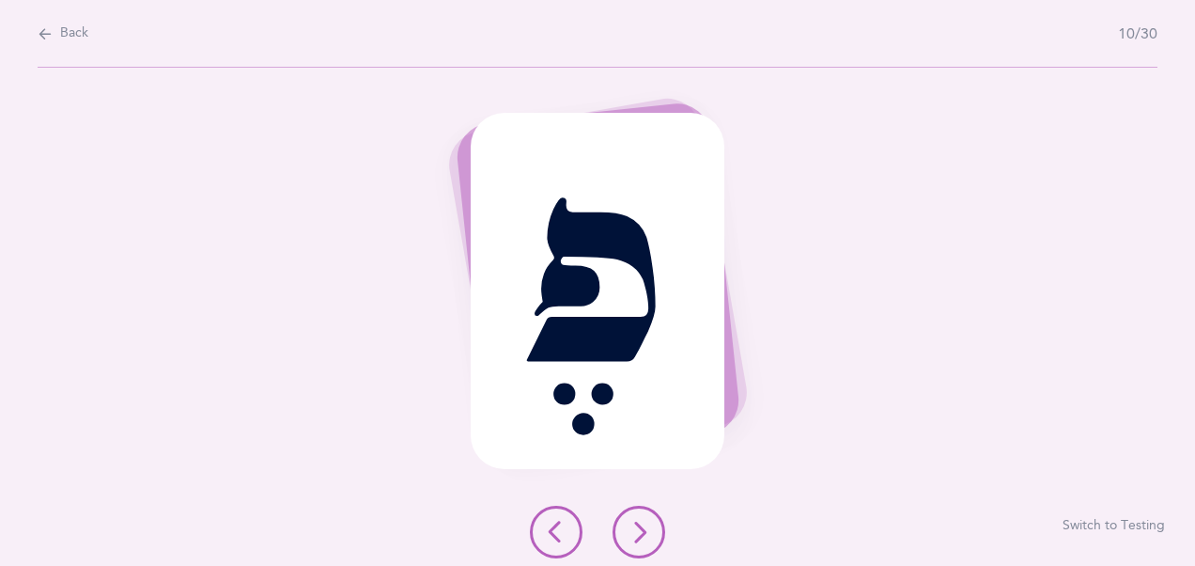
click at [641, 549] on button at bounding box center [638, 531] width 53 height 53
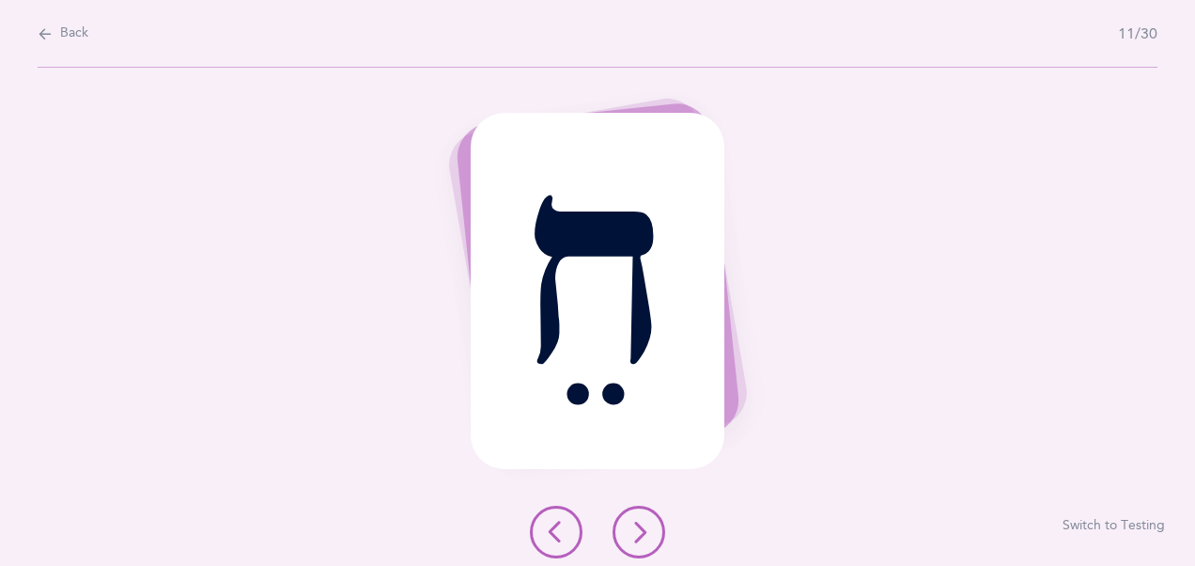
click at [641, 549] on button at bounding box center [638, 531] width 53 height 53
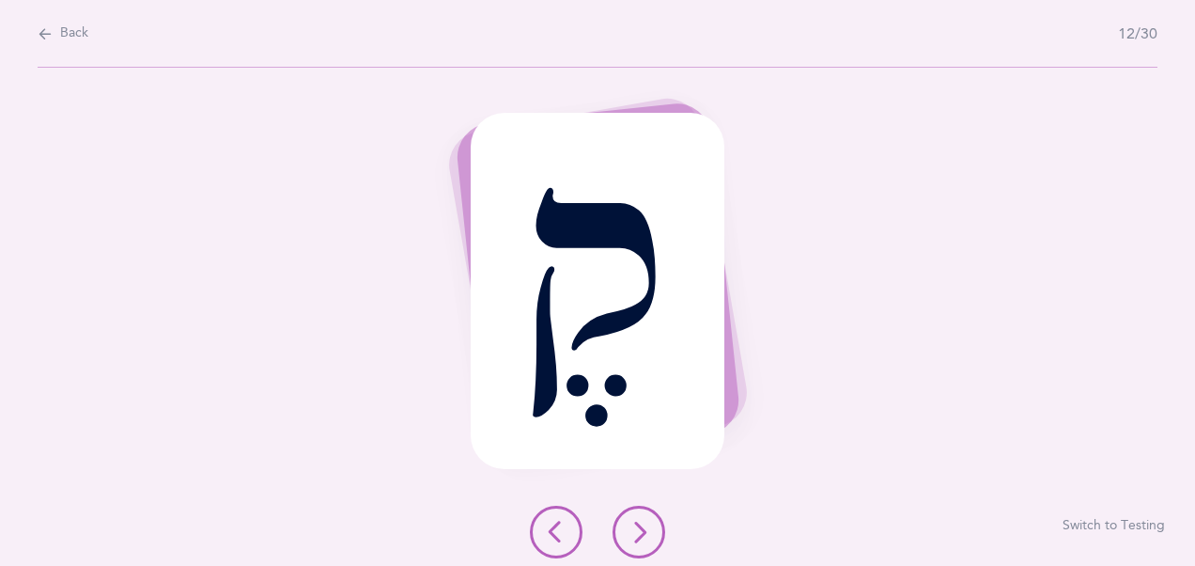
click at [641, 549] on button at bounding box center [638, 531] width 53 height 53
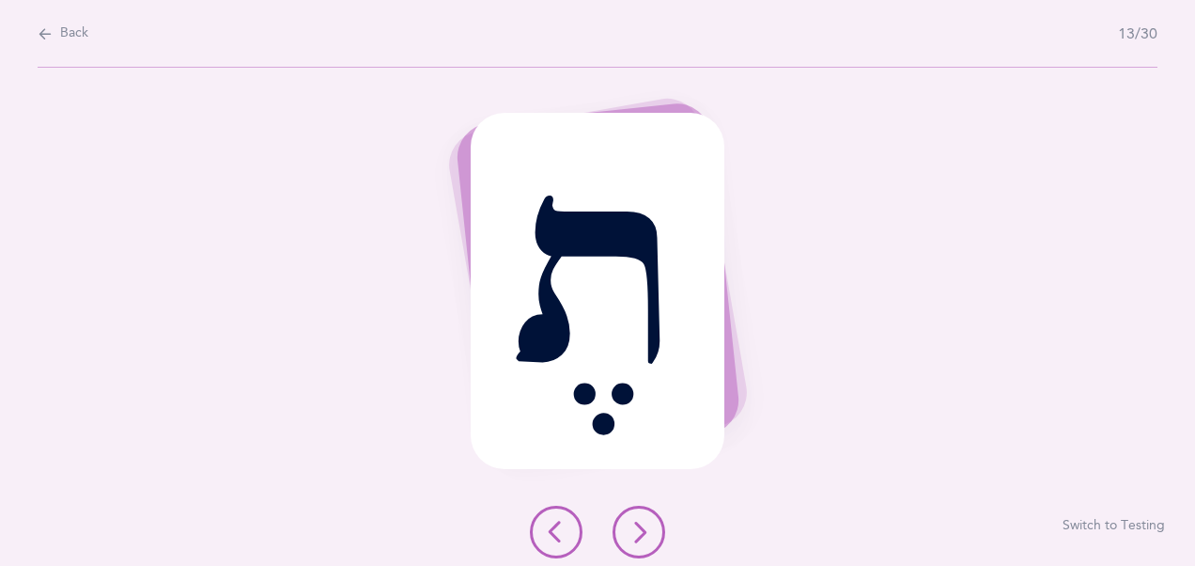
click at [530, 525] on button at bounding box center [556, 531] width 53 height 53
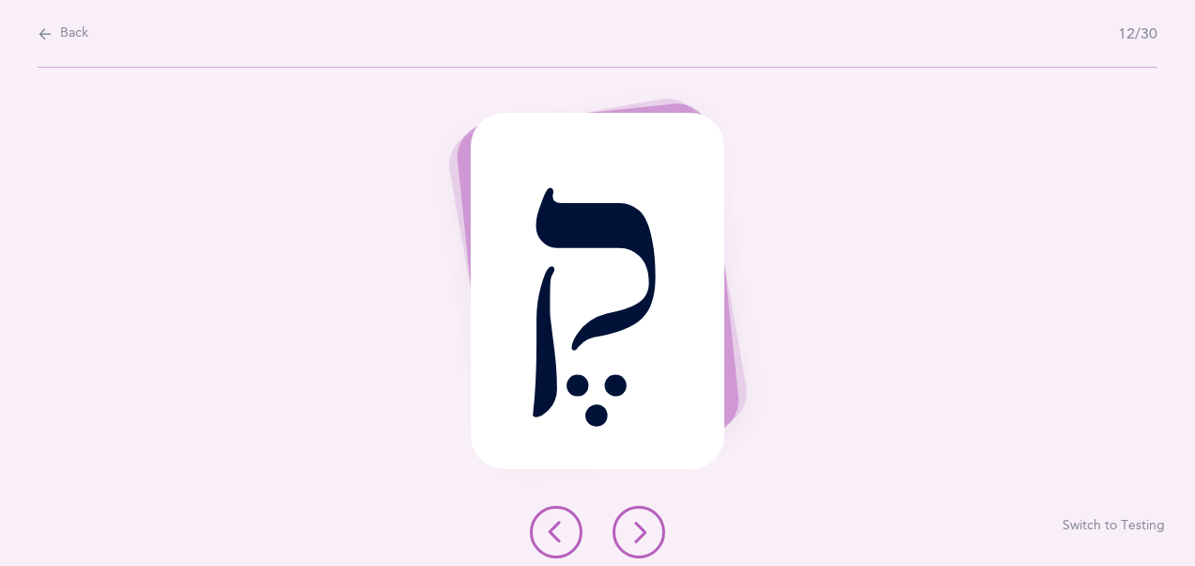
click at [646, 533] on icon at bounding box center [639, 531] width 23 height 23
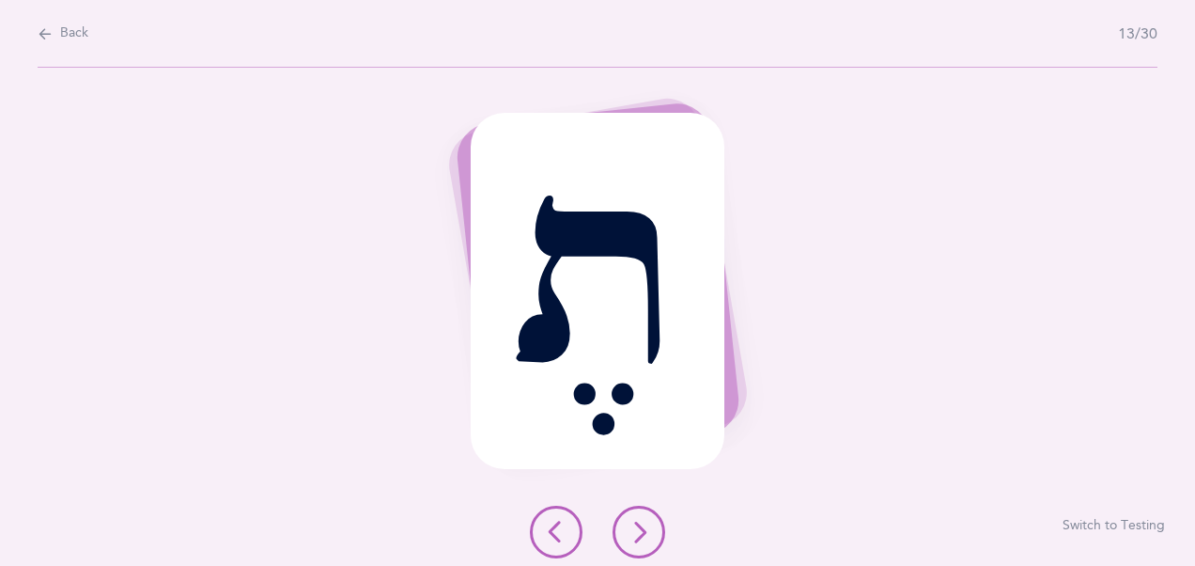
click at [646, 533] on icon at bounding box center [639, 531] width 23 height 23
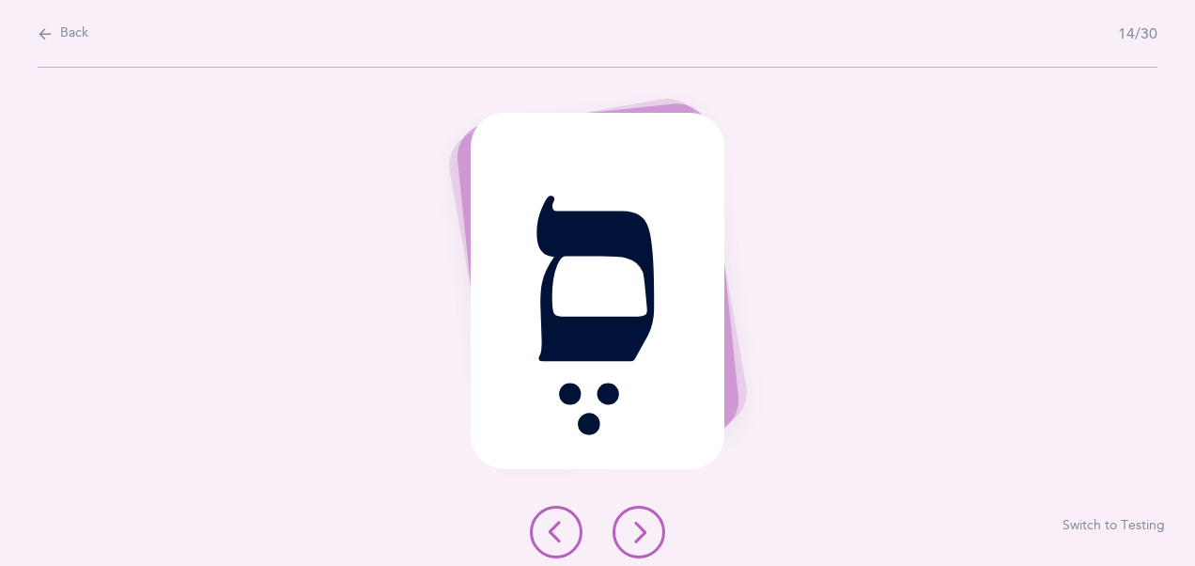
click at [646, 533] on icon at bounding box center [639, 531] width 23 height 23
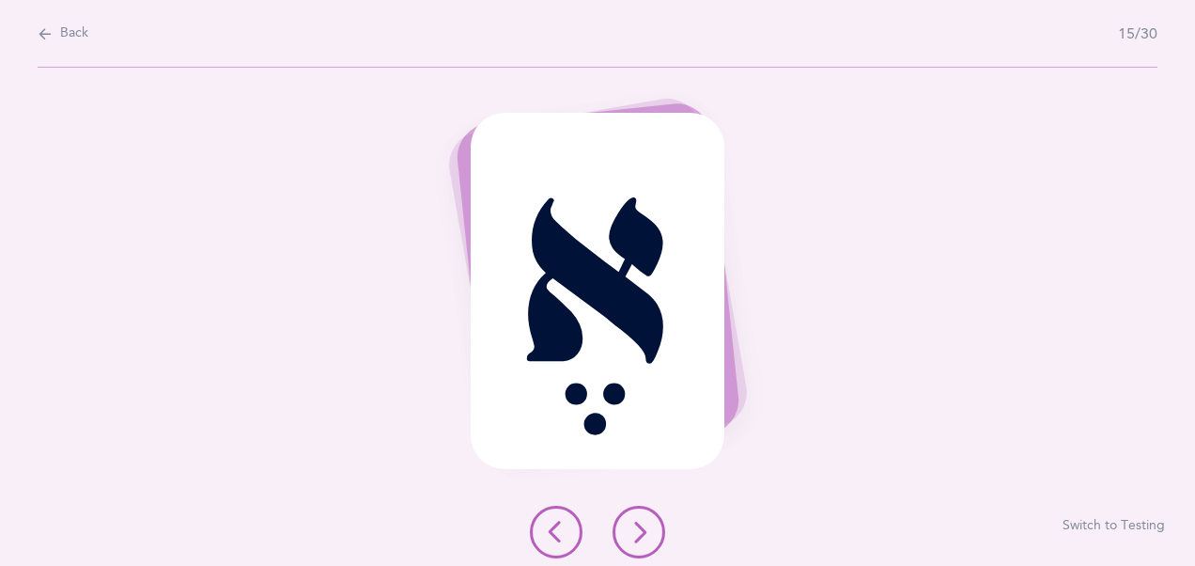
click at [646, 533] on icon at bounding box center [639, 531] width 23 height 23
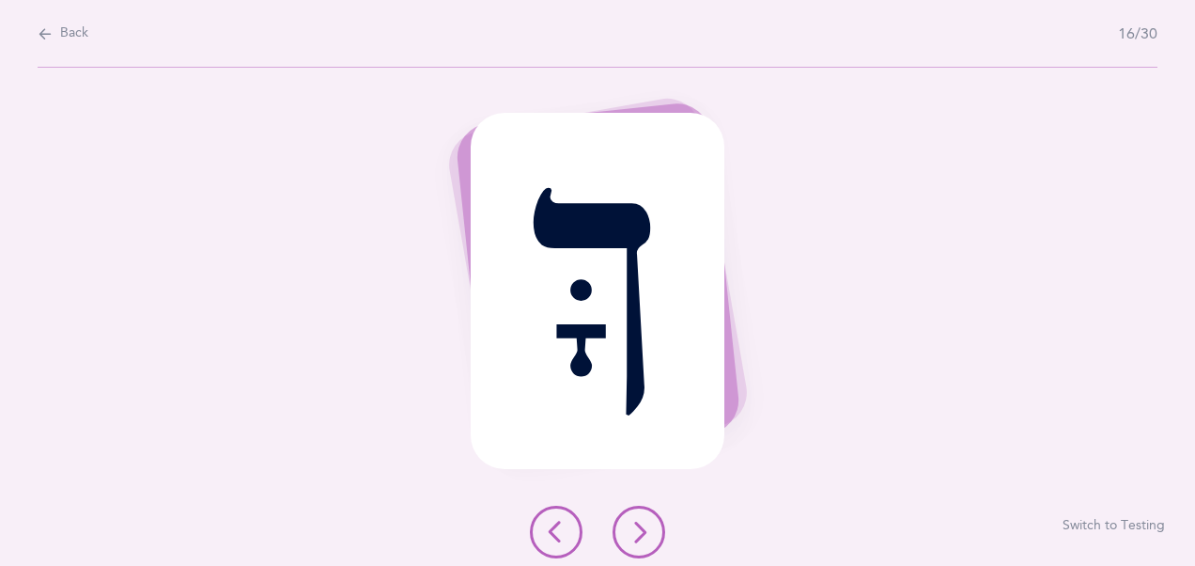
click at [646, 533] on icon at bounding box center [639, 531] width 23 height 23
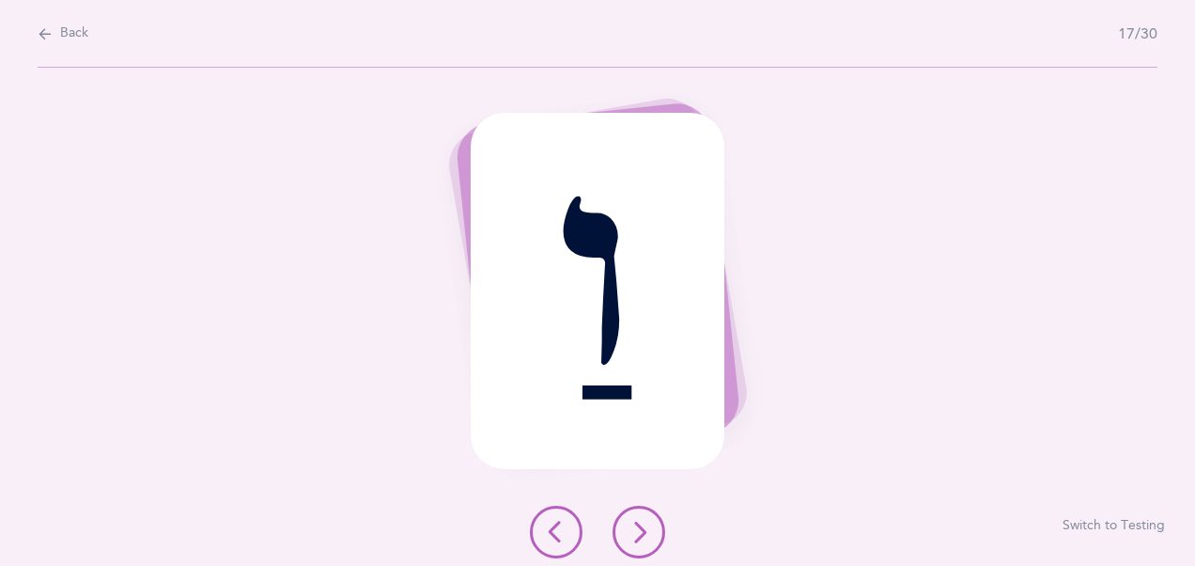
click at [646, 533] on icon at bounding box center [639, 531] width 23 height 23
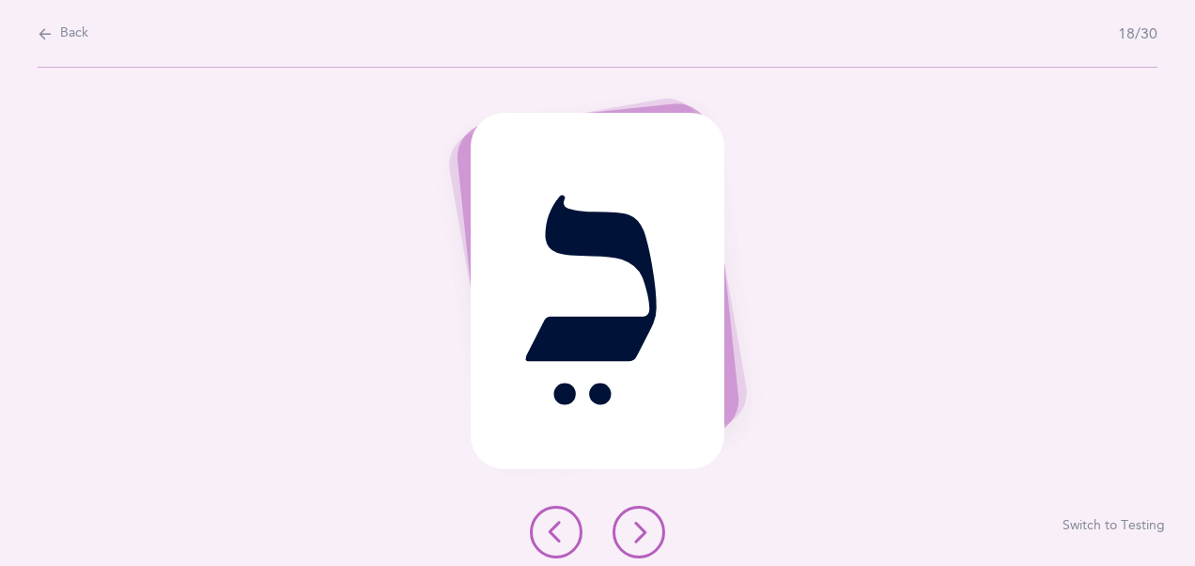
click at [646, 533] on icon at bounding box center [639, 531] width 23 height 23
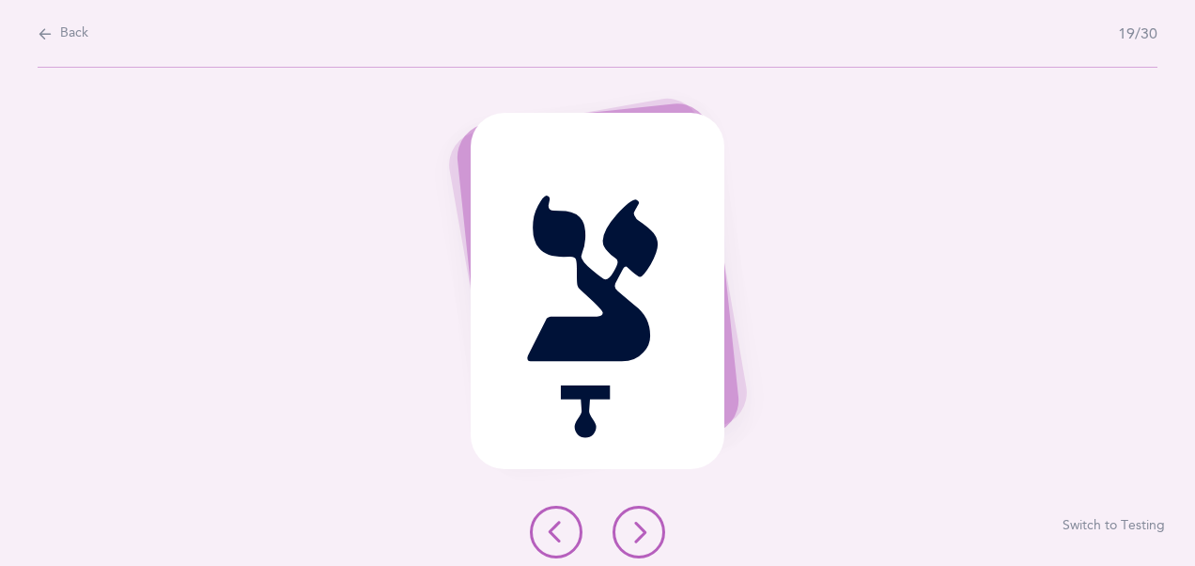
click at [646, 533] on icon at bounding box center [639, 531] width 23 height 23
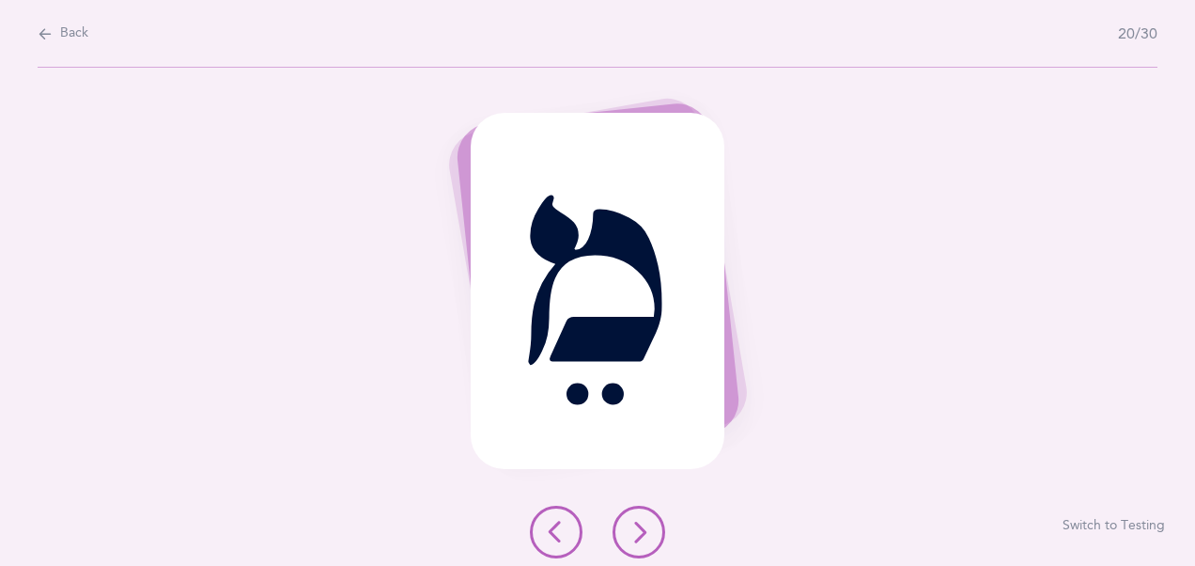
click at [646, 533] on icon at bounding box center [639, 531] width 23 height 23
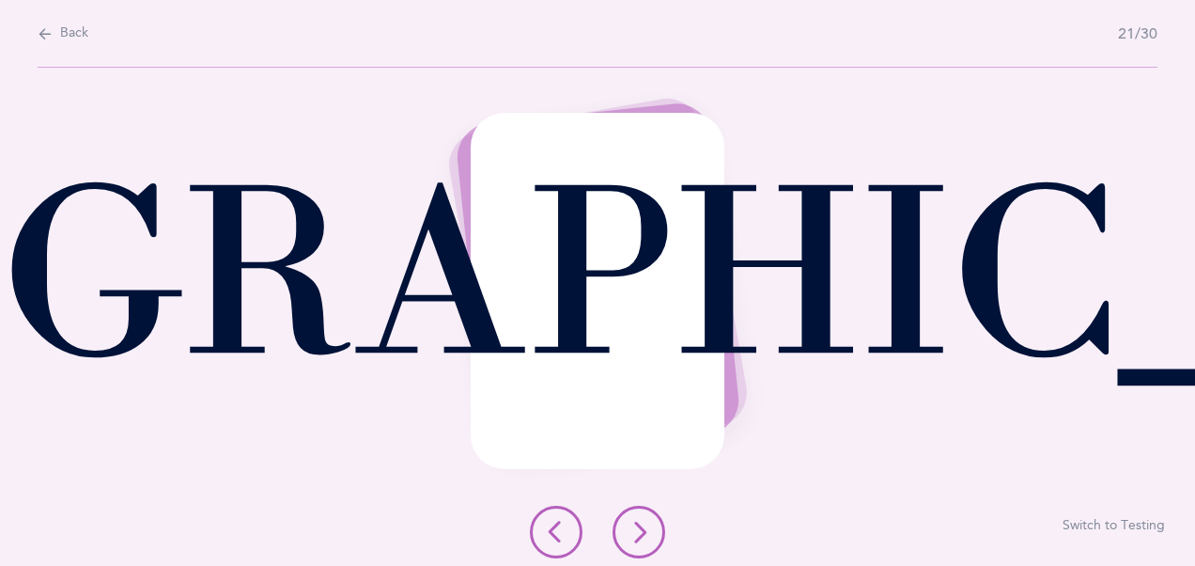
click at [646, 533] on icon at bounding box center [639, 531] width 23 height 23
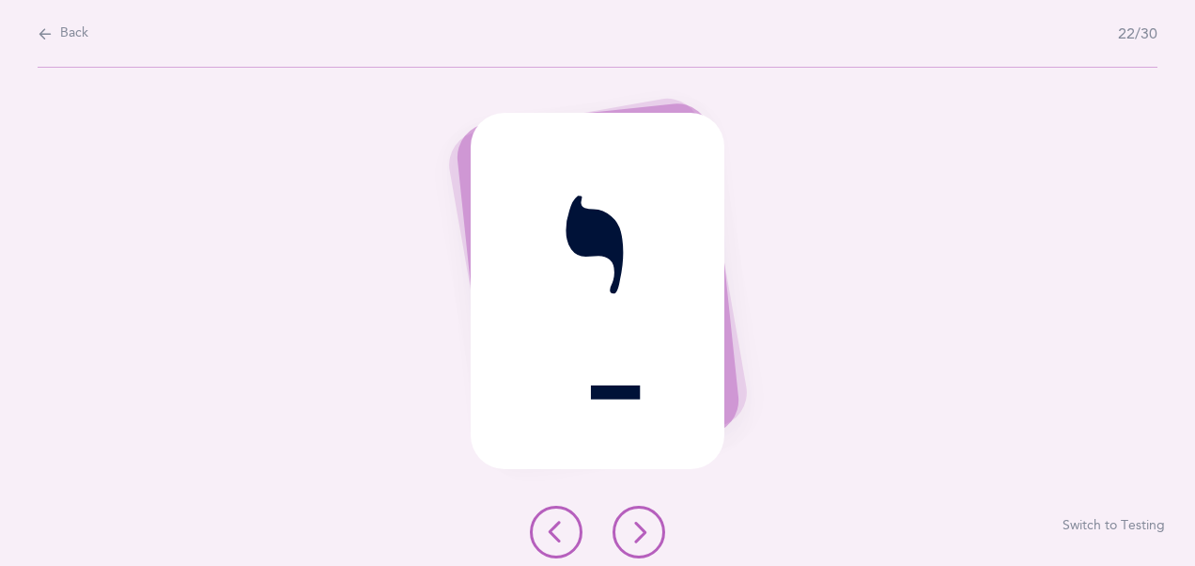
click at [646, 533] on icon at bounding box center [639, 531] width 23 height 23
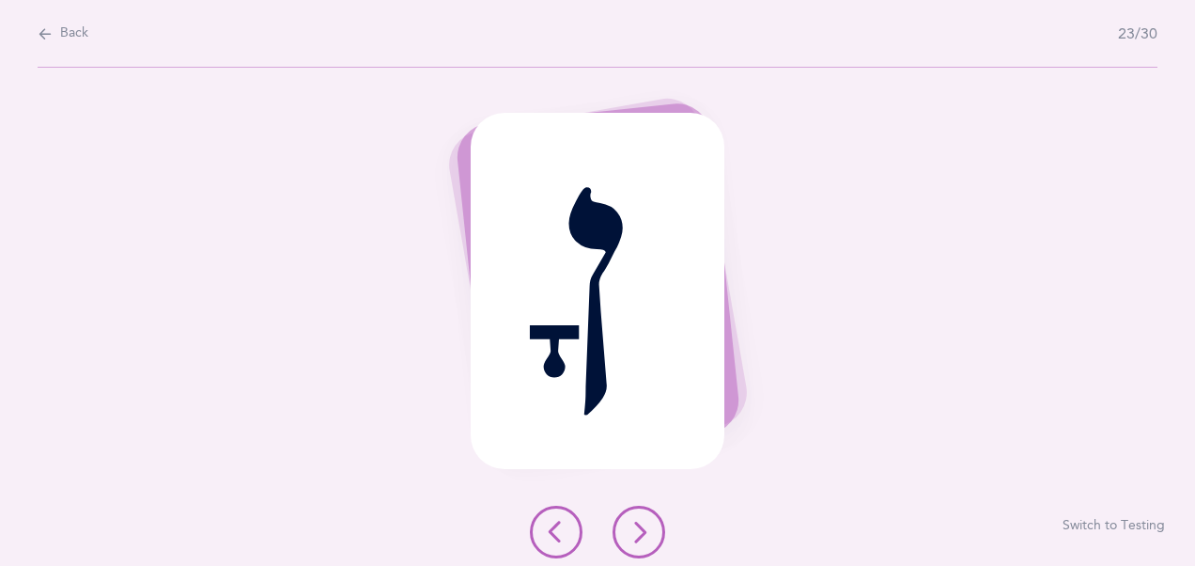
click at [646, 533] on icon at bounding box center [639, 531] width 23 height 23
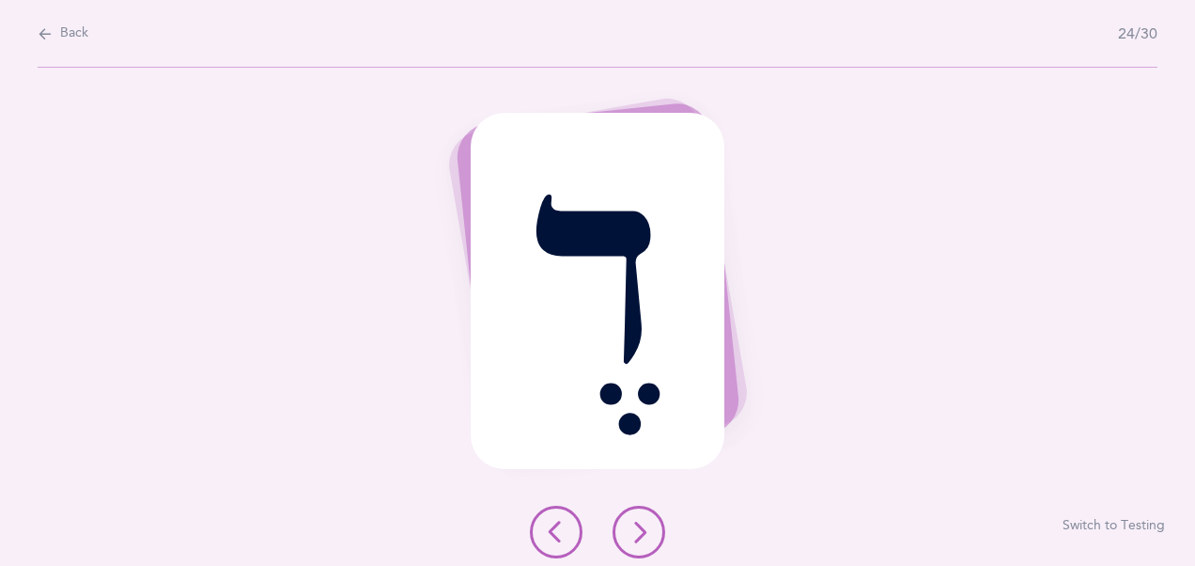
click at [646, 533] on icon at bounding box center [639, 531] width 23 height 23
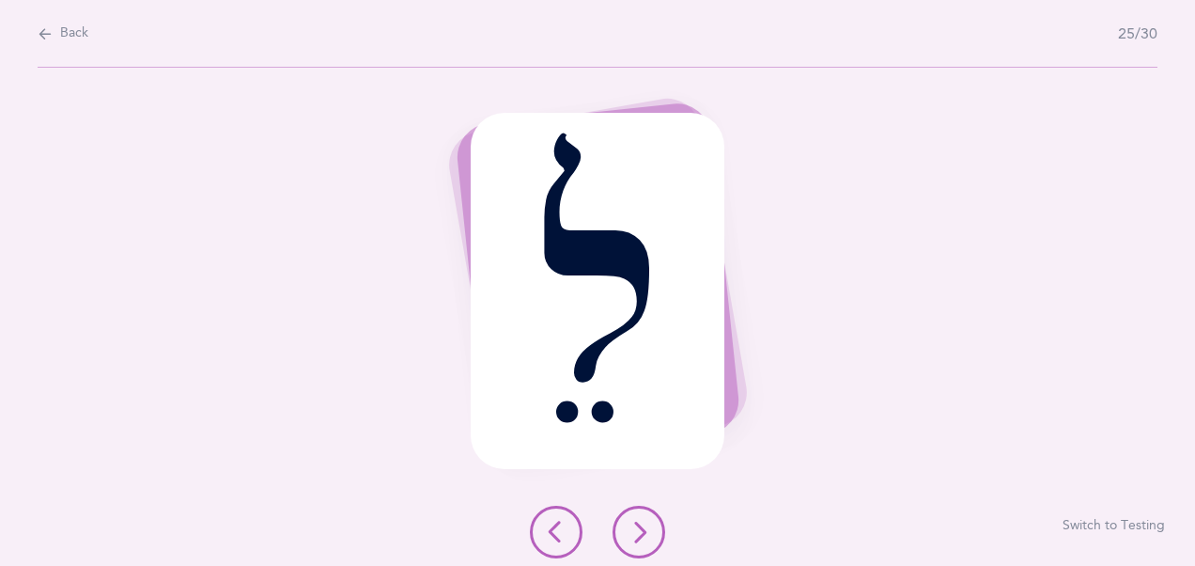
click at [555, 531] on icon at bounding box center [556, 531] width 23 height 23
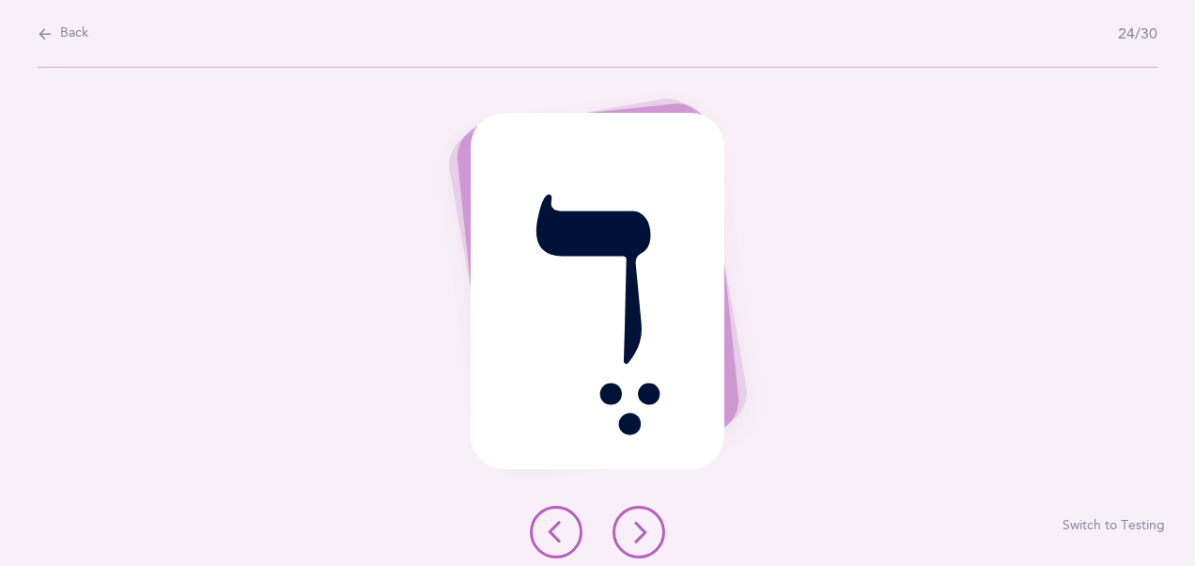
click at [555, 531] on icon at bounding box center [556, 531] width 23 height 23
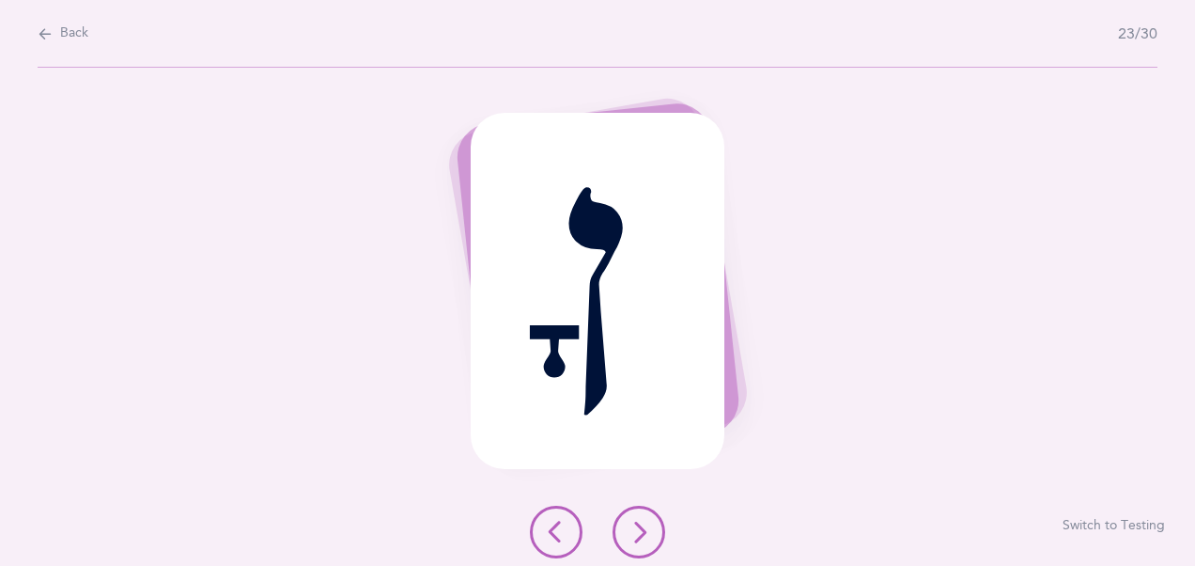
click at [646, 525] on icon at bounding box center [639, 531] width 23 height 23
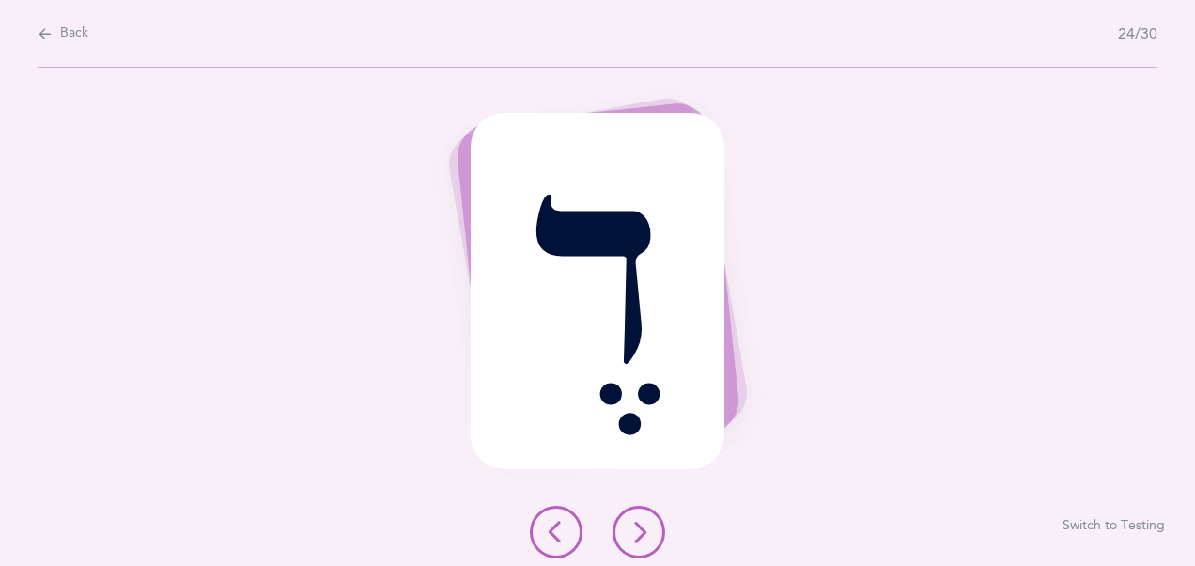
click at [646, 525] on icon at bounding box center [639, 531] width 23 height 23
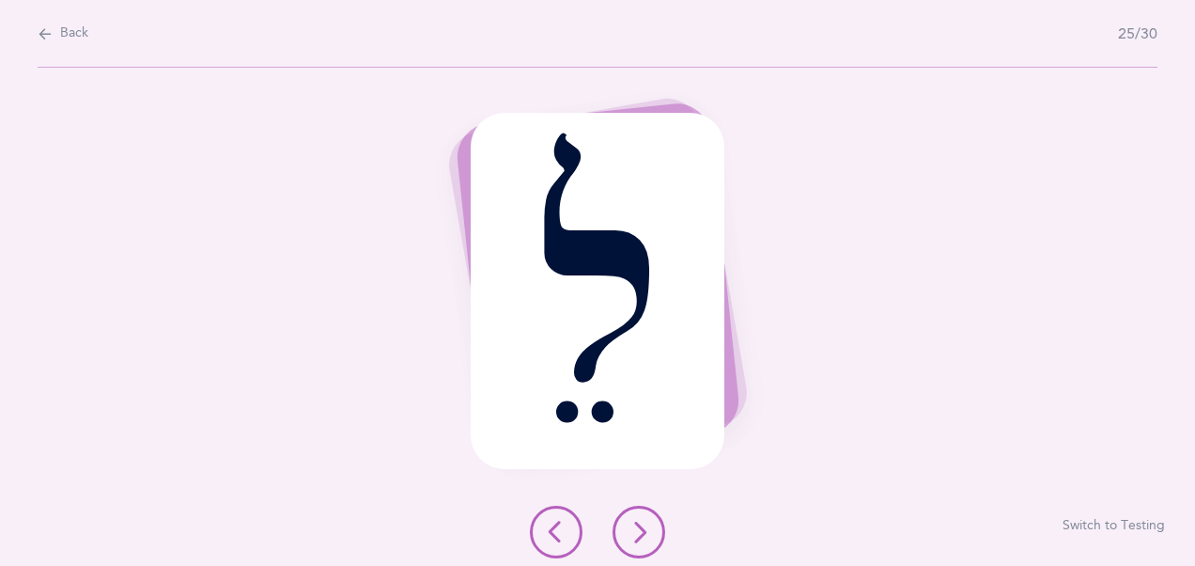
click at [646, 525] on icon at bounding box center [639, 531] width 23 height 23
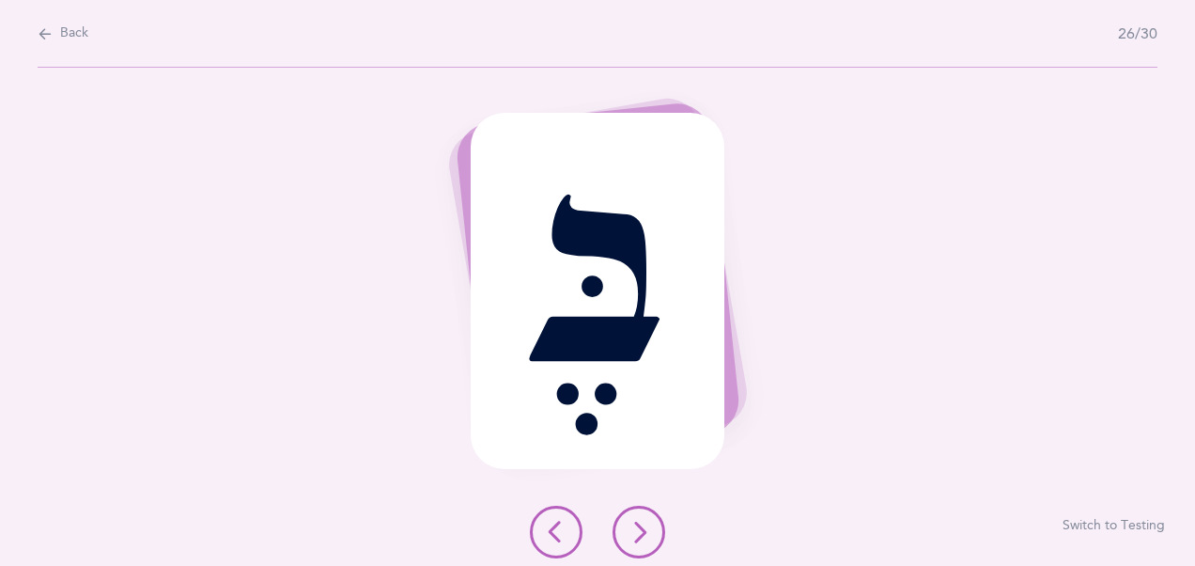
click at [646, 525] on icon at bounding box center [639, 531] width 23 height 23
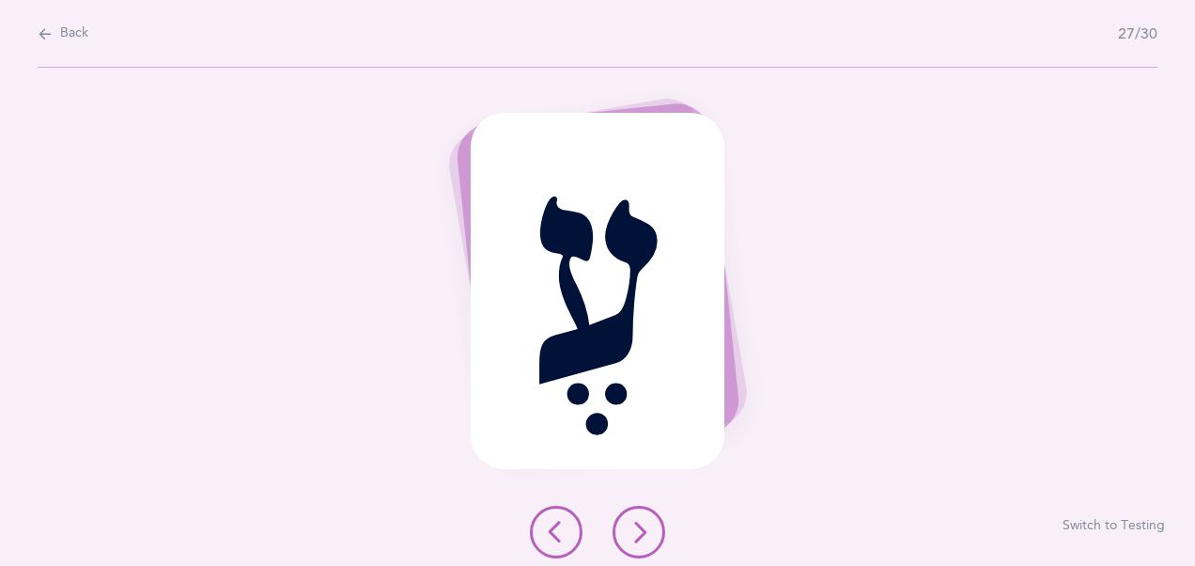
click at [646, 525] on icon at bounding box center [639, 531] width 23 height 23
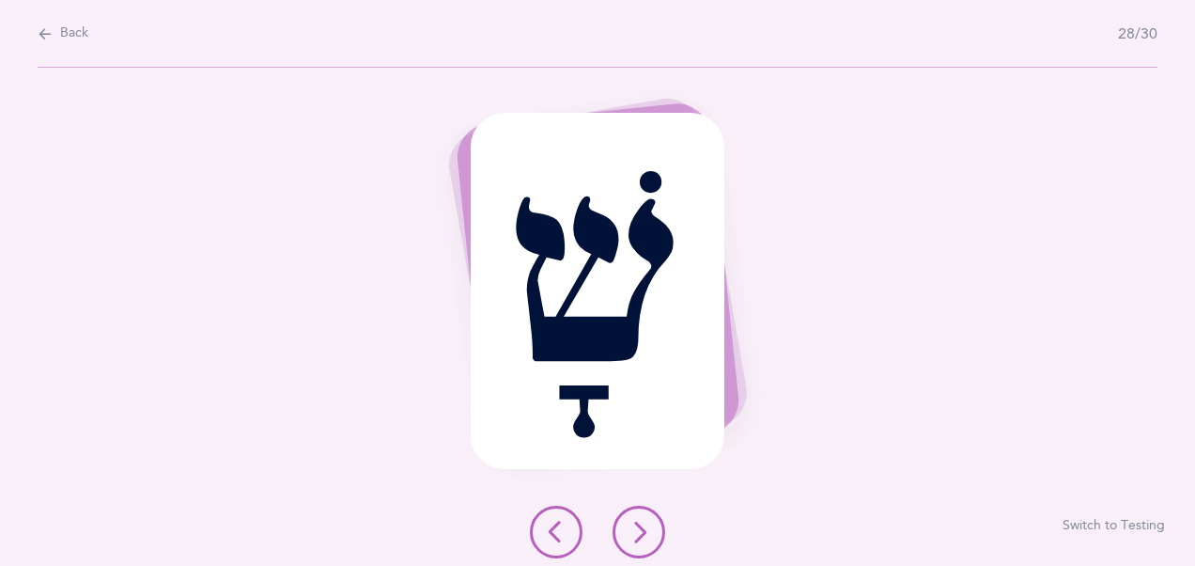
click at [646, 525] on icon at bounding box center [639, 531] width 23 height 23
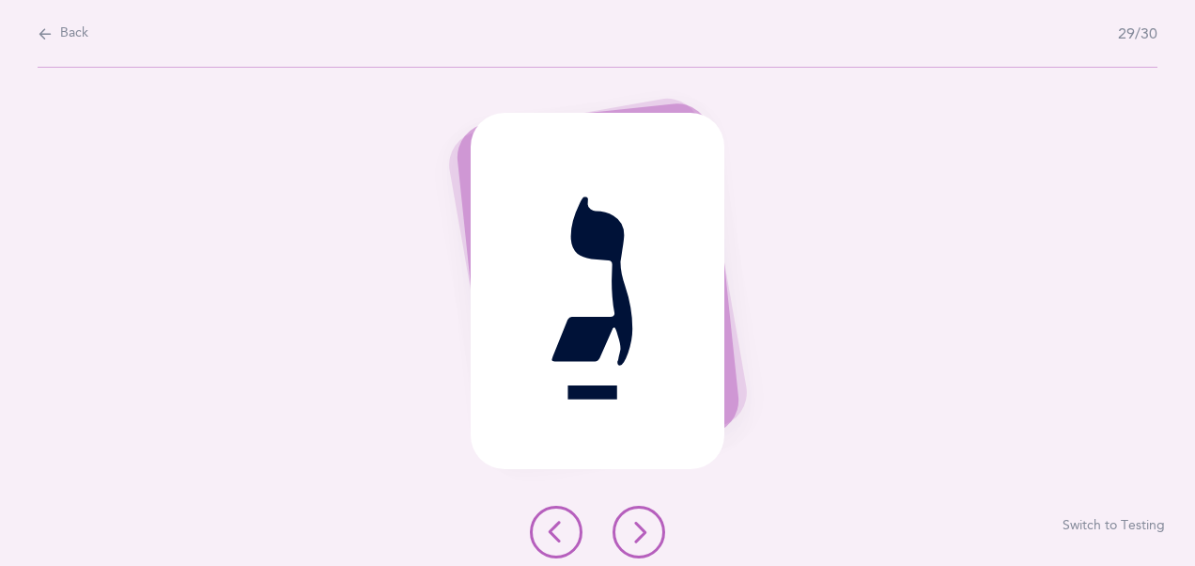
click at [646, 525] on icon at bounding box center [639, 531] width 23 height 23
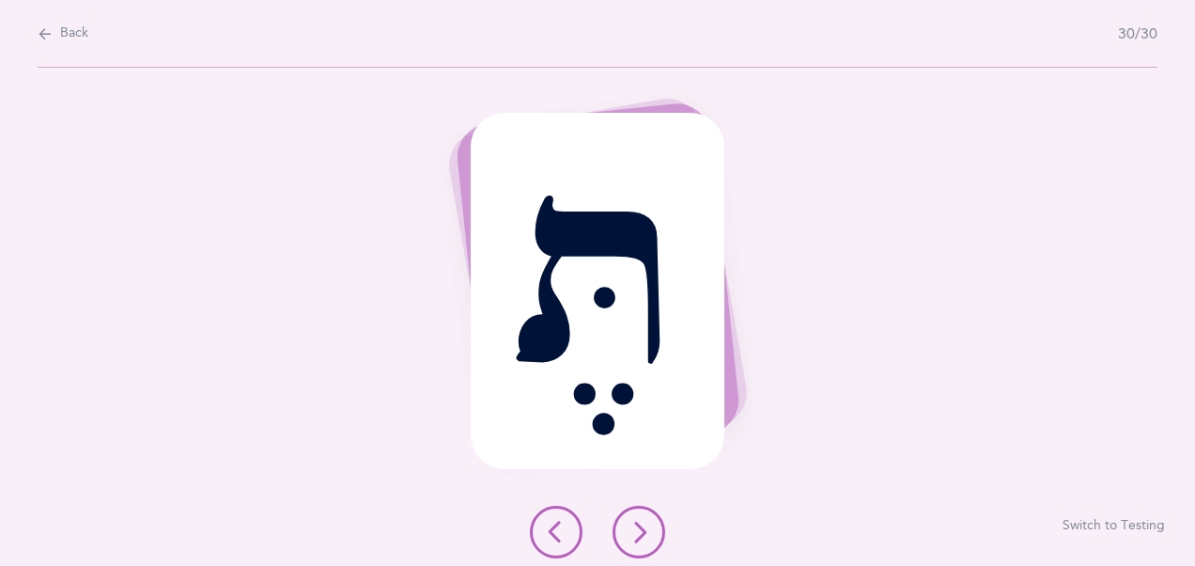
click at [646, 525] on icon at bounding box center [639, 531] width 23 height 23
